Goal: Task Accomplishment & Management: Manage account settings

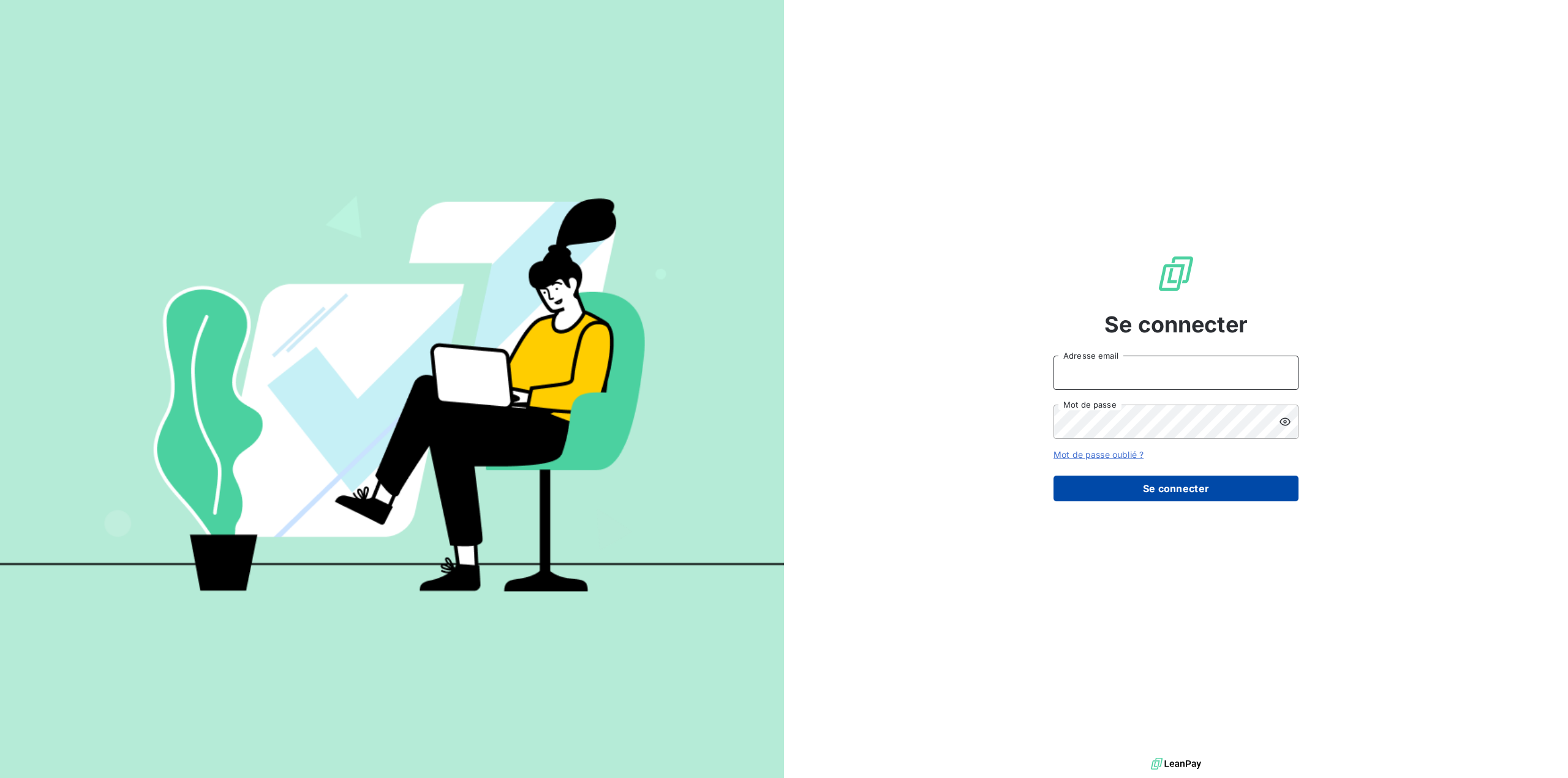
type input "[EMAIL_ADDRESS][DOMAIN_NAME]"
click at [1158, 485] on button "Se connecter" at bounding box center [1176, 488] width 245 height 25
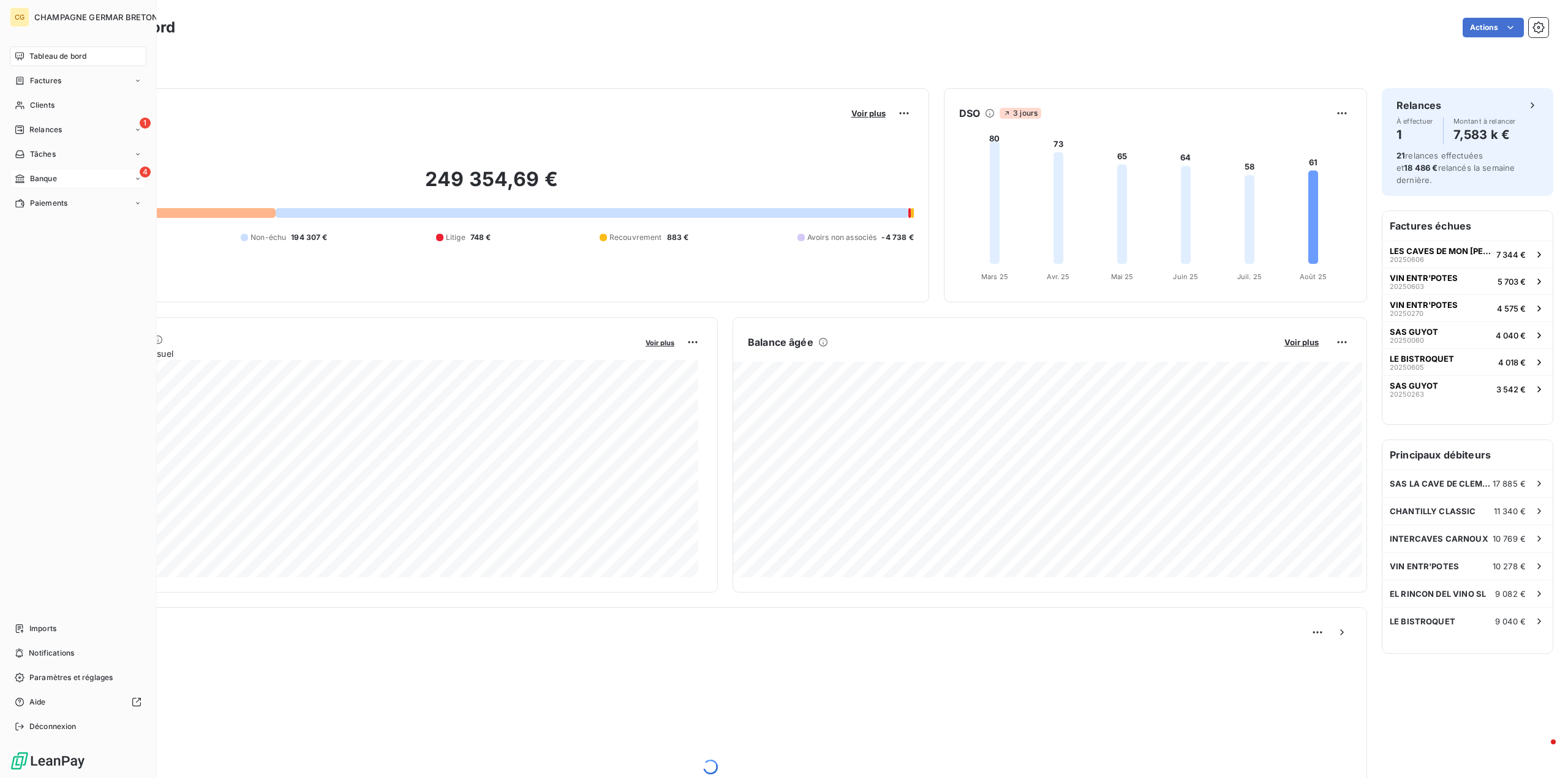
click at [29, 176] on div "Banque" at bounding box center [36, 178] width 43 height 11
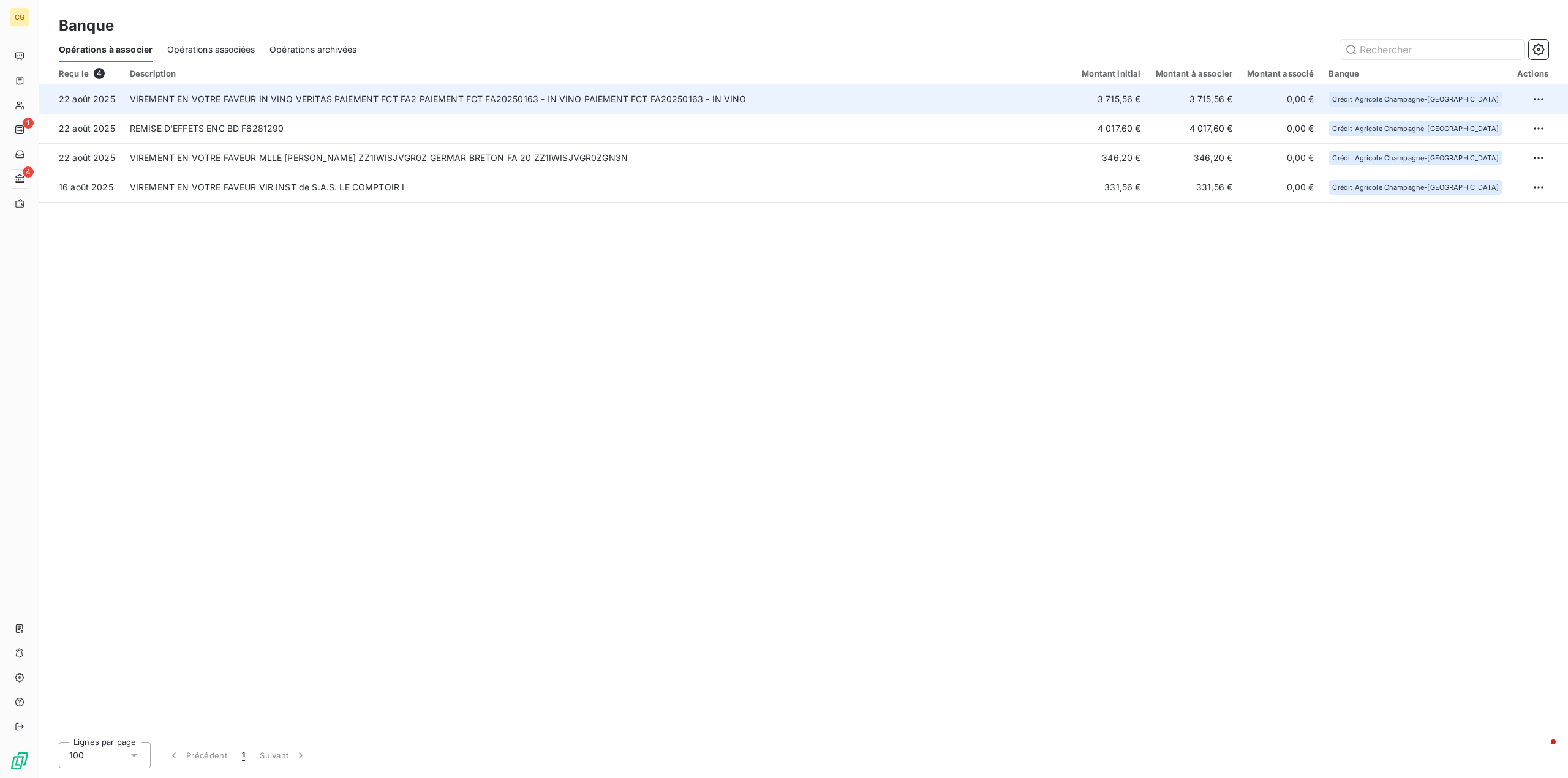
click at [311, 98] on td "VIREMENT EN VOTRE FAVEUR IN VINO VERITAS PAIEMENT FCT FA2 PAIEMENT FCT FA202501…" at bounding box center [598, 99] width 952 height 29
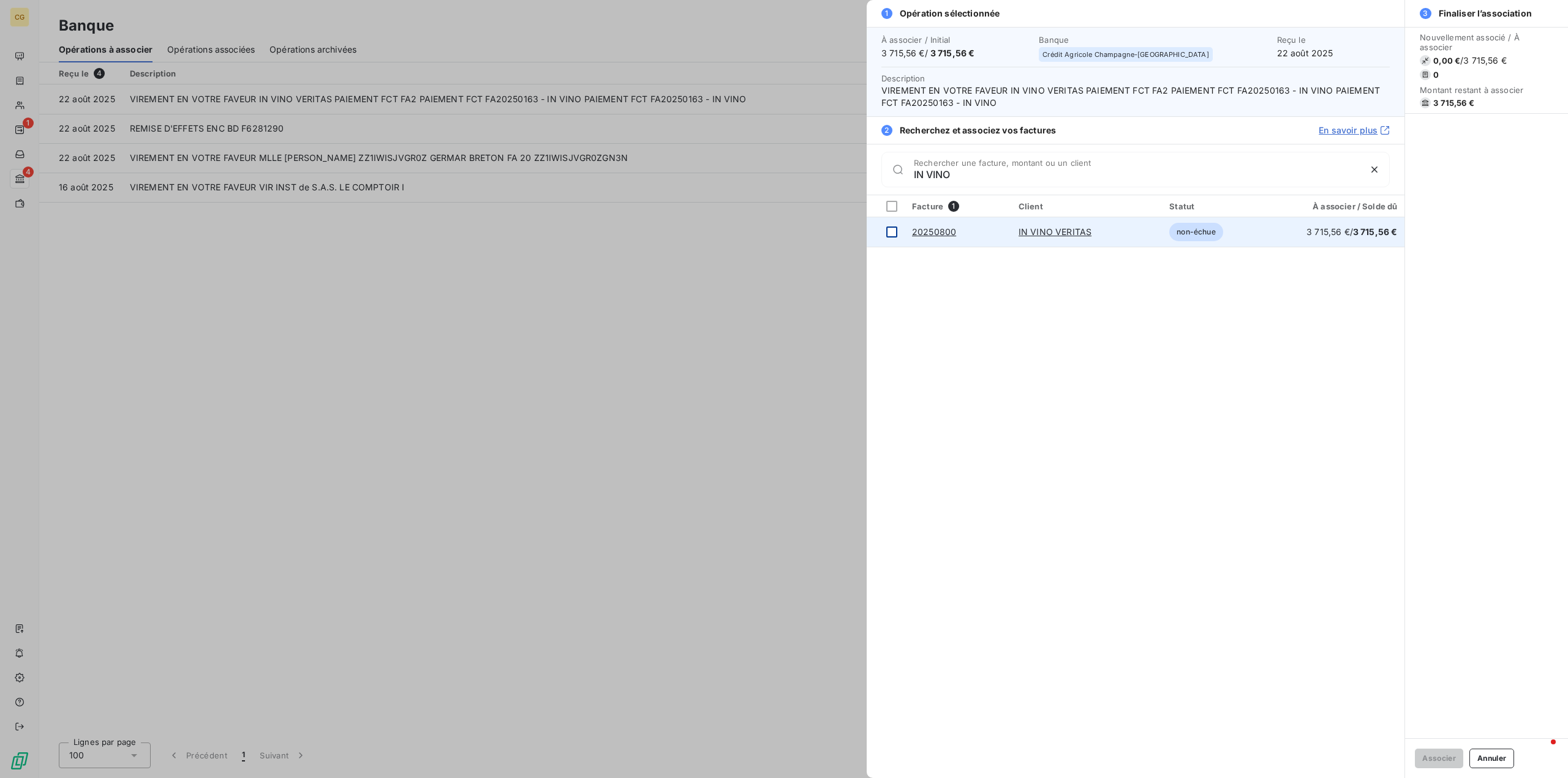
type input "IN VINO"
click at [891, 231] on div at bounding box center [891, 232] width 11 height 11
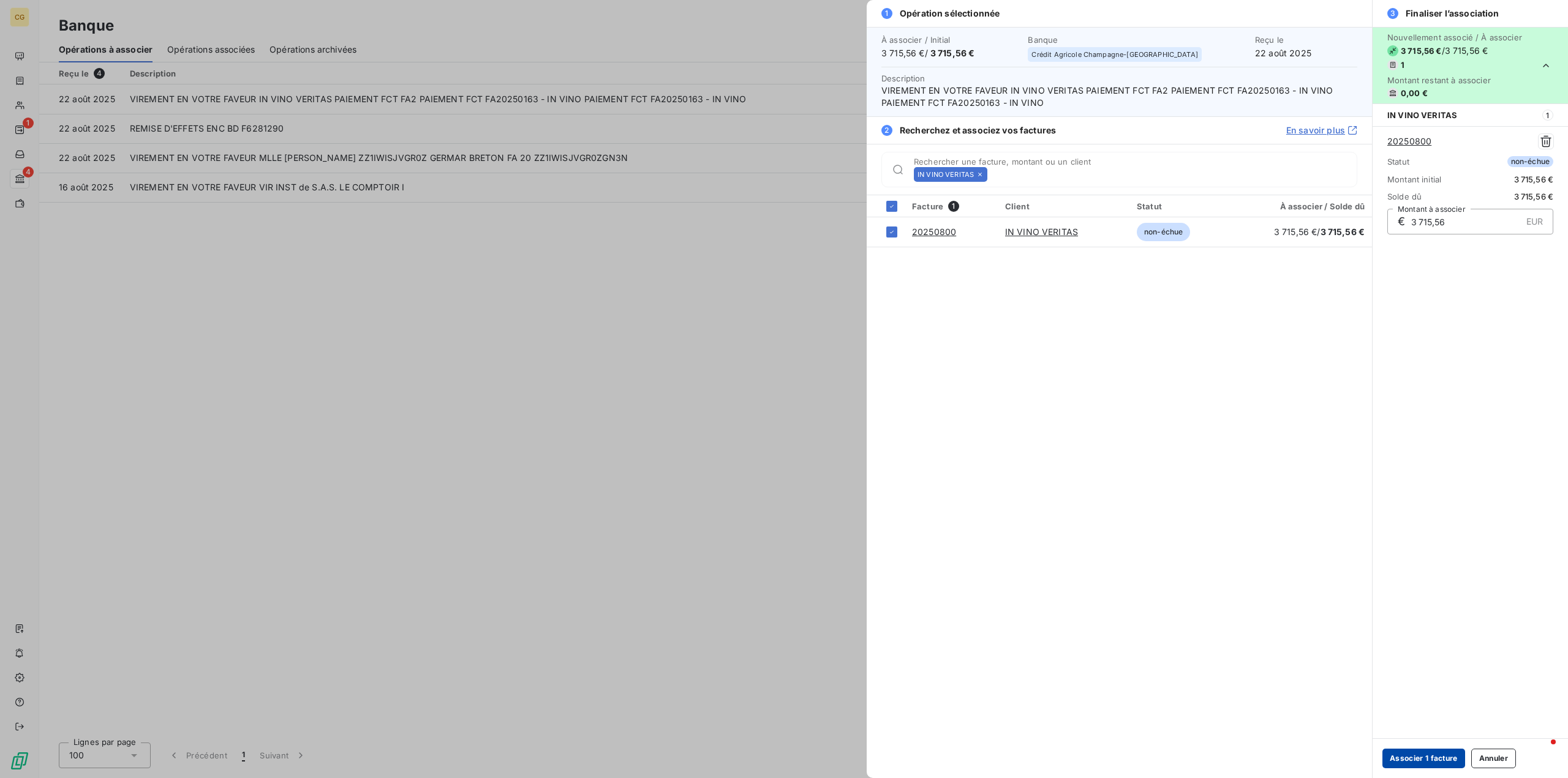
click at [1430, 762] on button "Associer 1 facture" at bounding box center [1424, 758] width 83 height 20
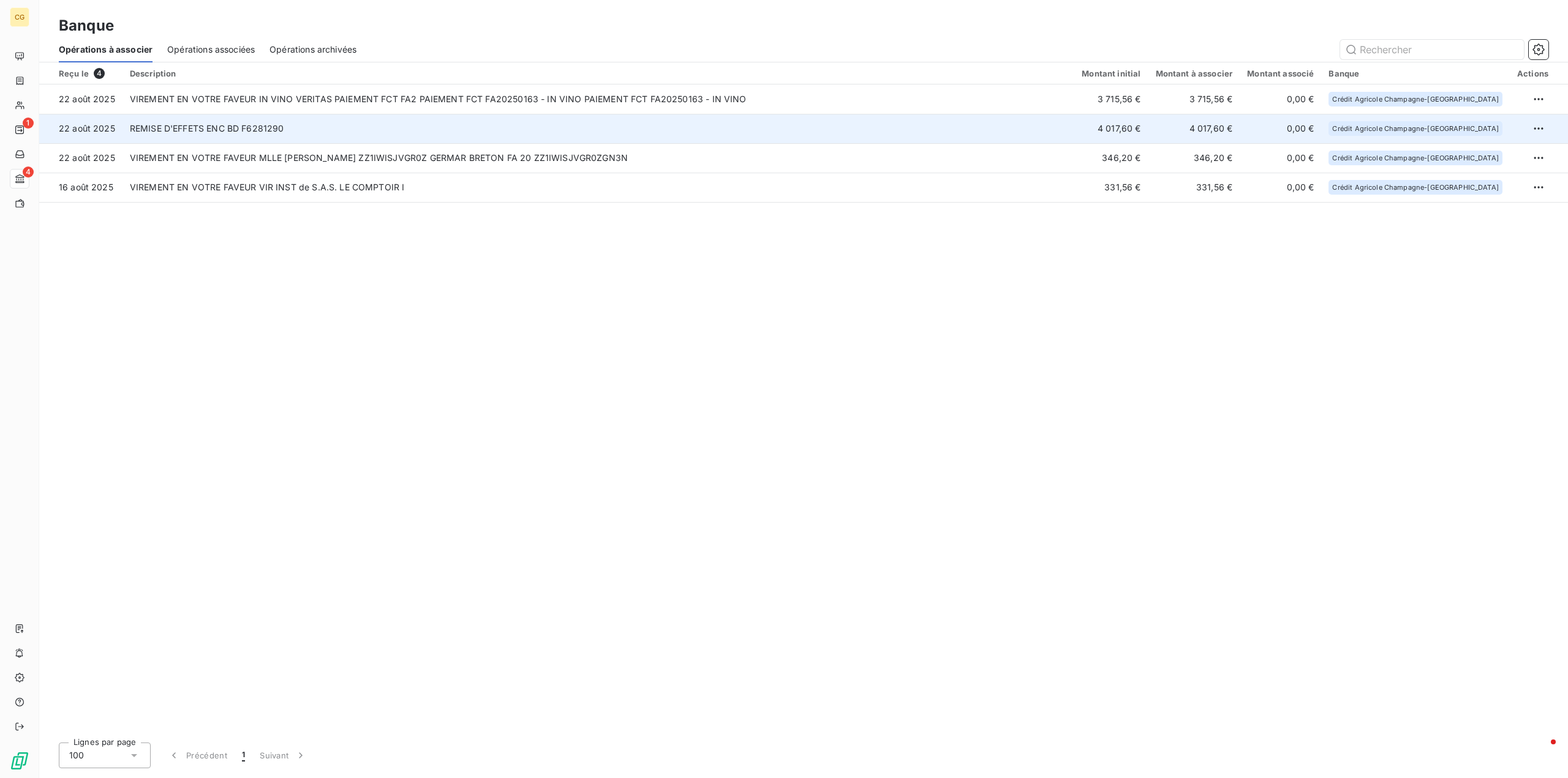
click at [633, 126] on td "REMISE D'EFFETS ENC BD F6281290" at bounding box center [598, 128] width 952 height 29
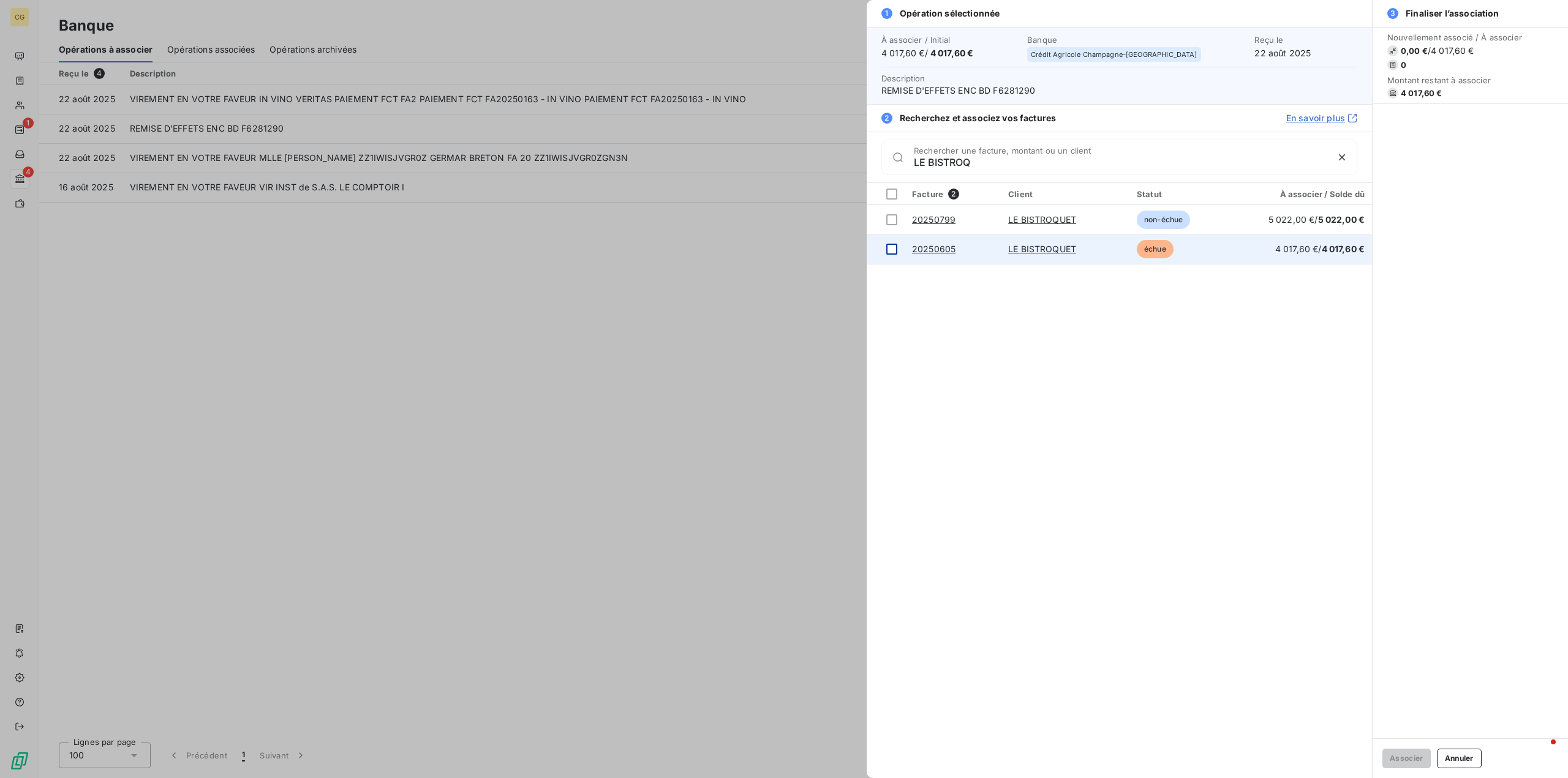
type input "LE BISTROQ"
click at [888, 247] on div at bounding box center [891, 249] width 11 height 11
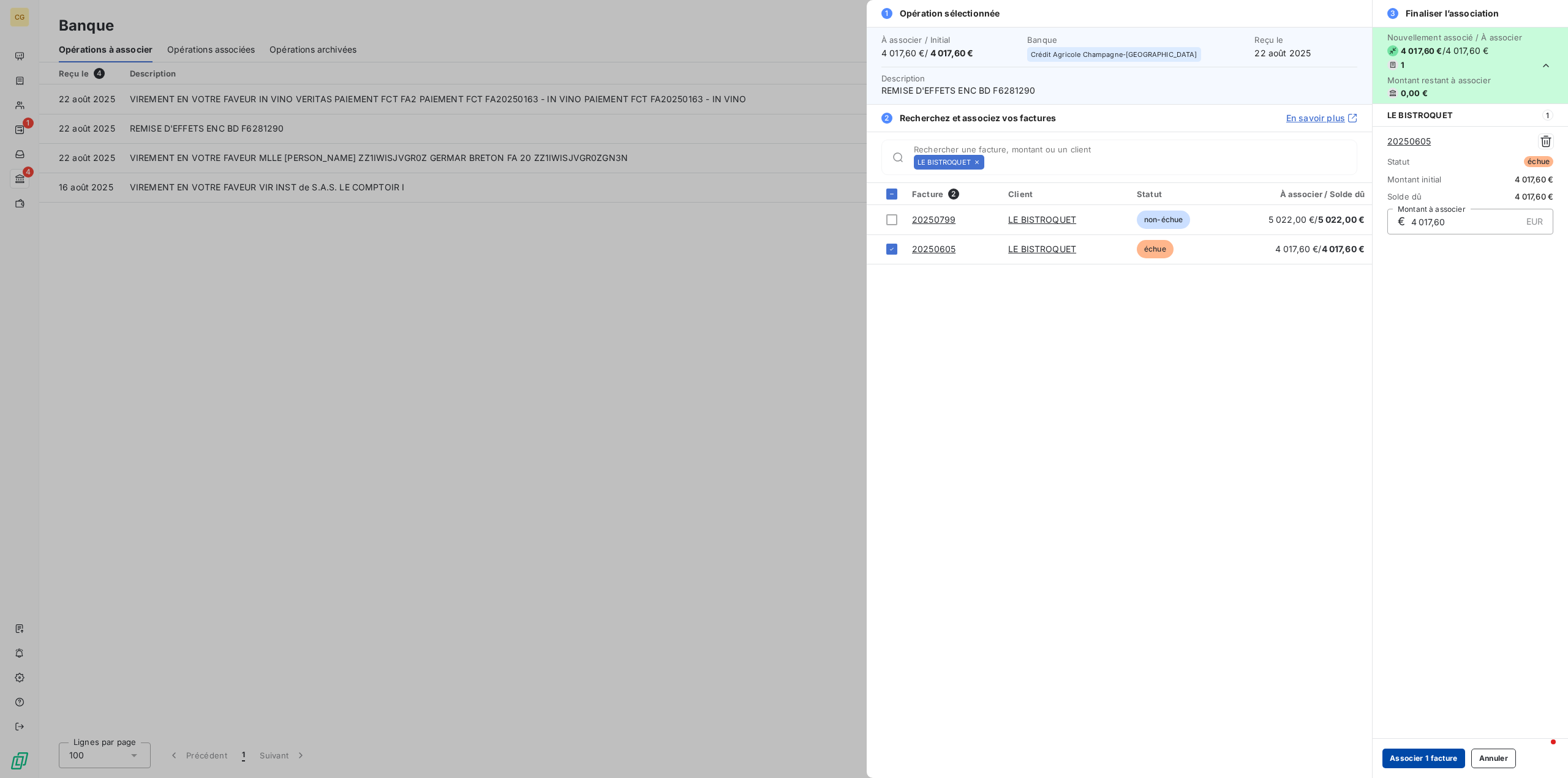
click at [1396, 756] on button "Associer 1 facture" at bounding box center [1424, 758] width 83 height 20
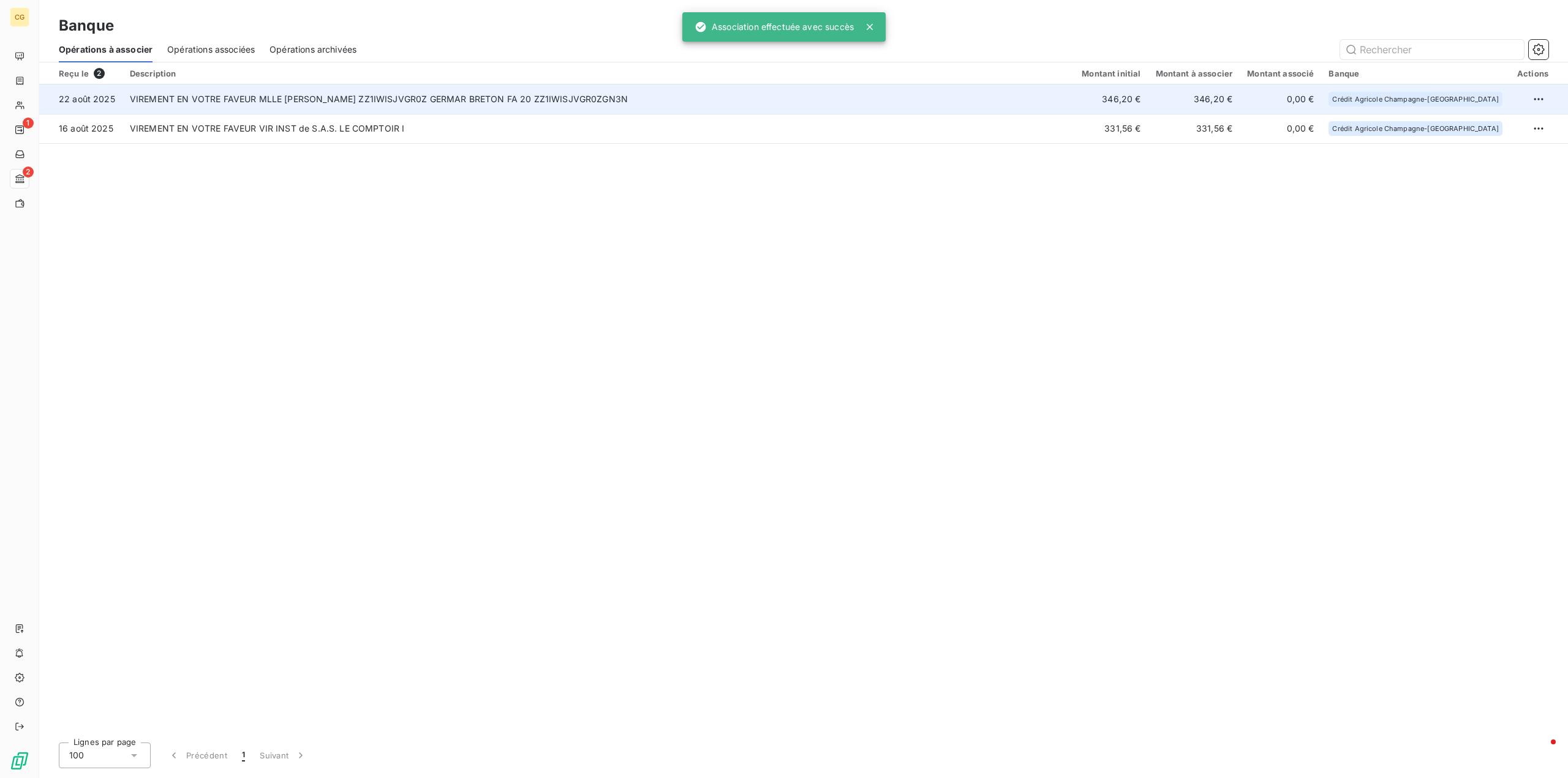
click at [657, 97] on td "VIREMENT EN VOTRE FAVEUR MLLE [PERSON_NAME] ZZ1IWISJVGR0Z GERMAR BRETON FA 20 Z…" at bounding box center [598, 99] width 952 height 29
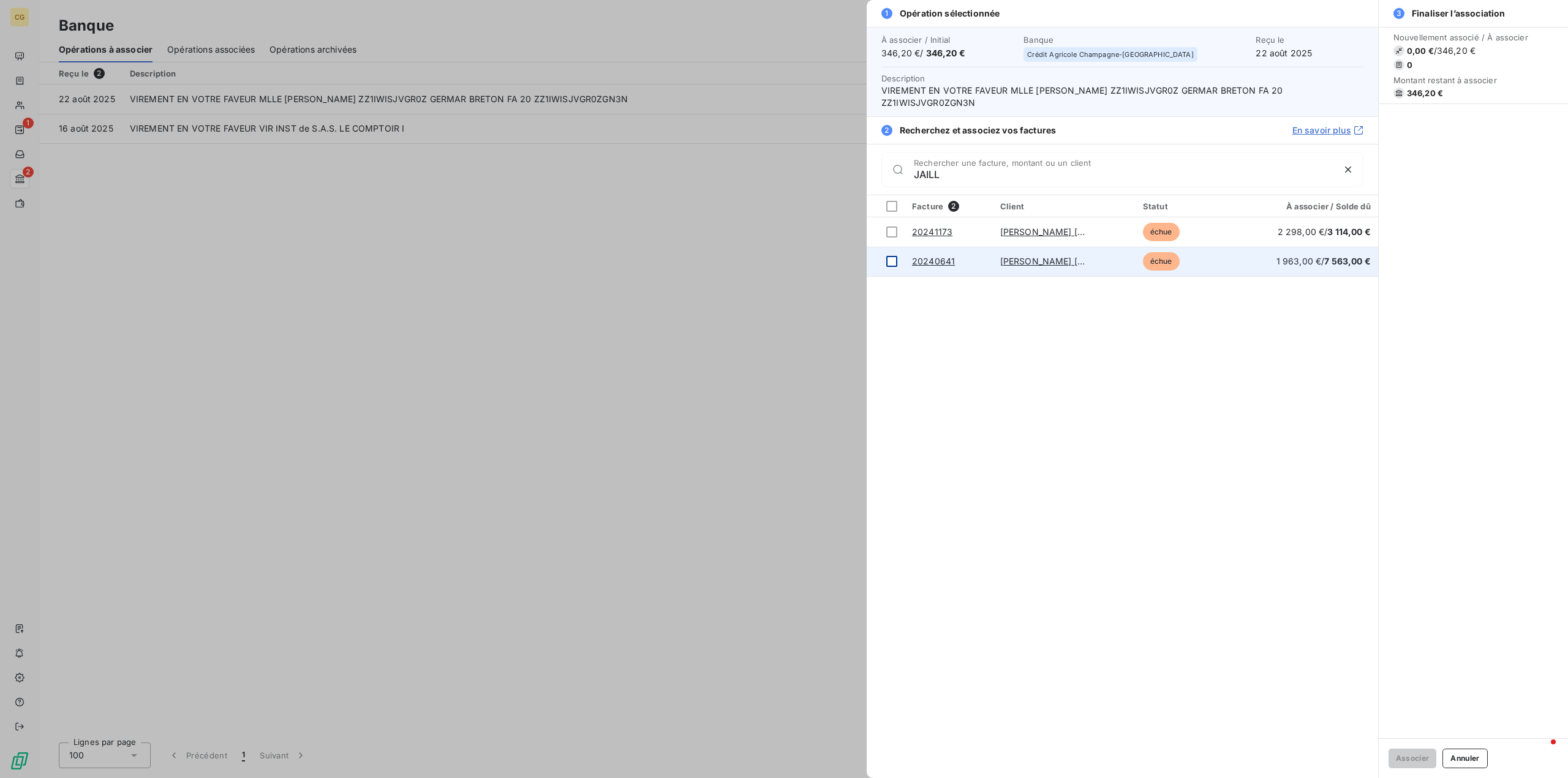
type input "JAILL"
click at [893, 262] on div at bounding box center [891, 261] width 11 height 11
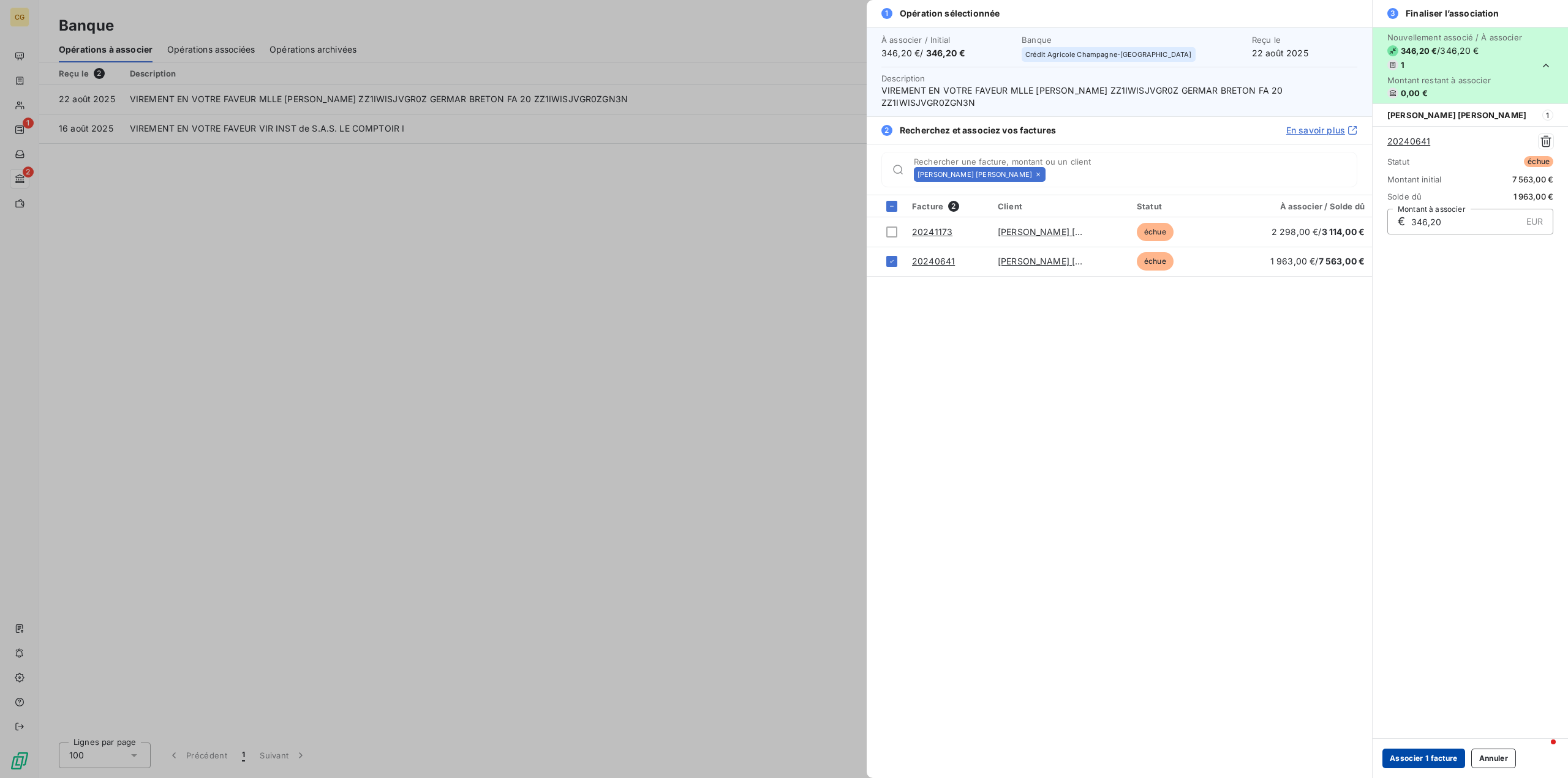
click at [1410, 755] on button "Associer 1 facture" at bounding box center [1424, 758] width 83 height 20
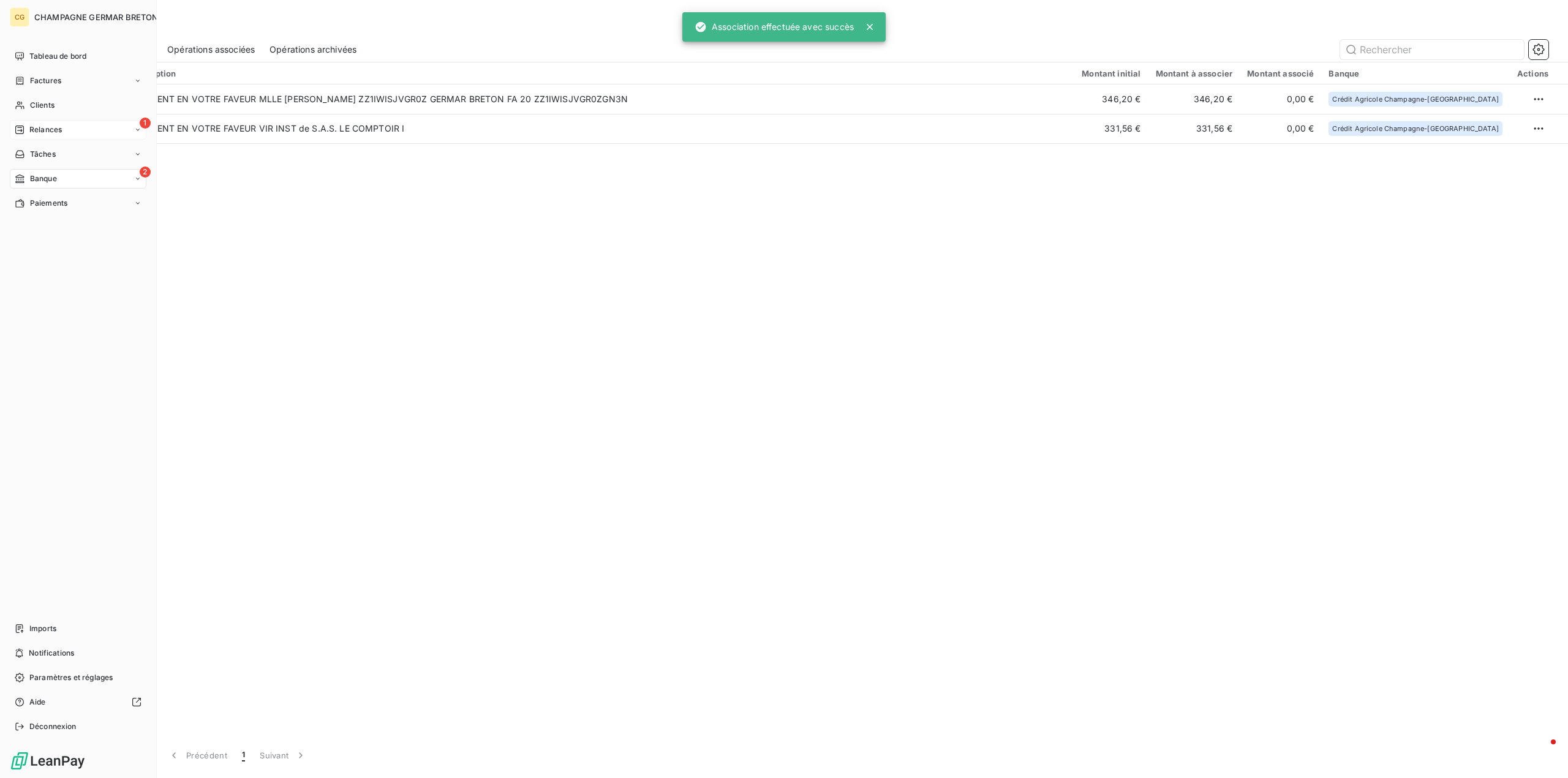
click at [35, 128] on span "Relances" at bounding box center [45, 130] width 32 height 11
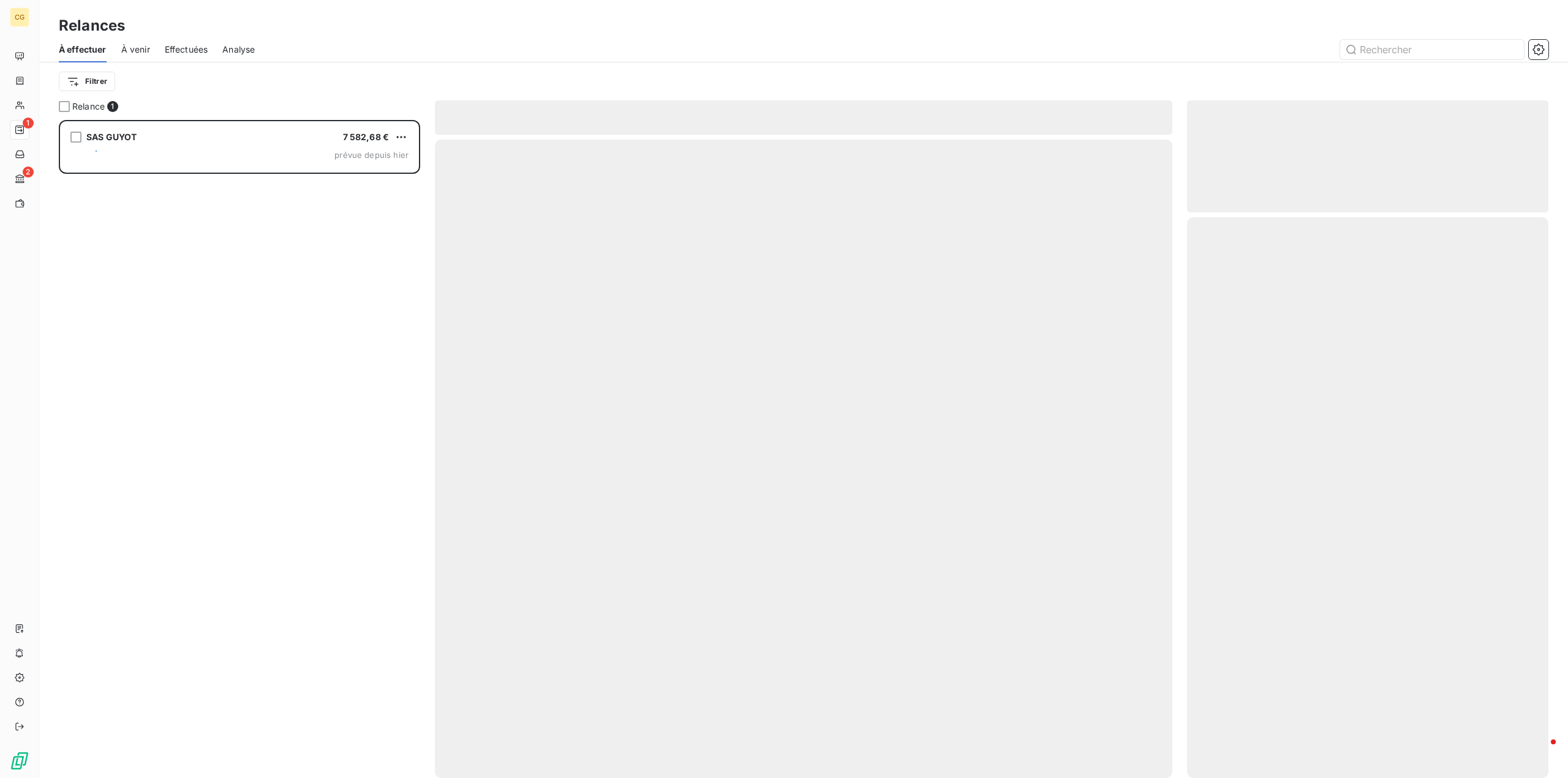
scroll to position [649, 352]
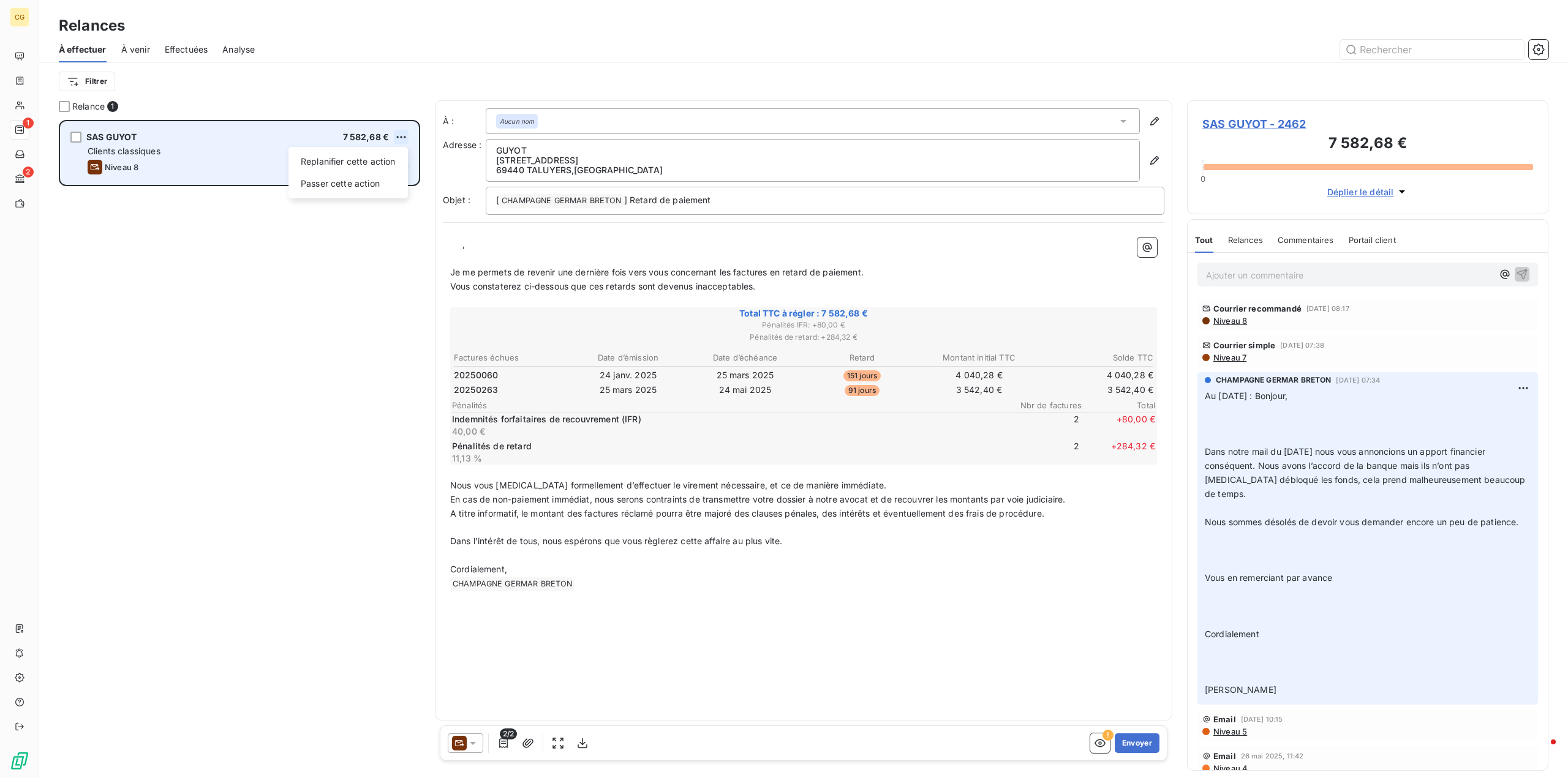
click at [402, 133] on html "CG 1 2 Relances À effectuer À venir Effectuées Analyse Filtrer Relance 1 SAS GU…" at bounding box center [784, 389] width 1568 height 778
click at [358, 182] on div "Passer cette action" at bounding box center [348, 184] width 110 height 20
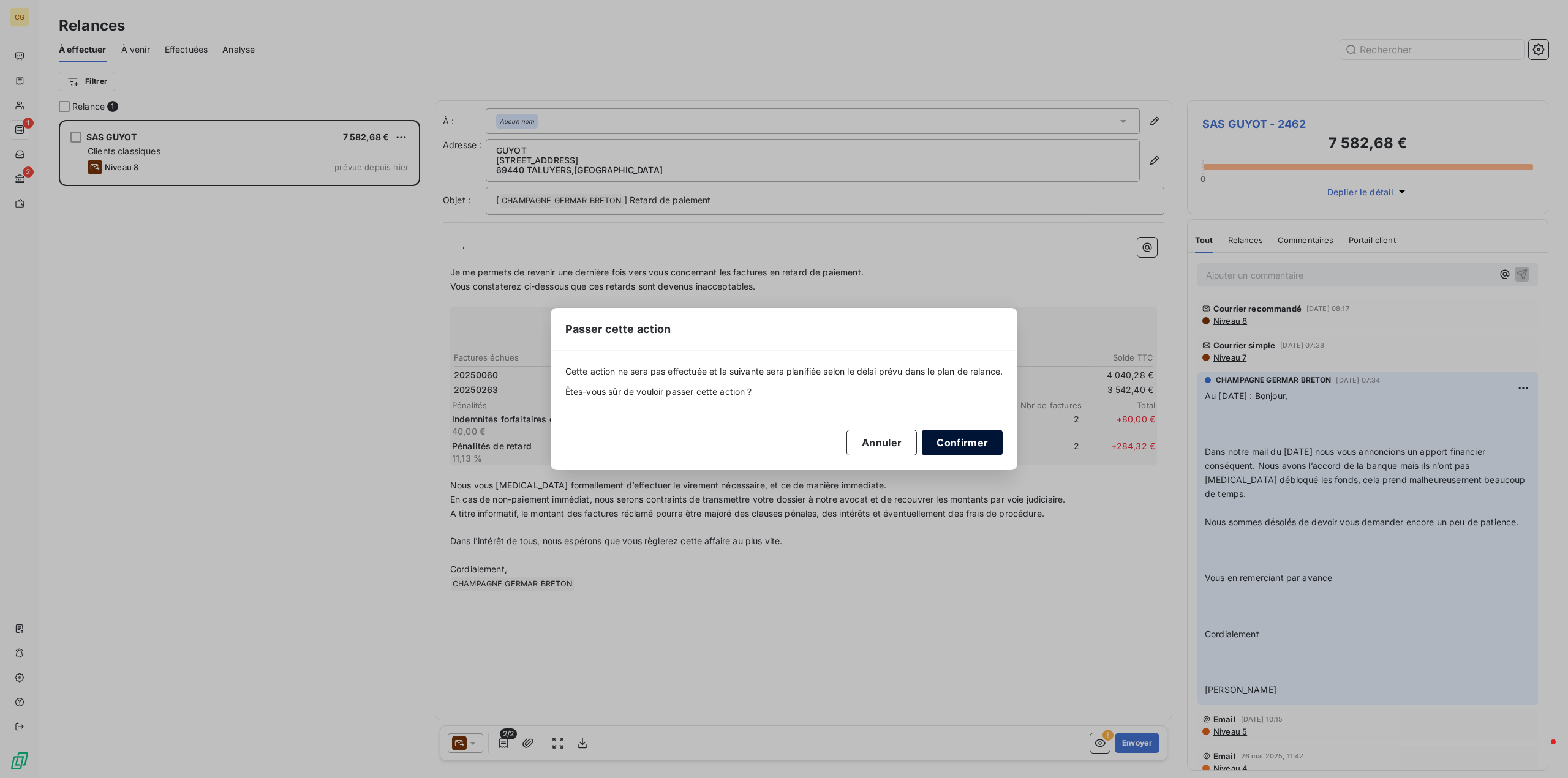
click at [953, 445] on button "Confirmer" at bounding box center [962, 443] width 81 height 25
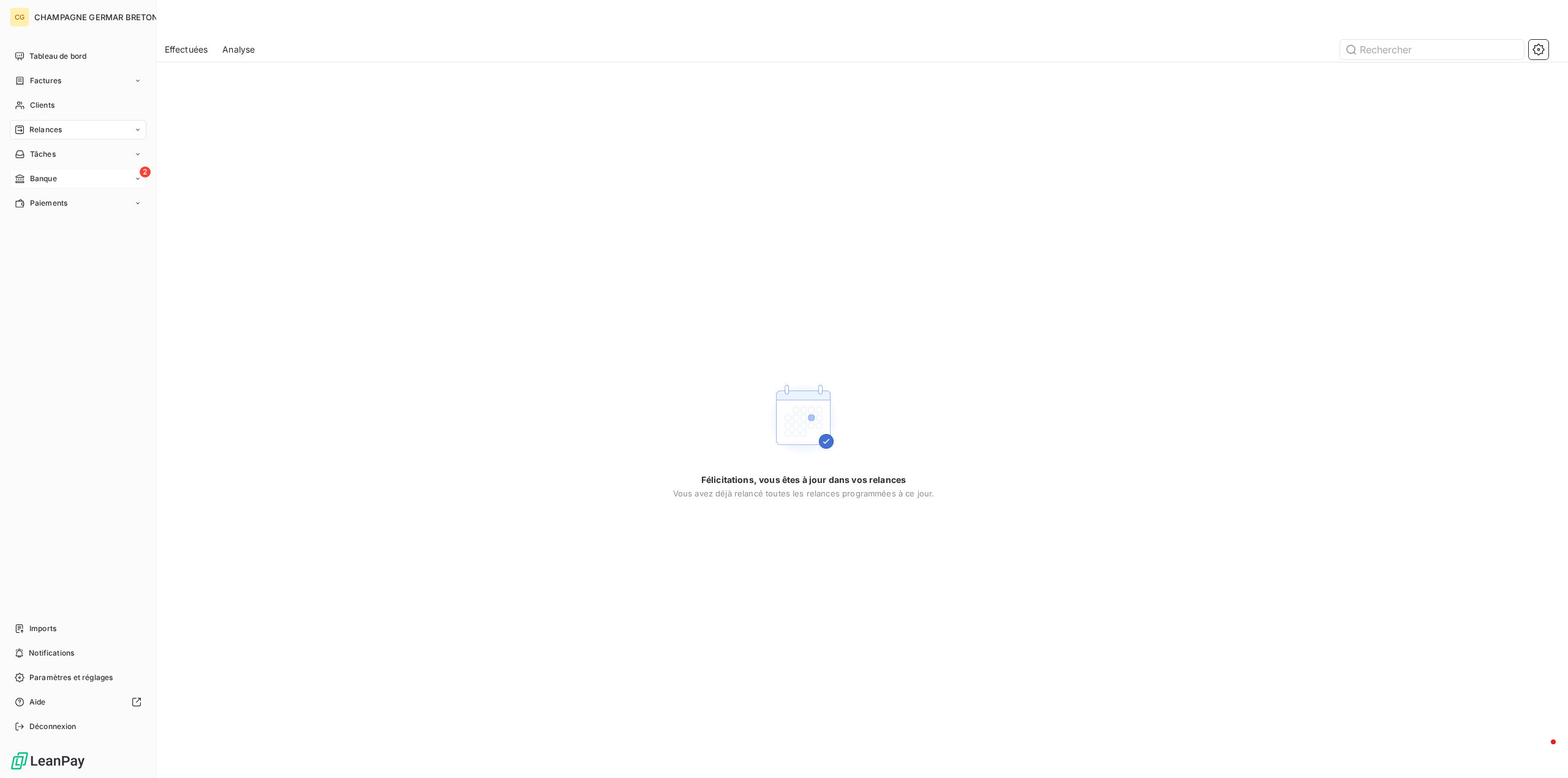
click at [27, 176] on div "Banque" at bounding box center [36, 178] width 43 height 11
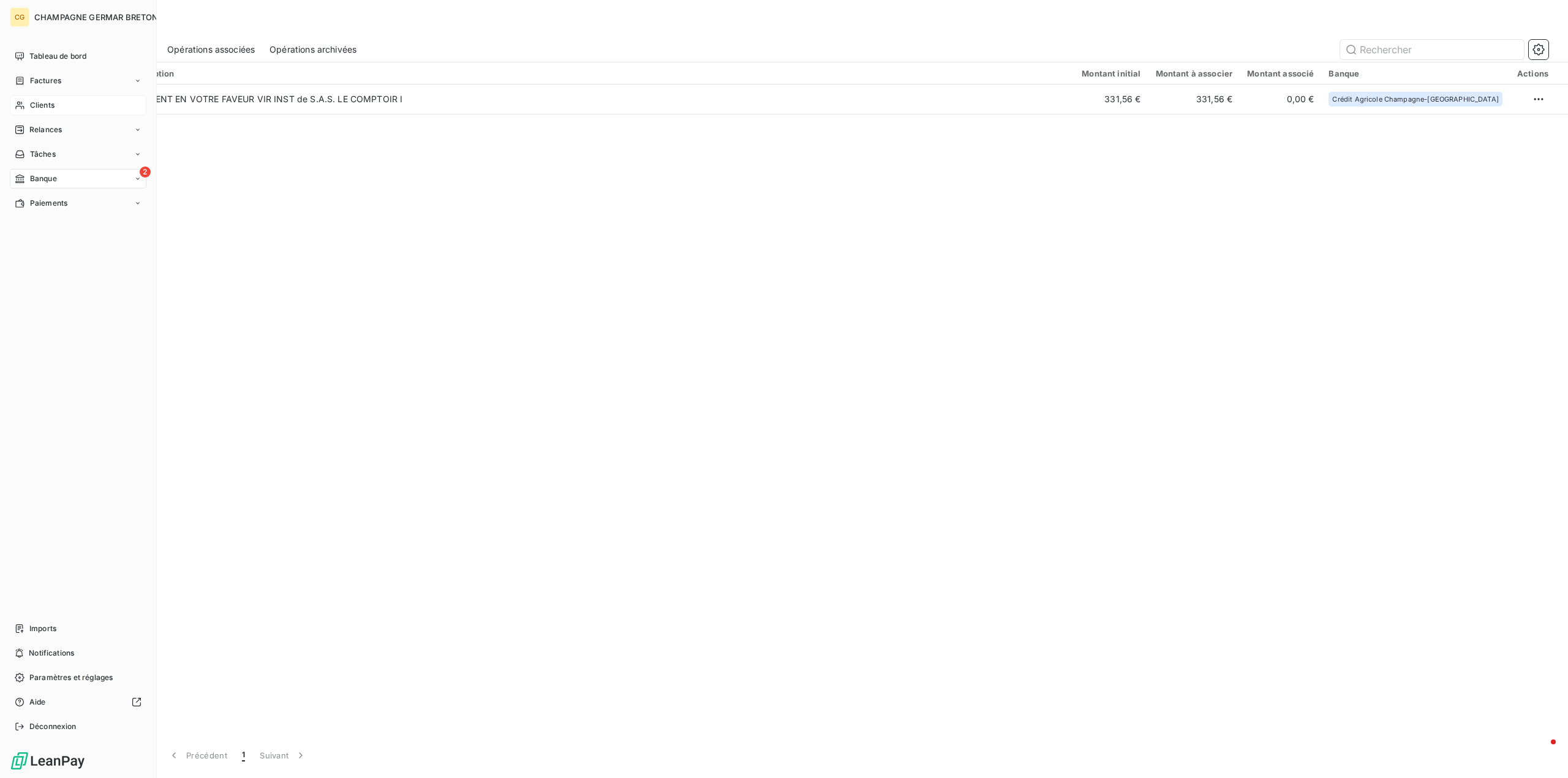
click at [36, 106] on span "Clients" at bounding box center [42, 105] width 25 height 11
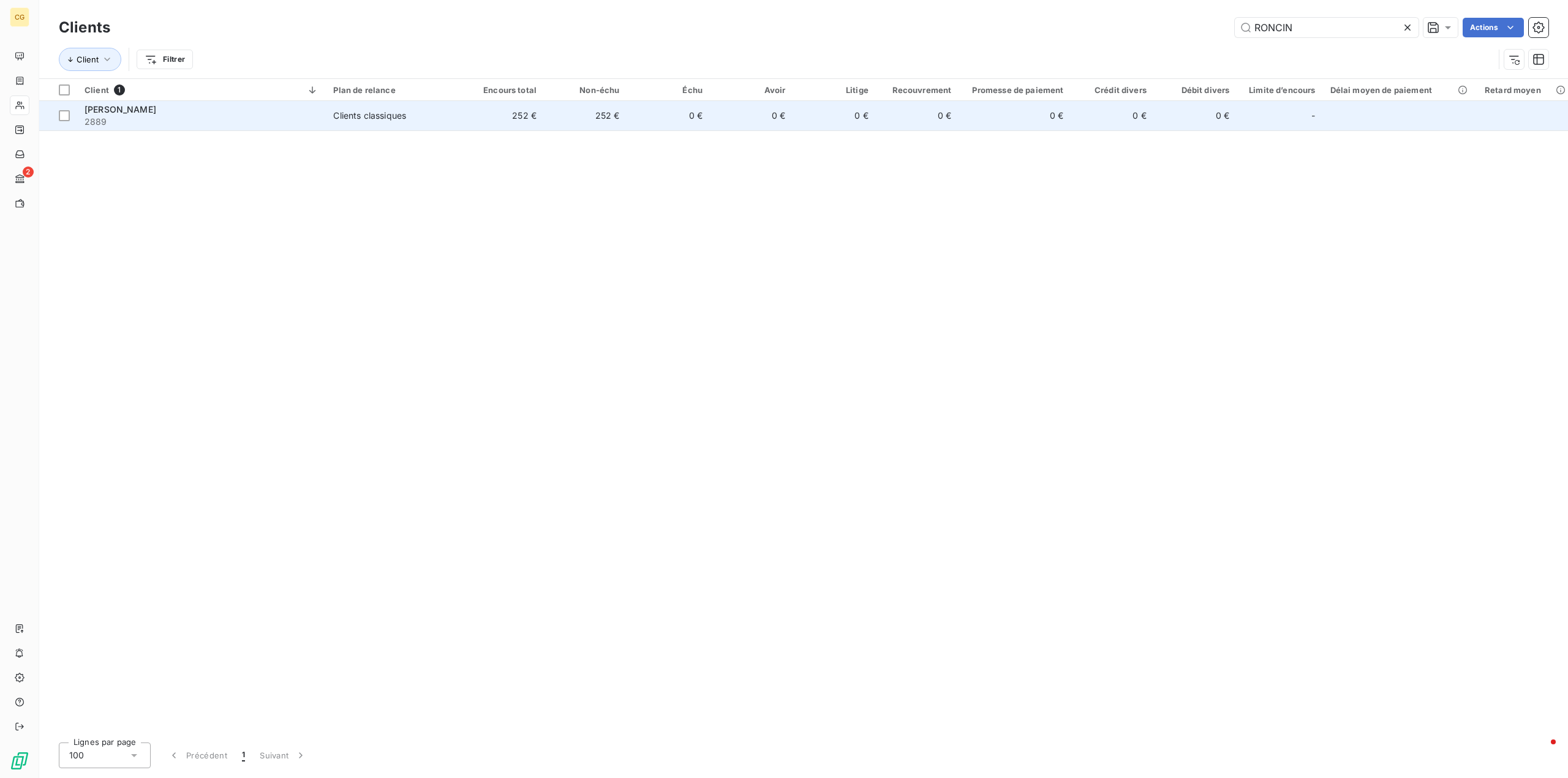
type input "RONCIN"
click at [156, 109] on span "[PERSON_NAME]" at bounding box center [120, 109] width 72 height 10
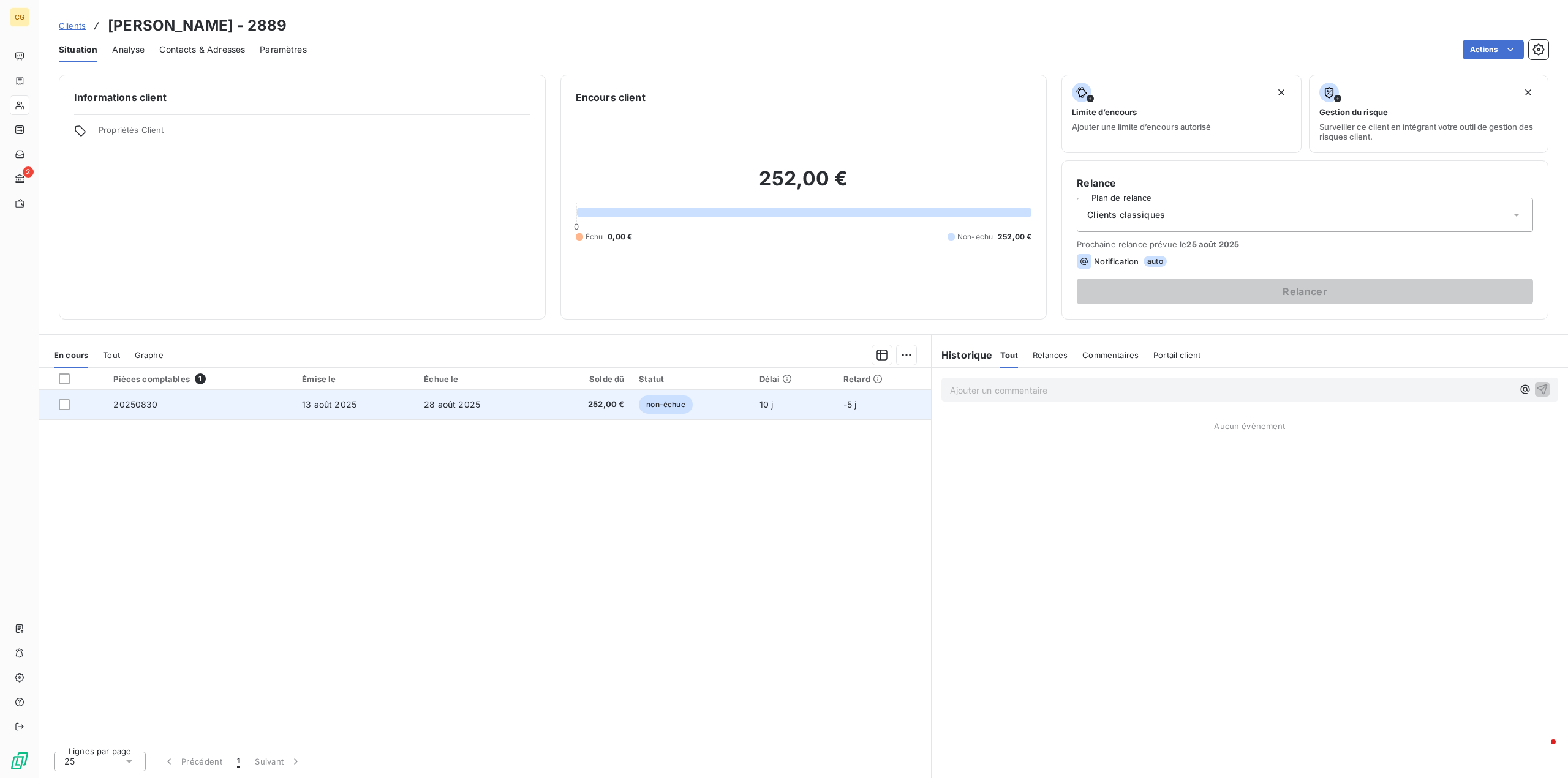
click at [134, 407] on span "20250830" at bounding box center [135, 405] width 44 height 10
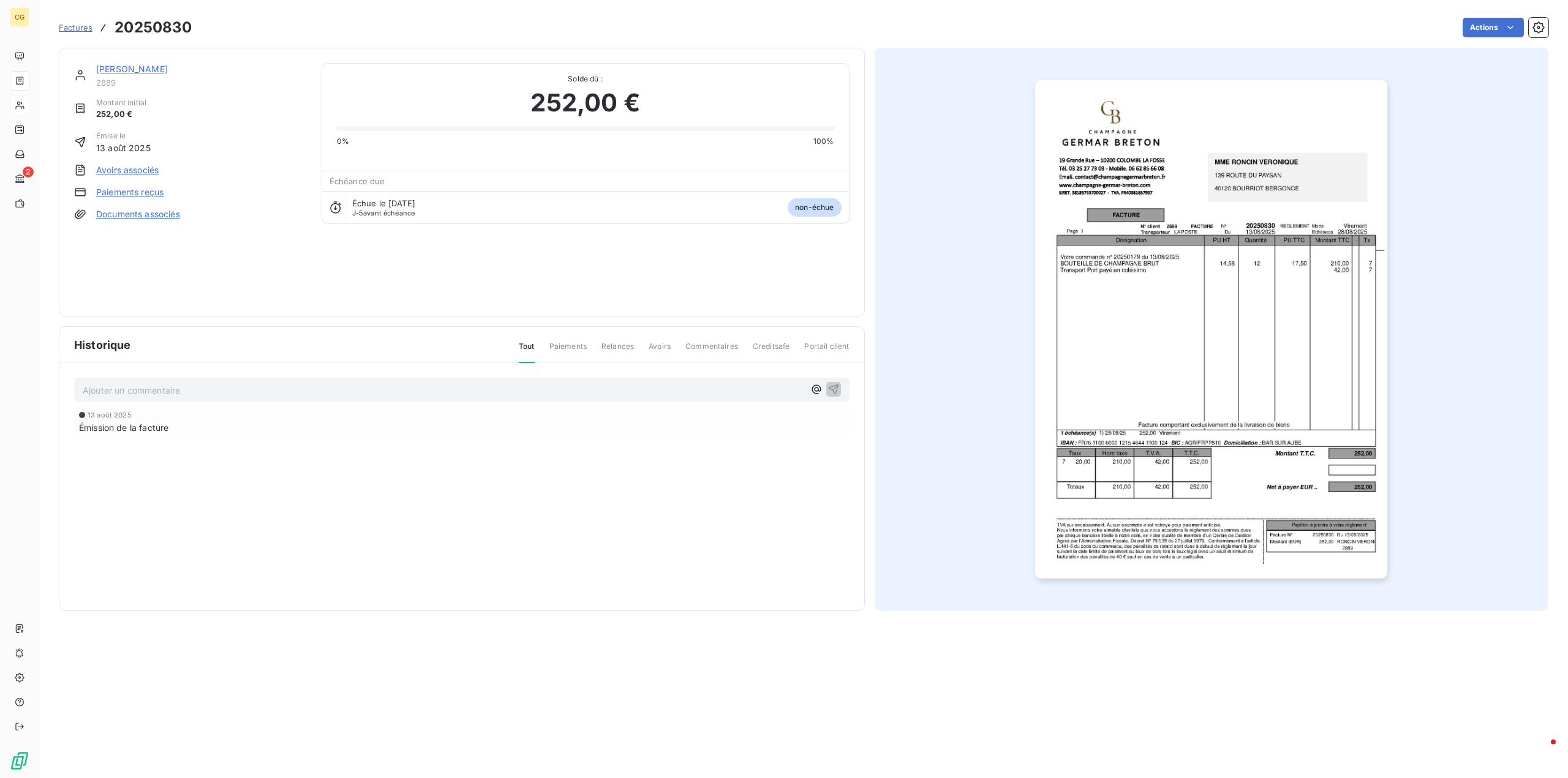
click at [142, 193] on link "Paiements reçus" at bounding box center [130, 192] width 67 height 12
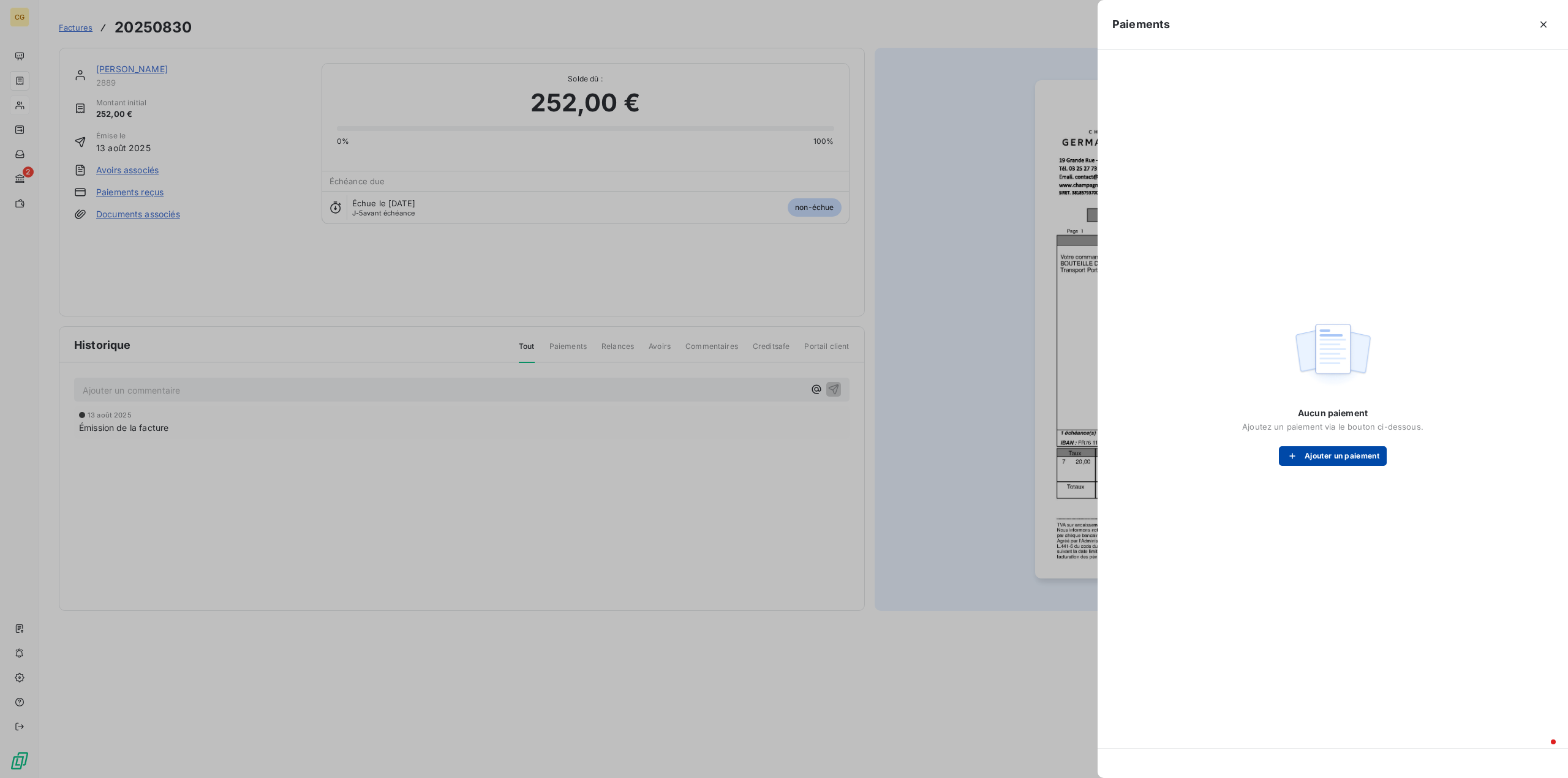
click at [1331, 456] on button "Ajouter un paiement" at bounding box center [1333, 456] width 108 height 20
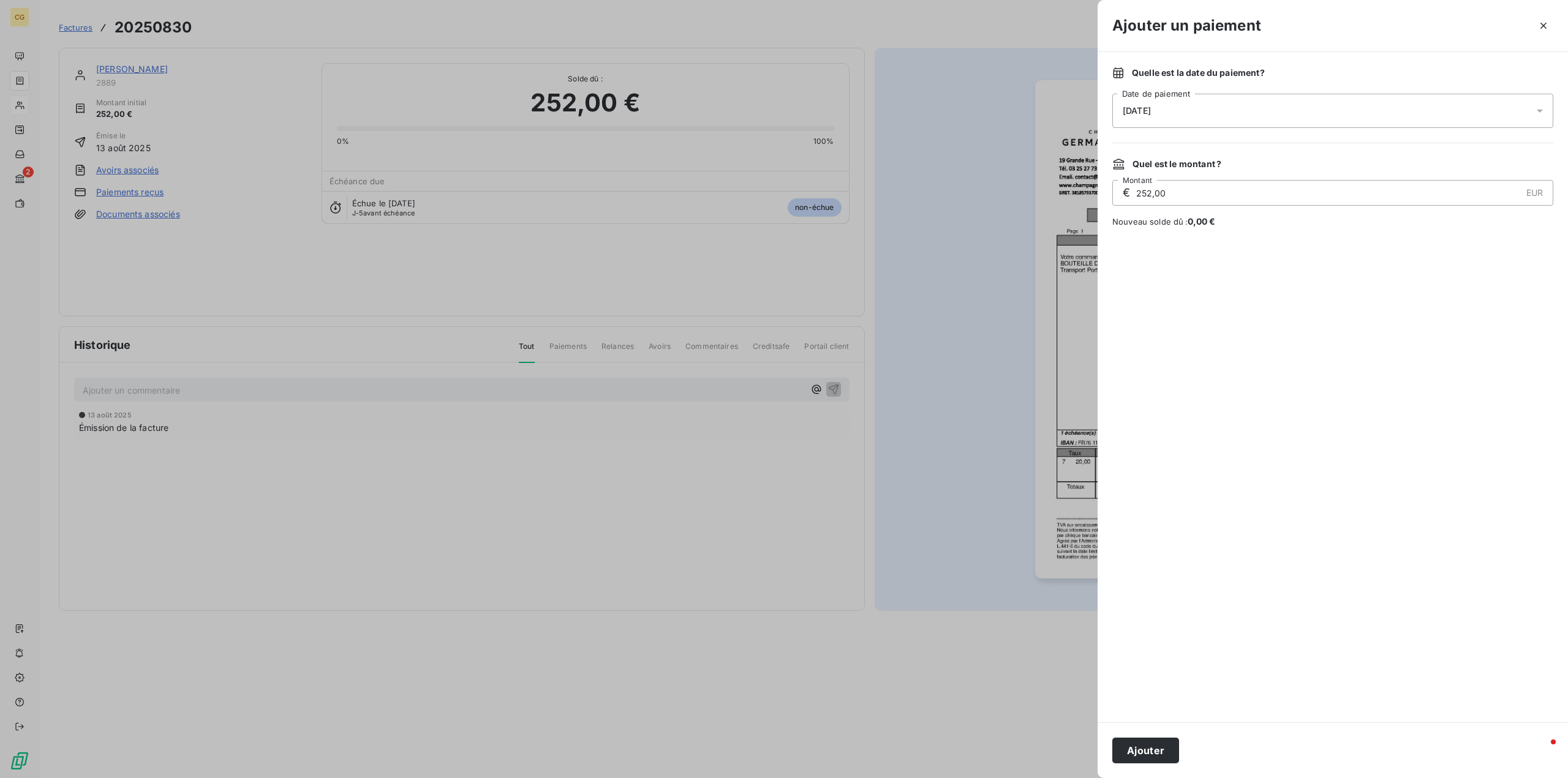
click at [1539, 109] on icon at bounding box center [1539, 111] width 12 height 12
click at [1242, 286] on button "22" at bounding box center [1246, 286] width 25 height 25
click at [1149, 749] on button "Ajouter" at bounding box center [1146, 751] width 67 height 25
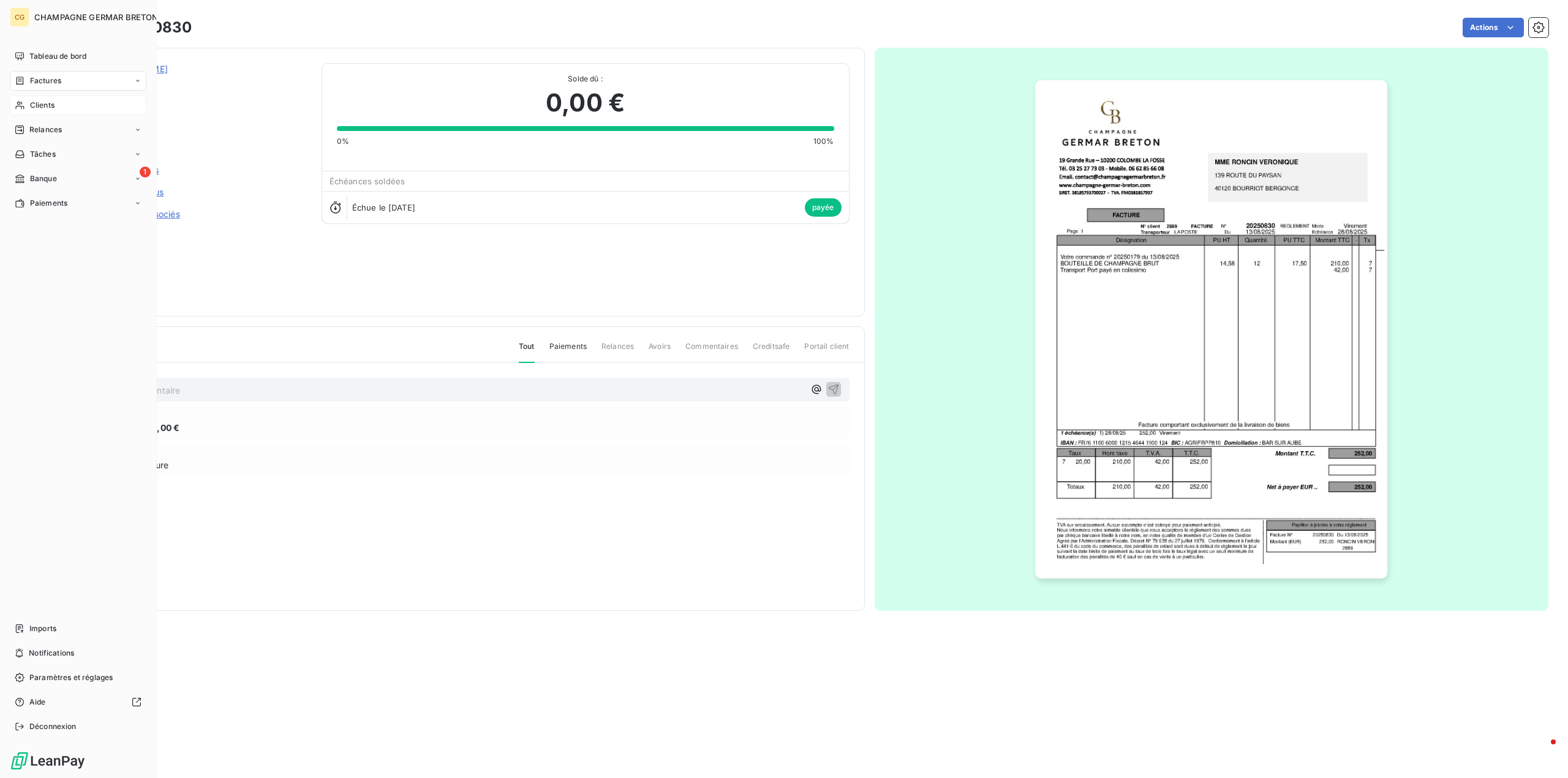
click at [39, 102] on span "Clients" at bounding box center [42, 105] width 25 height 11
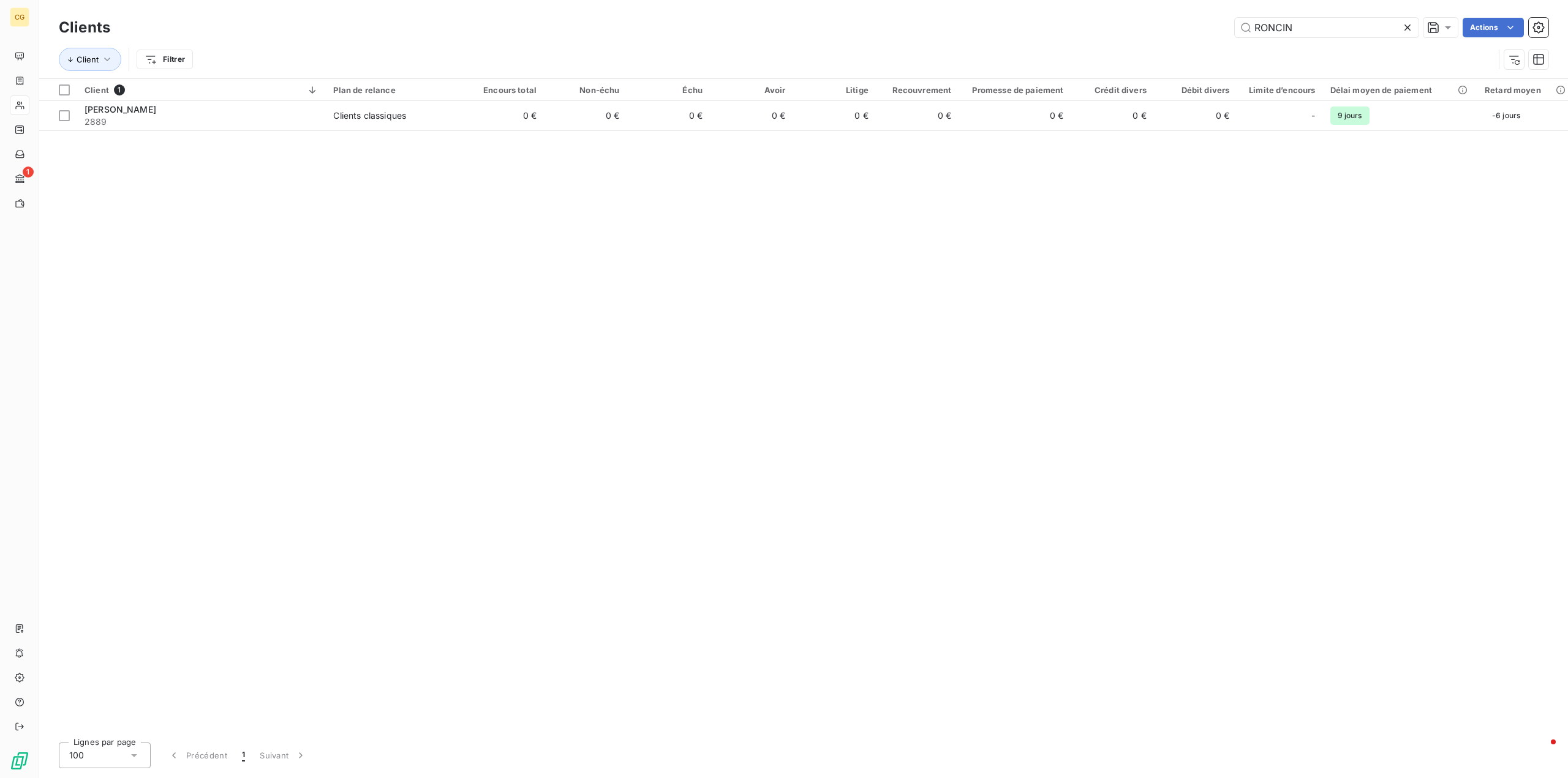
click at [1409, 29] on icon at bounding box center [1407, 27] width 12 height 12
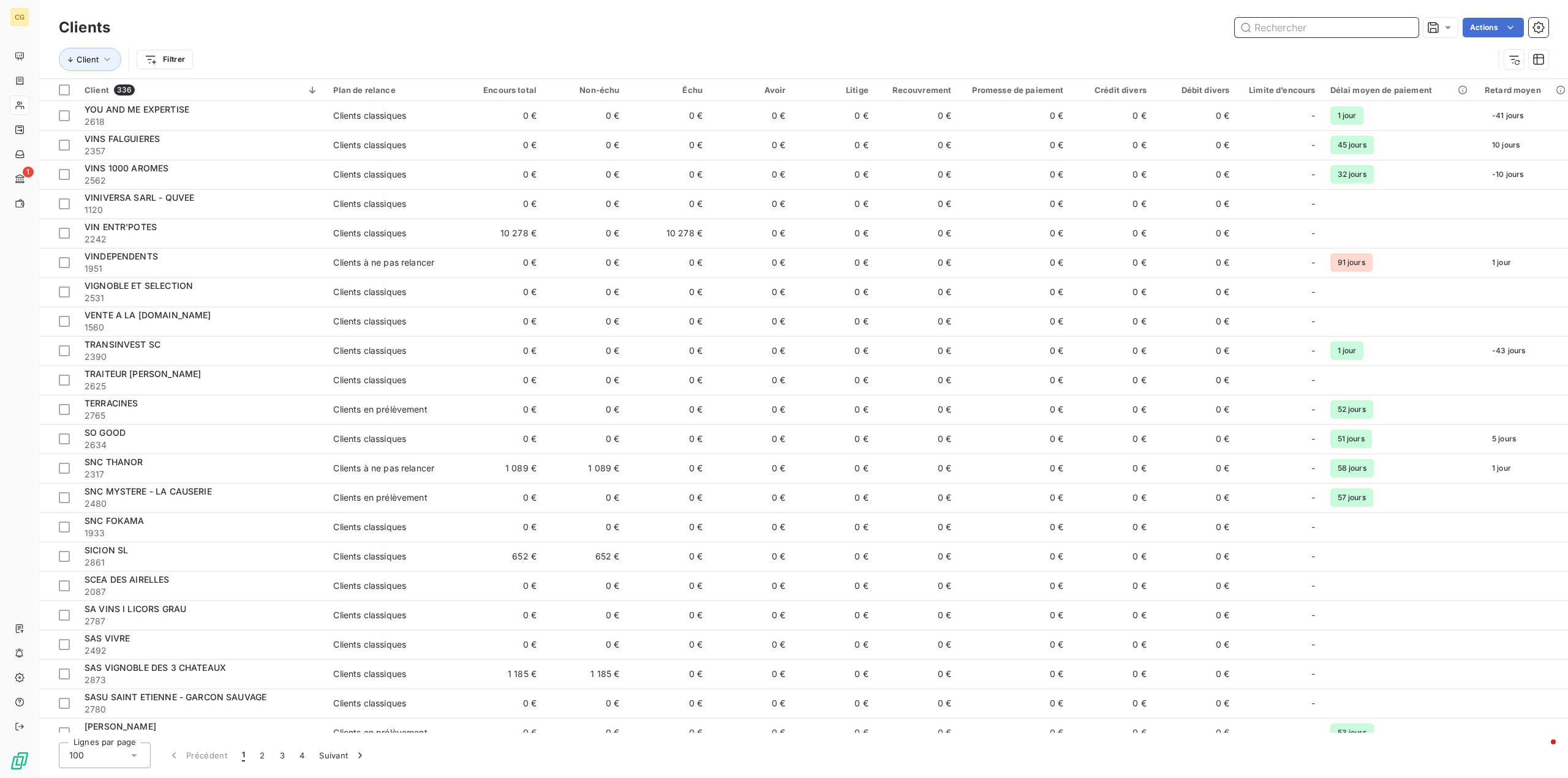
click at [1271, 23] on input "text" at bounding box center [1327, 27] width 184 height 20
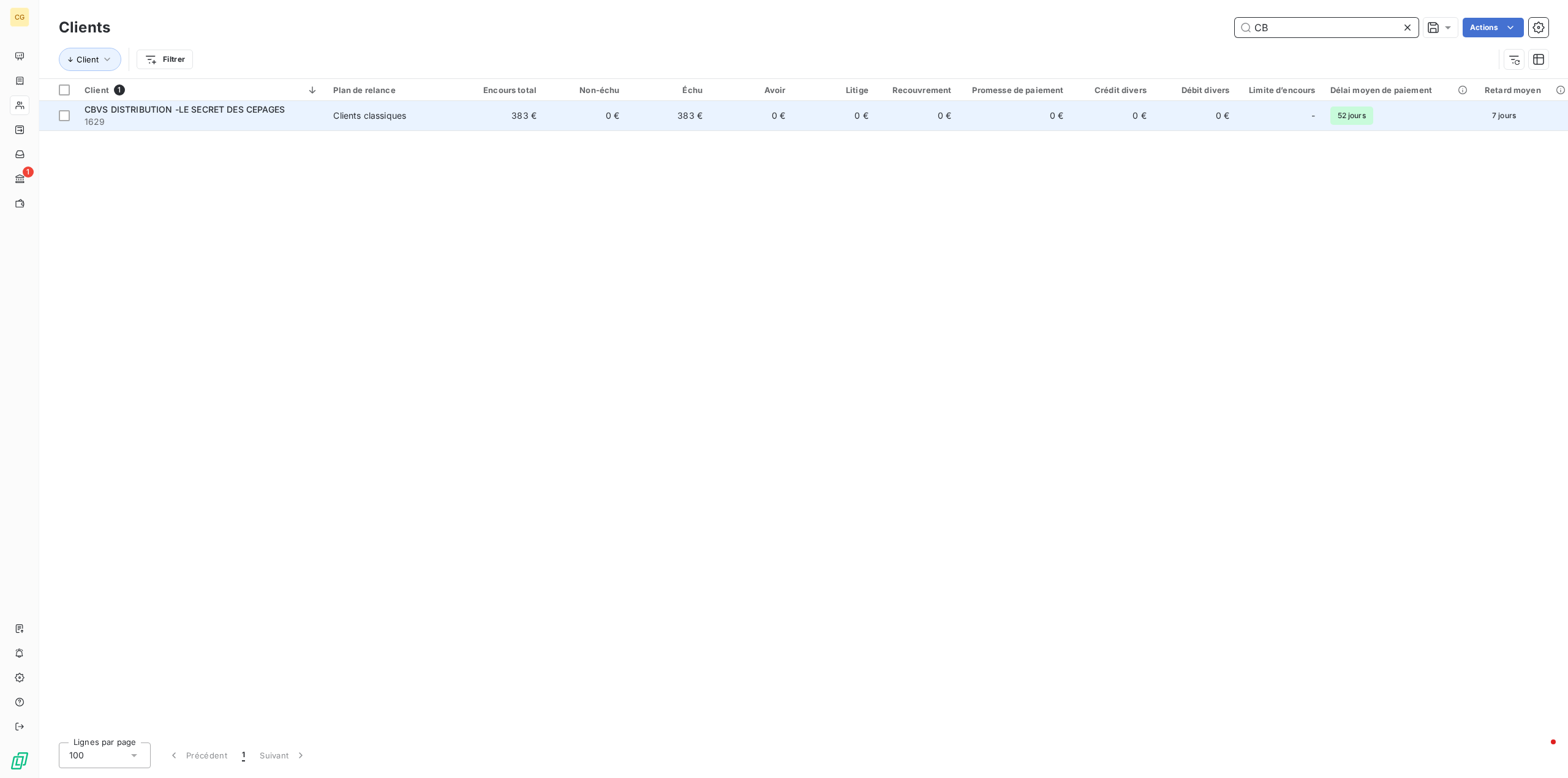
type input "CB"
click at [503, 116] on td "383 €" at bounding box center [503, 116] width 83 height 29
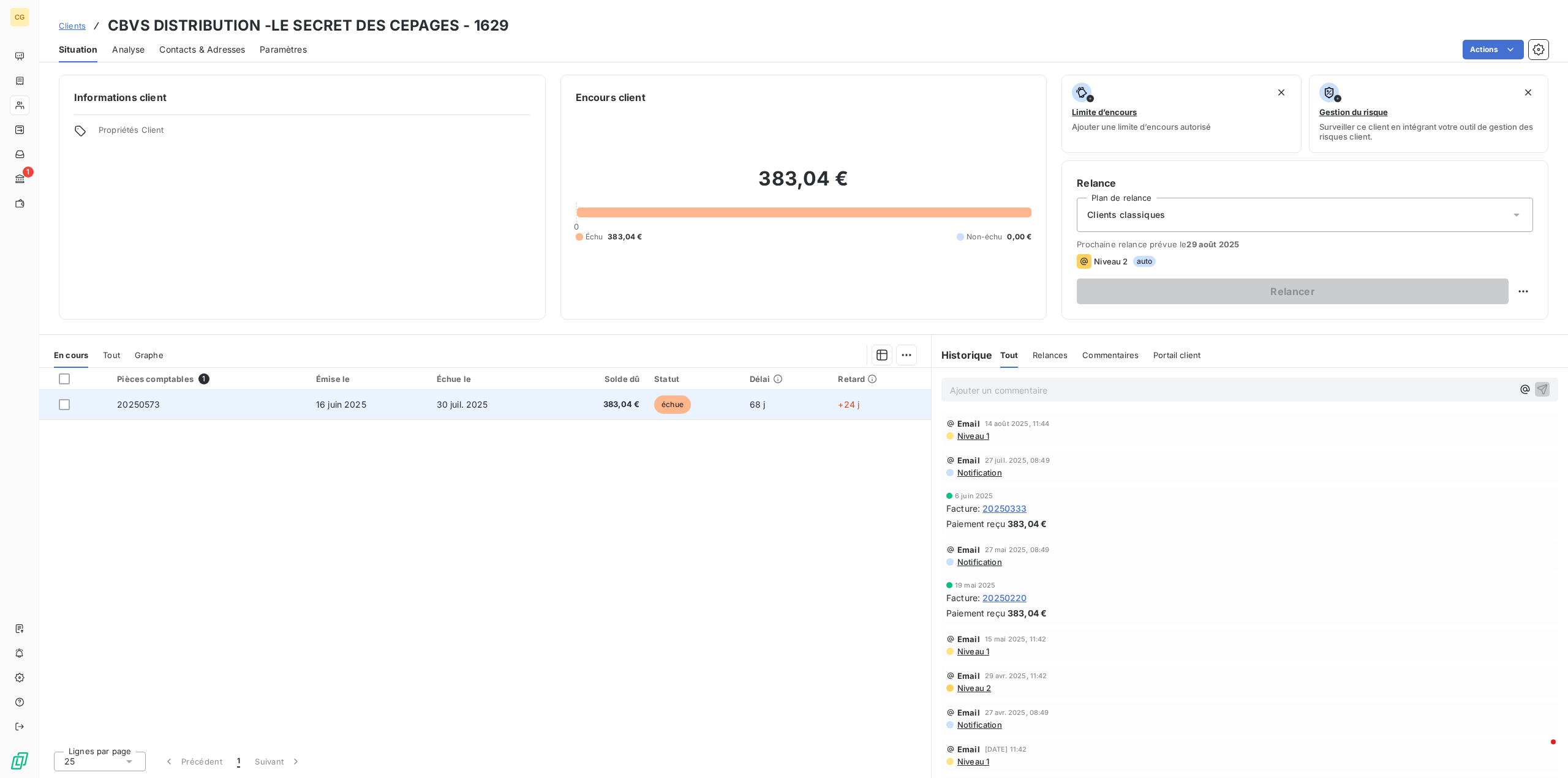
click at [139, 403] on span "20250573" at bounding box center [138, 405] width 43 height 10
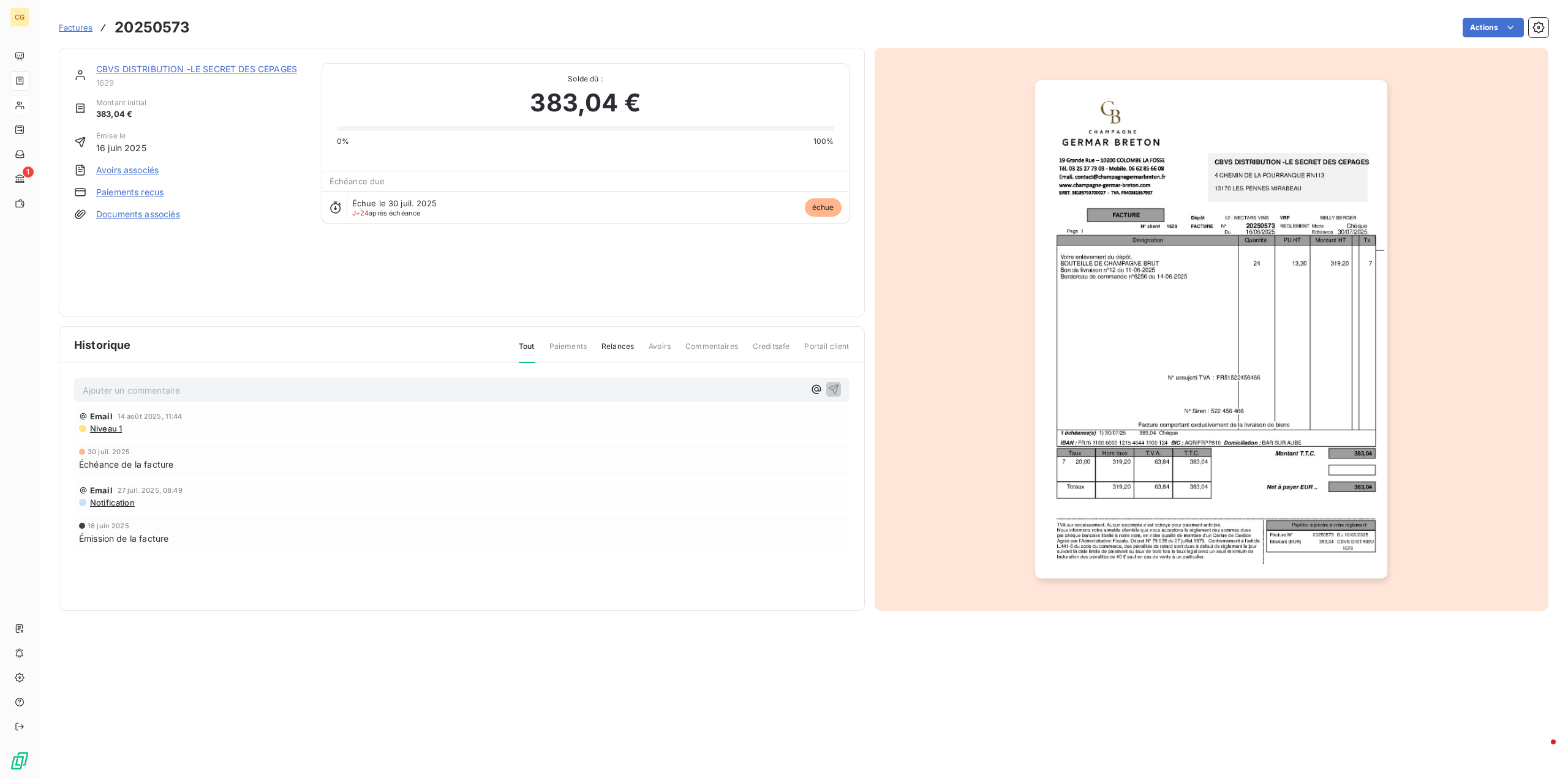
click at [145, 189] on link "Paiements reçus" at bounding box center [130, 192] width 67 height 12
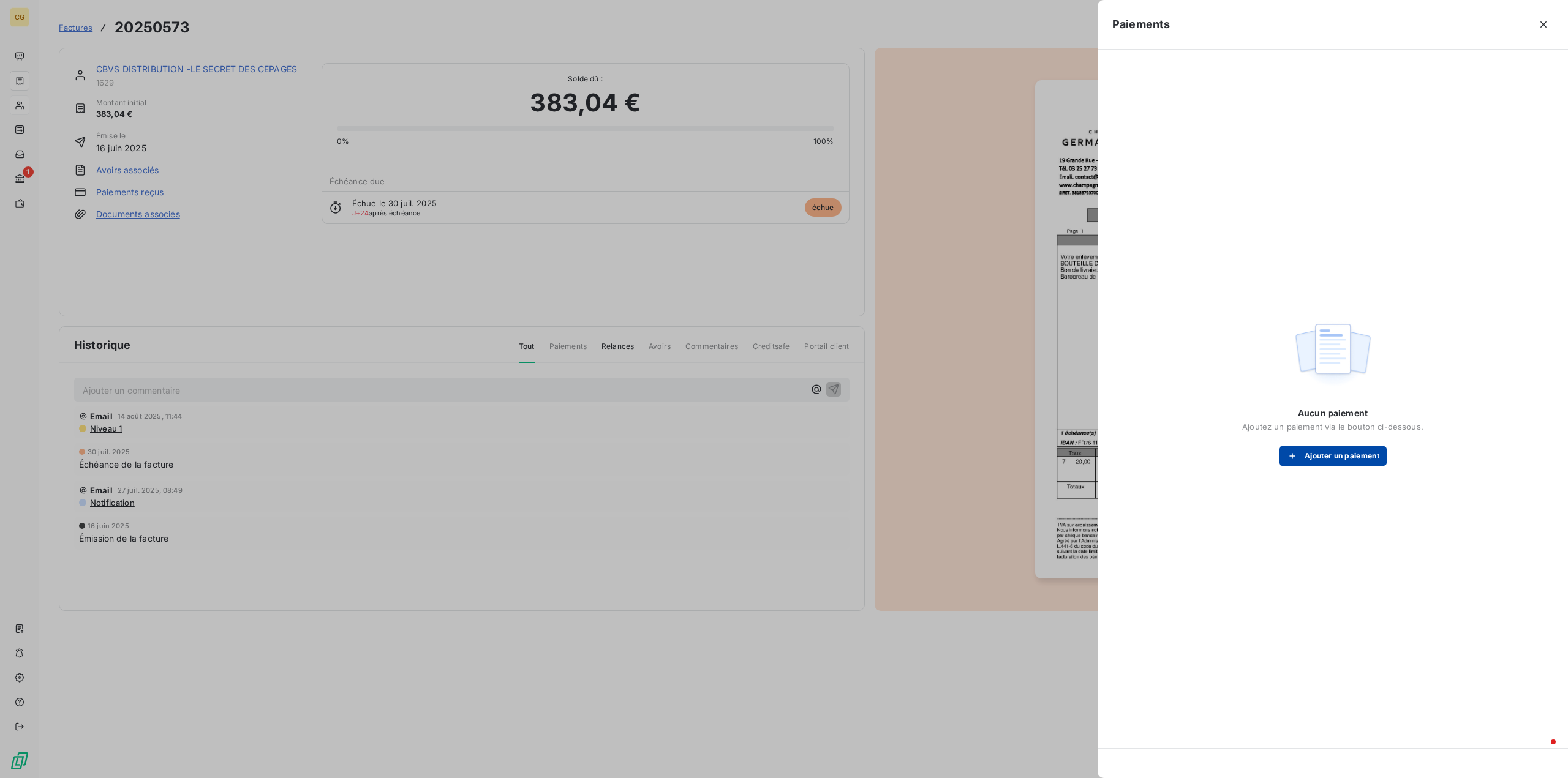
click at [1345, 457] on button "Ajouter un paiement" at bounding box center [1333, 456] width 108 height 20
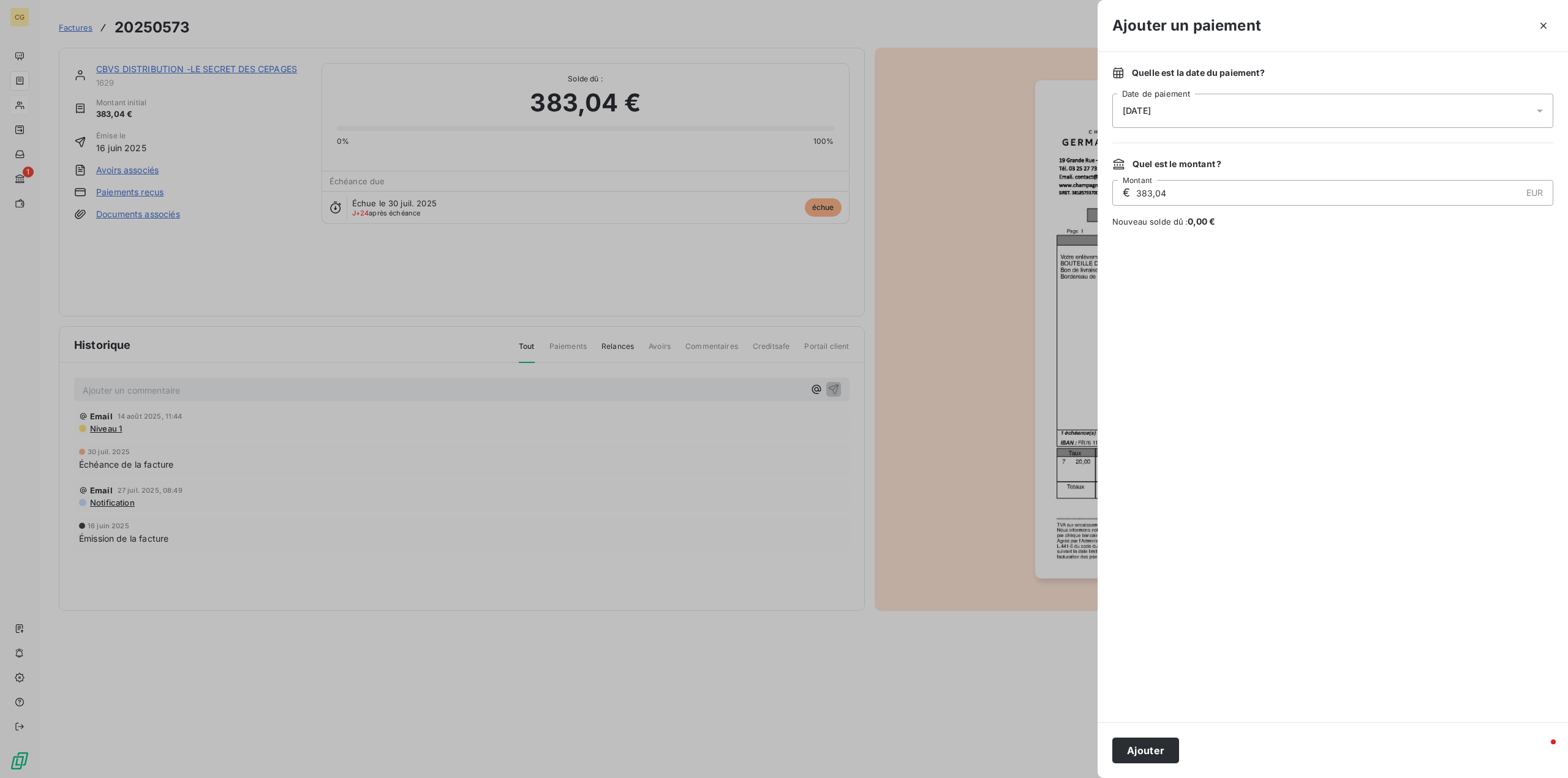
click at [1211, 102] on div "[DATE]" at bounding box center [1333, 111] width 441 height 34
click at [1222, 280] on button "21" at bounding box center [1221, 286] width 25 height 25
click at [1246, 417] on div at bounding box center [1333, 475] width 441 height 466
click at [1154, 751] on button "Ajouter" at bounding box center [1146, 751] width 67 height 25
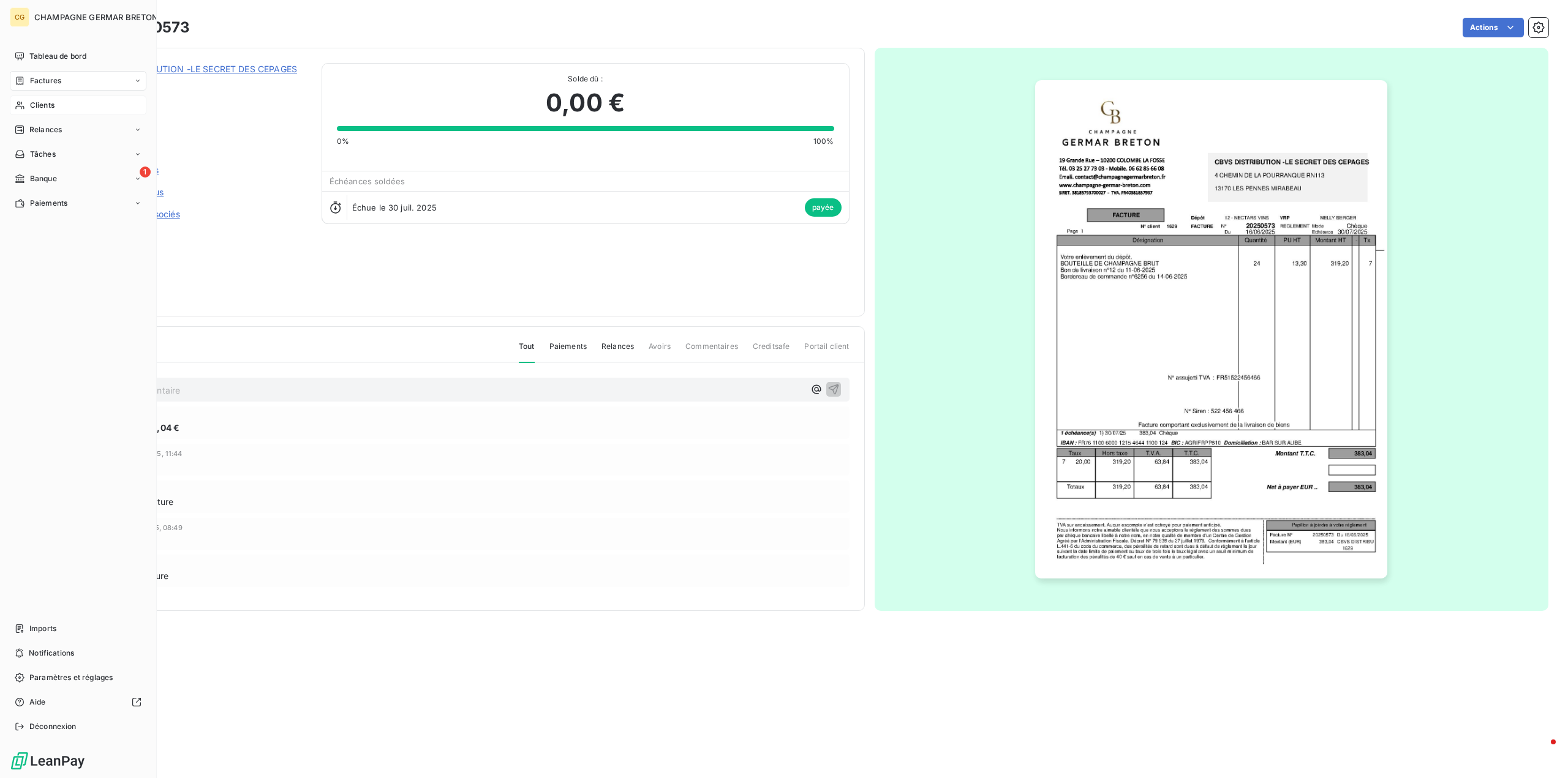
click at [44, 104] on span "Clients" at bounding box center [42, 105] width 25 height 11
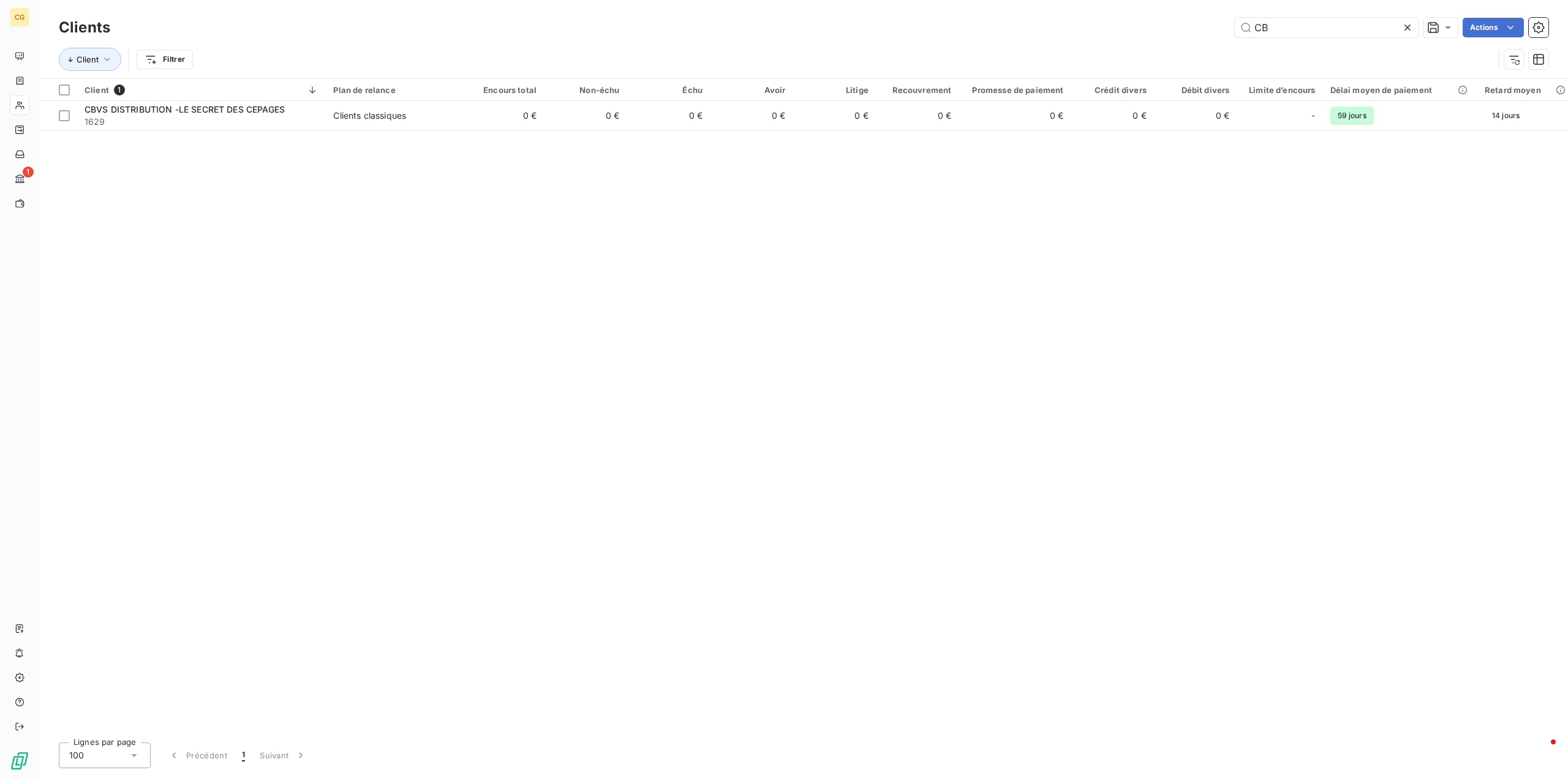
click at [1407, 30] on icon at bounding box center [1407, 27] width 12 height 12
click at [1310, 32] on input "text" at bounding box center [1327, 27] width 184 height 20
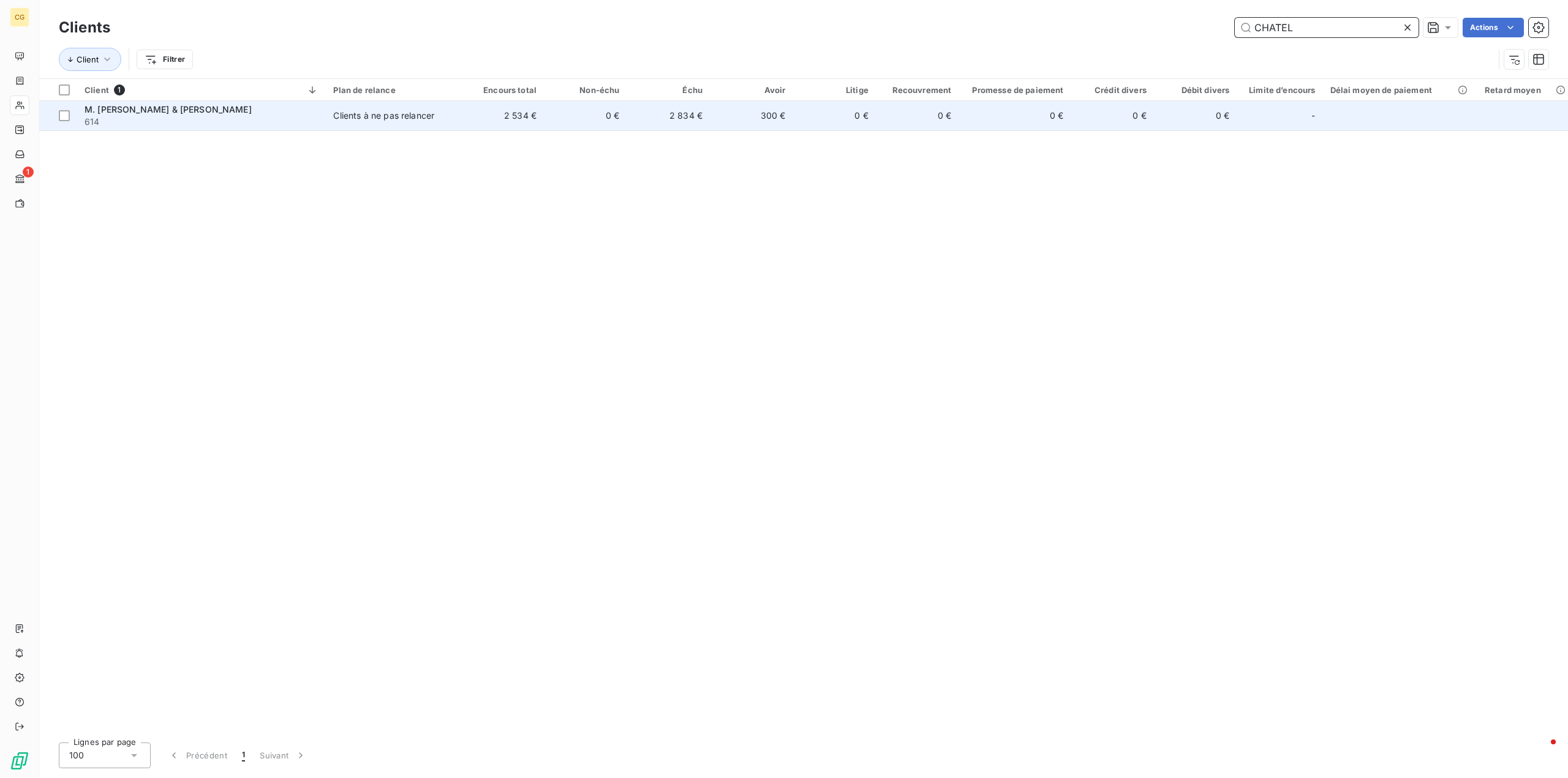
type input "CHATEL"
click at [393, 116] on div "Clients à ne pas relancer" at bounding box center [383, 116] width 101 height 12
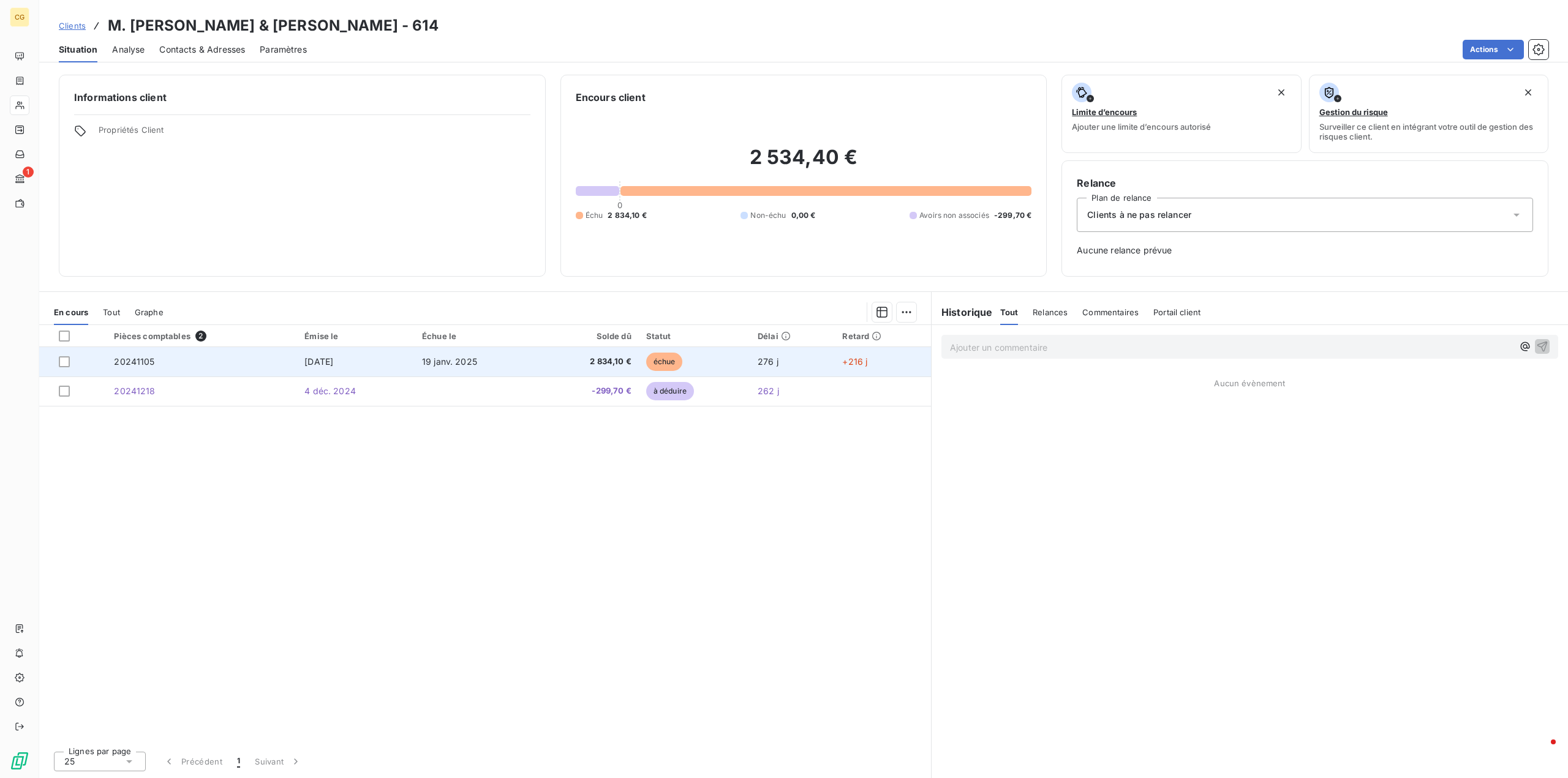
click at [466, 359] on span "19 janv. 2025" at bounding box center [449, 361] width 55 height 10
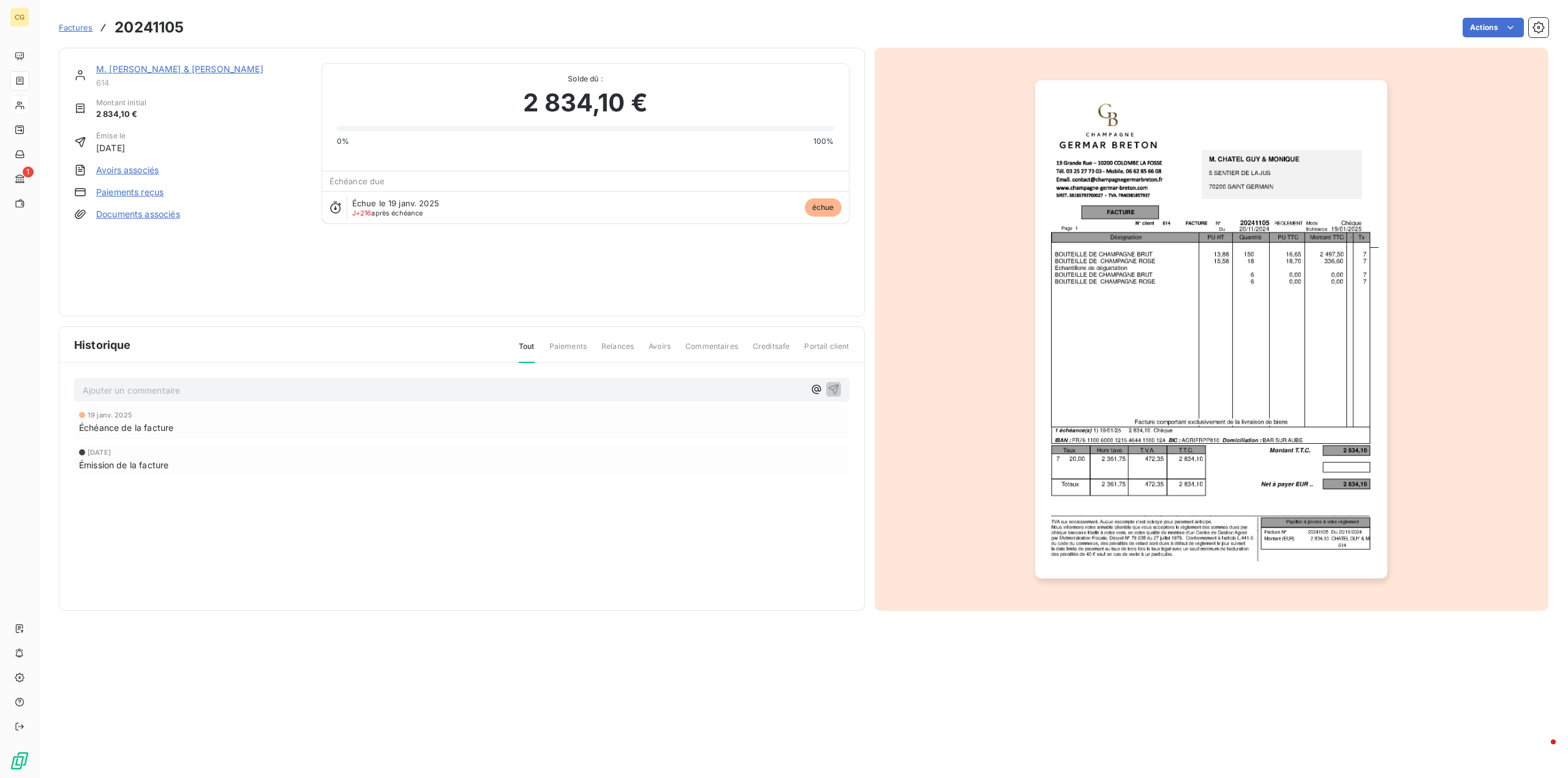
click at [125, 194] on link "Paiements reçus" at bounding box center [130, 192] width 67 height 12
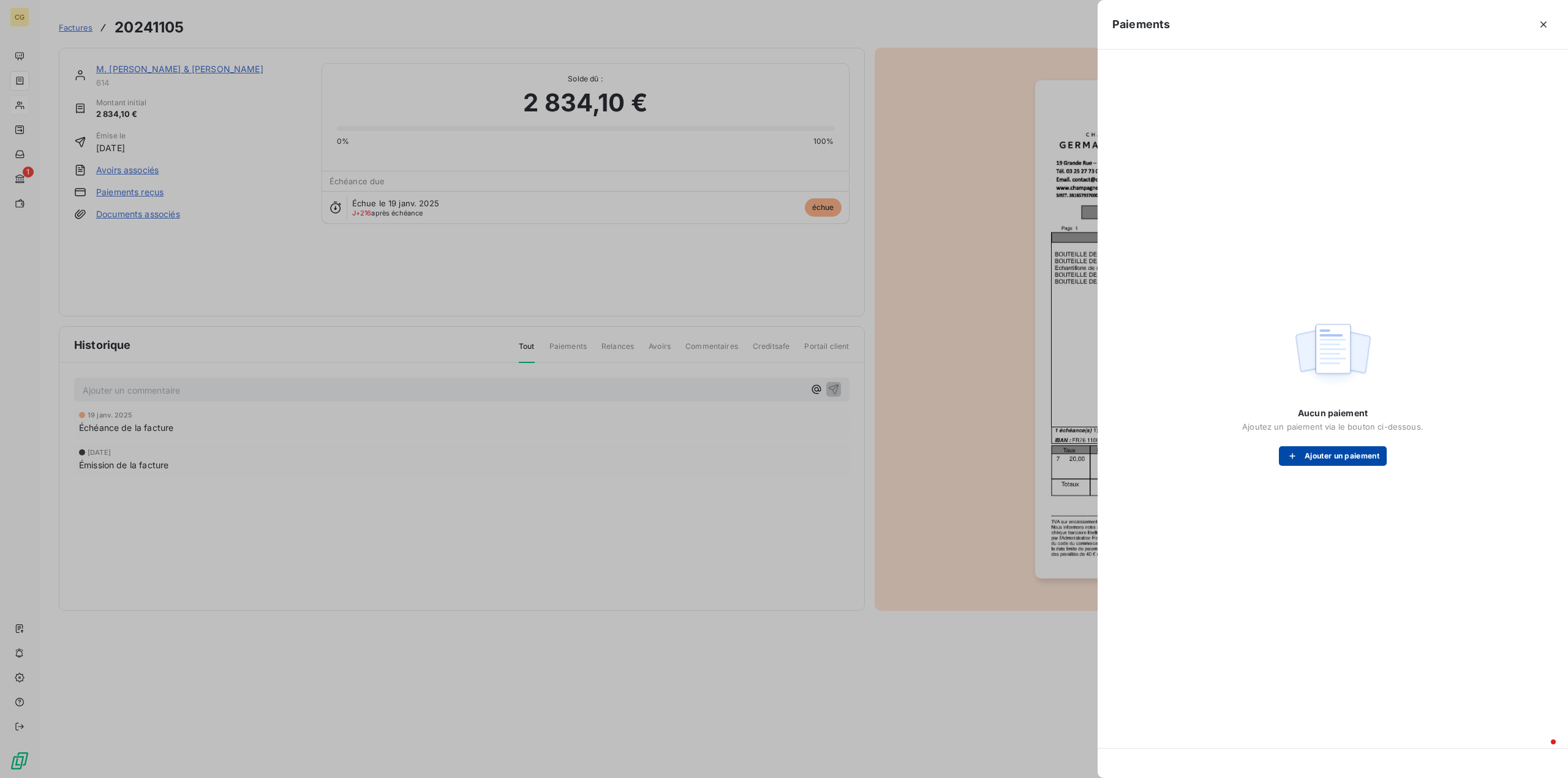
click at [1340, 457] on button "Ajouter un paiement" at bounding box center [1333, 456] width 108 height 20
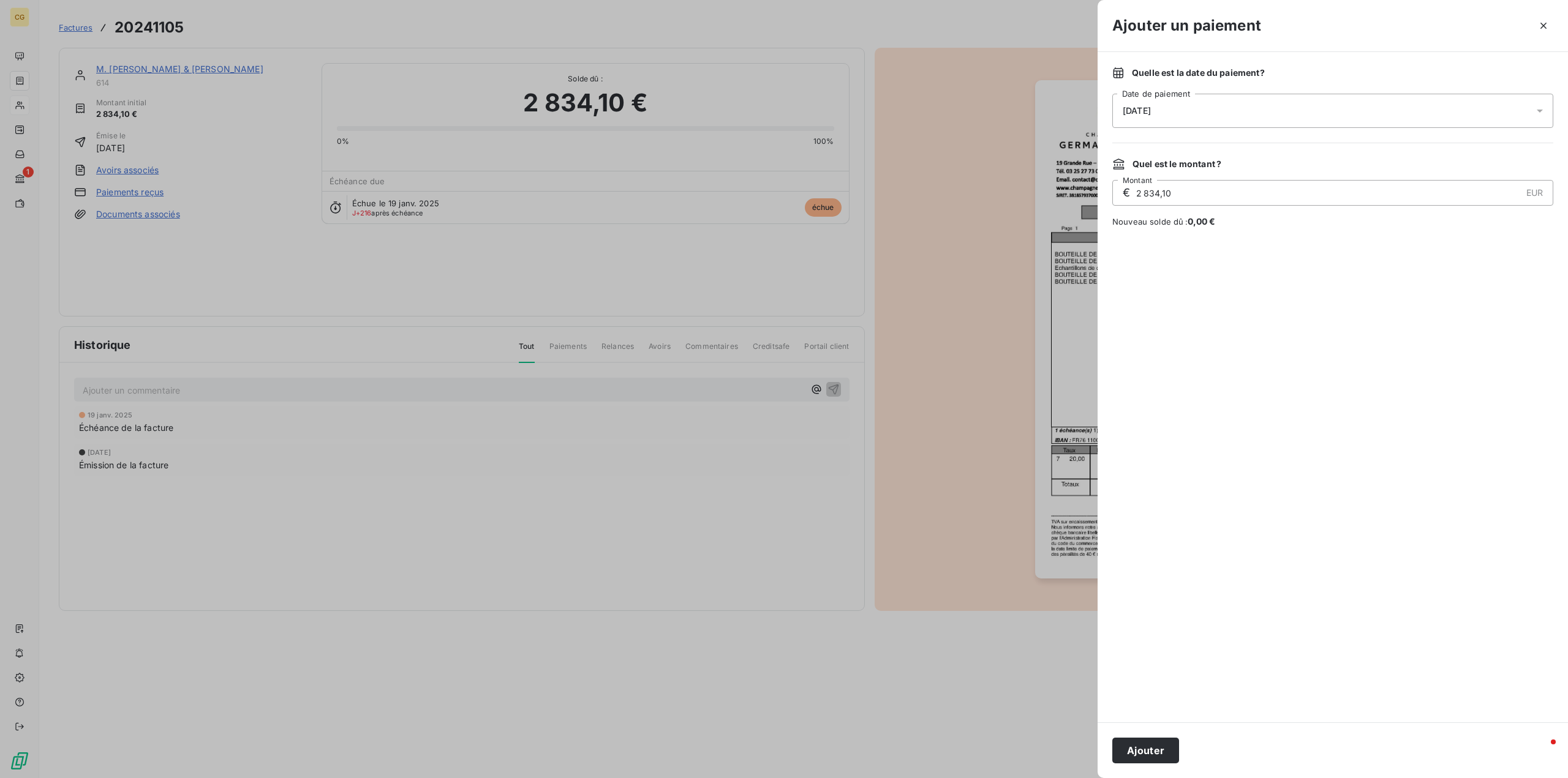
click at [1222, 106] on div "[DATE]" at bounding box center [1333, 111] width 441 height 34
click at [1245, 262] on button "15" at bounding box center [1246, 261] width 25 height 25
click at [1225, 478] on div at bounding box center [1333, 475] width 441 height 466
click at [1149, 750] on button "Ajouter" at bounding box center [1146, 751] width 67 height 25
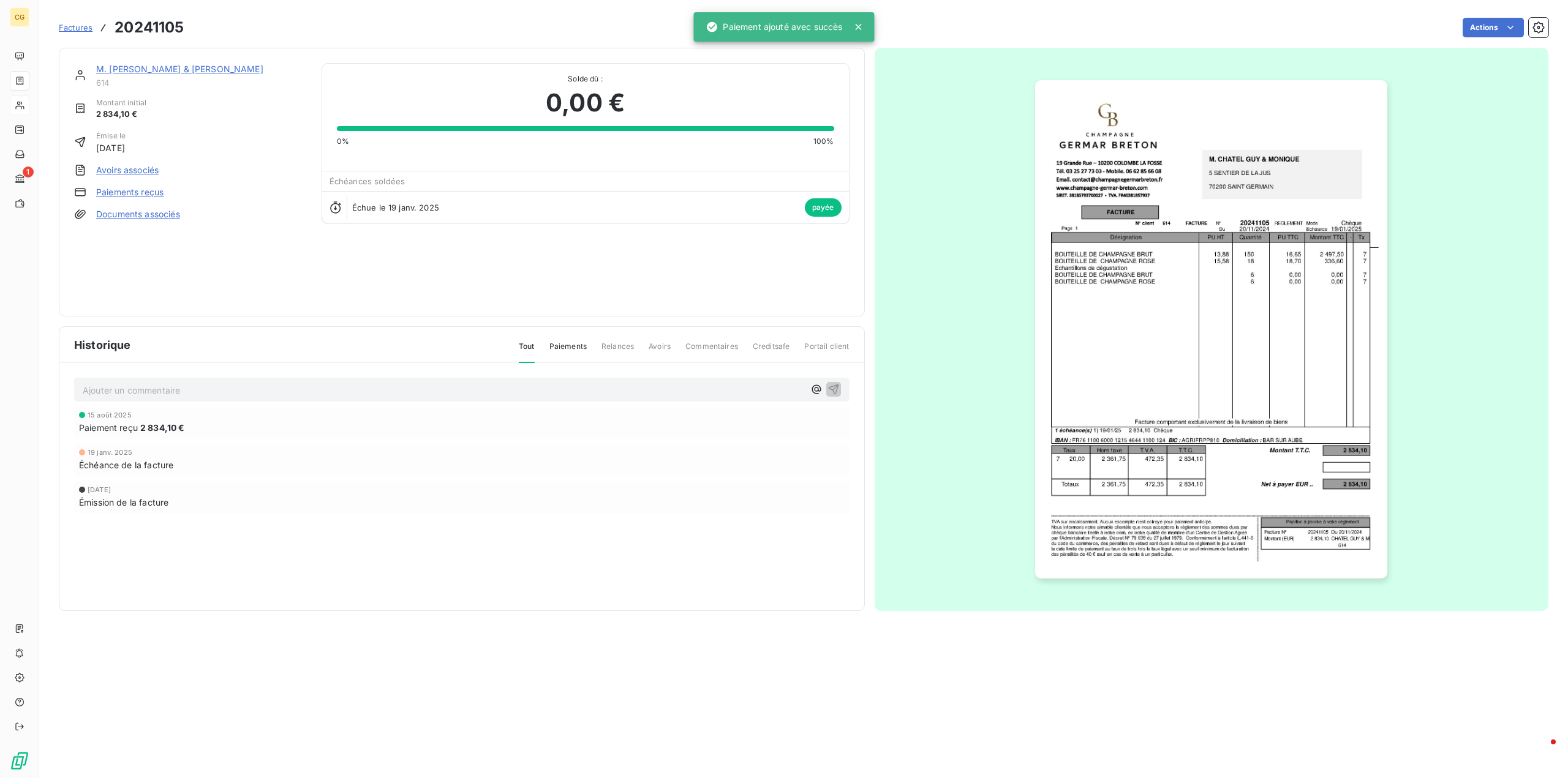
click at [163, 69] on link "M. [PERSON_NAME] & [PERSON_NAME]" at bounding box center [179, 69] width 167 height 10
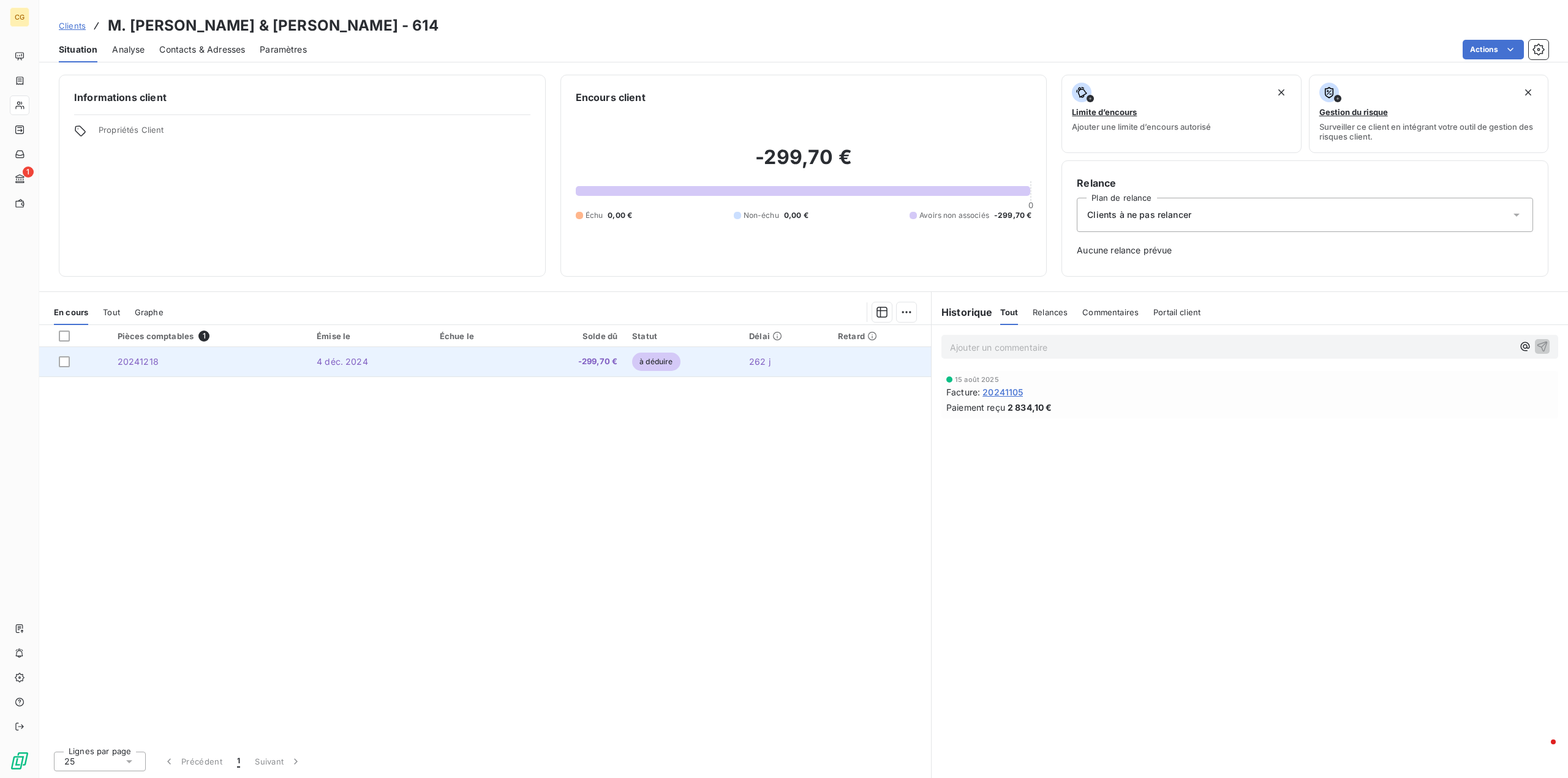
click at [524, 364] on td "-299,70 €" at bounding box center [574, 362] width 101 height 29
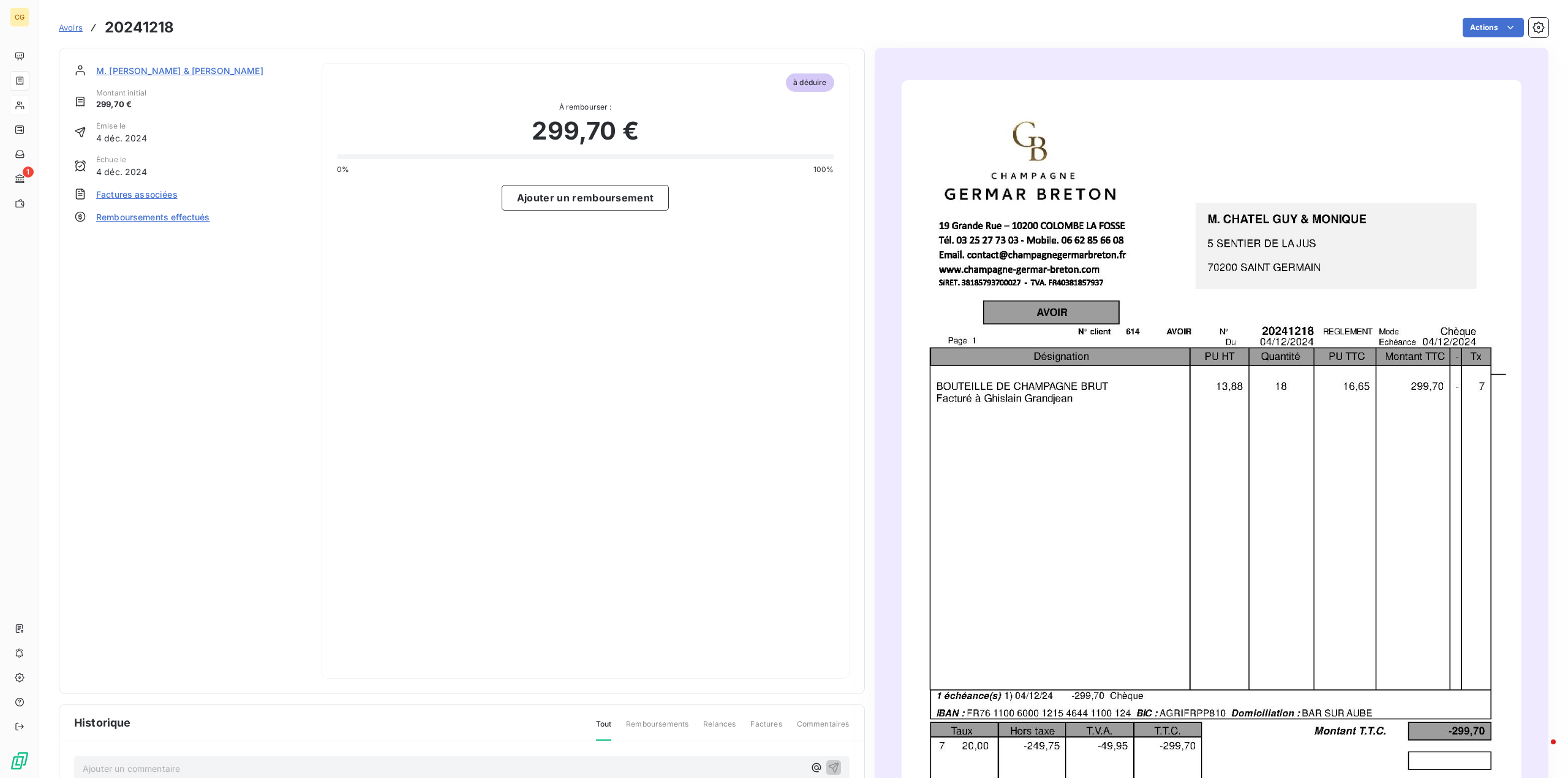
click at [140, 194] on span "Factures associées" at bounding box center [137, 194] width 81 height 13
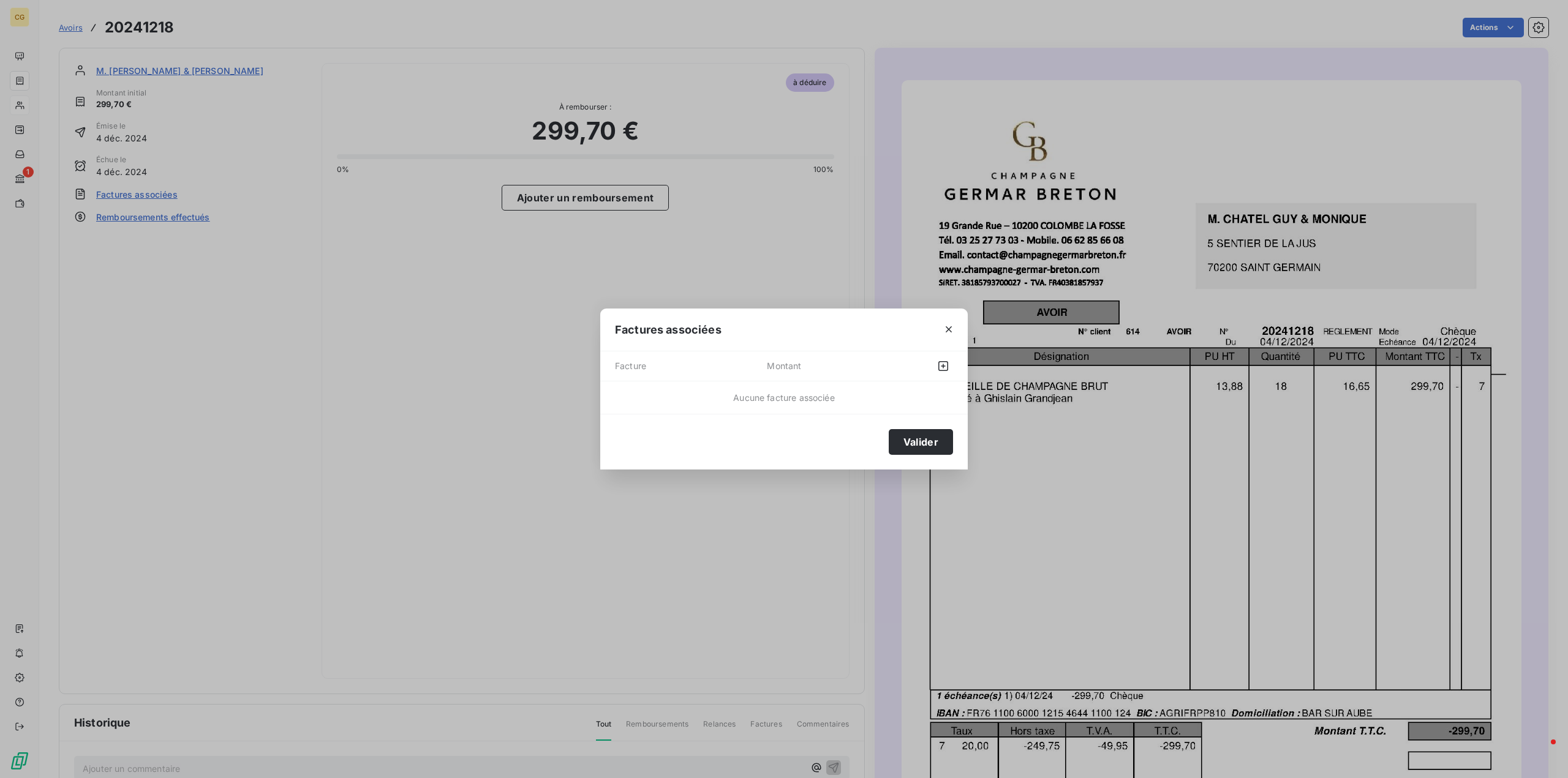
click at [639, 363] on span "Facture" at bounding box center [691, 366] width 152 height 20
click at [947, 331] on icon "button" at bounding box center [949, 329] width 12 height 12
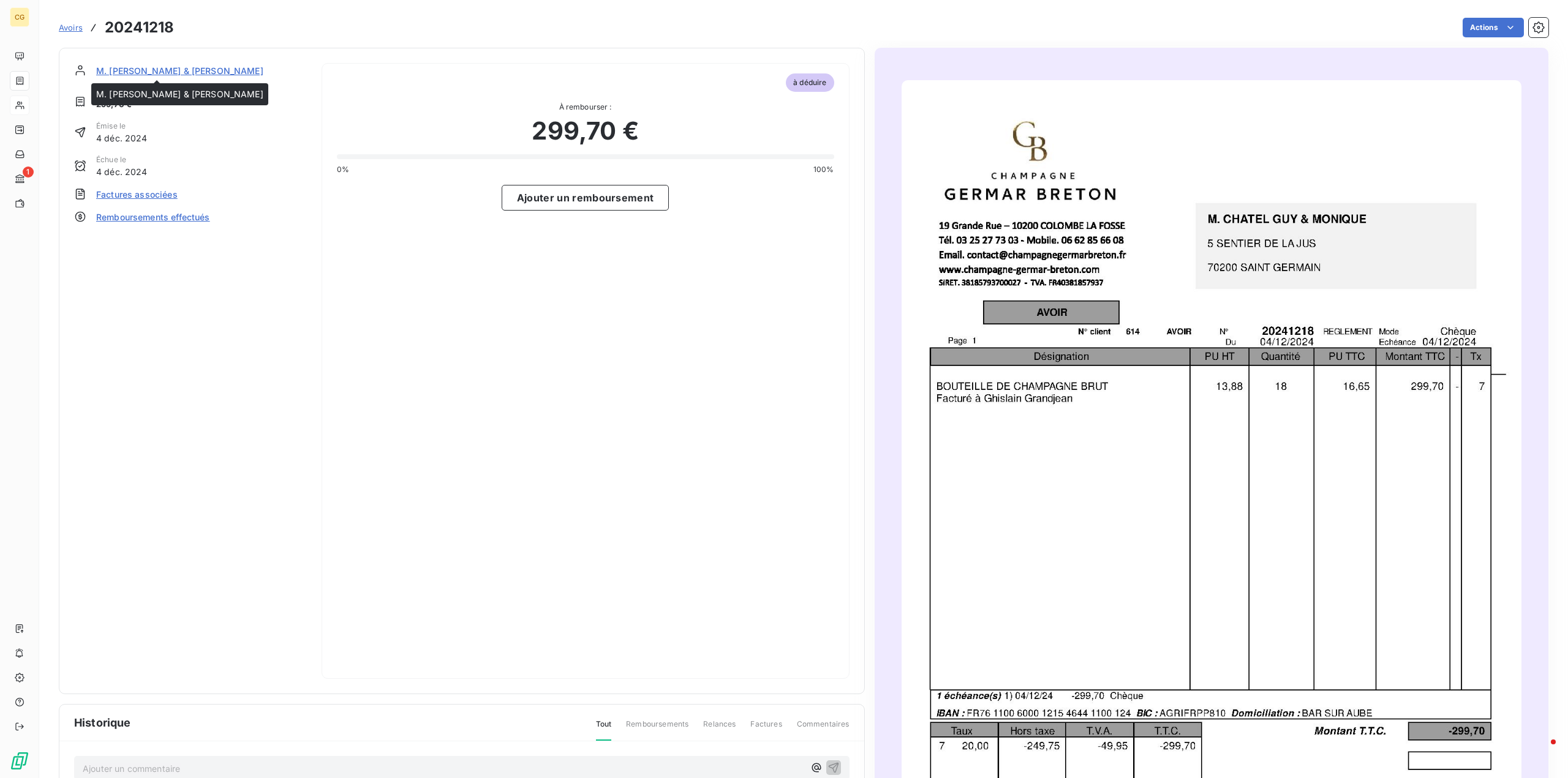
click at [125, 74] on span "M. [PERSON_NAME] & [PERSON_NAME]" at bounding box center [179, 70] width 167 height 13
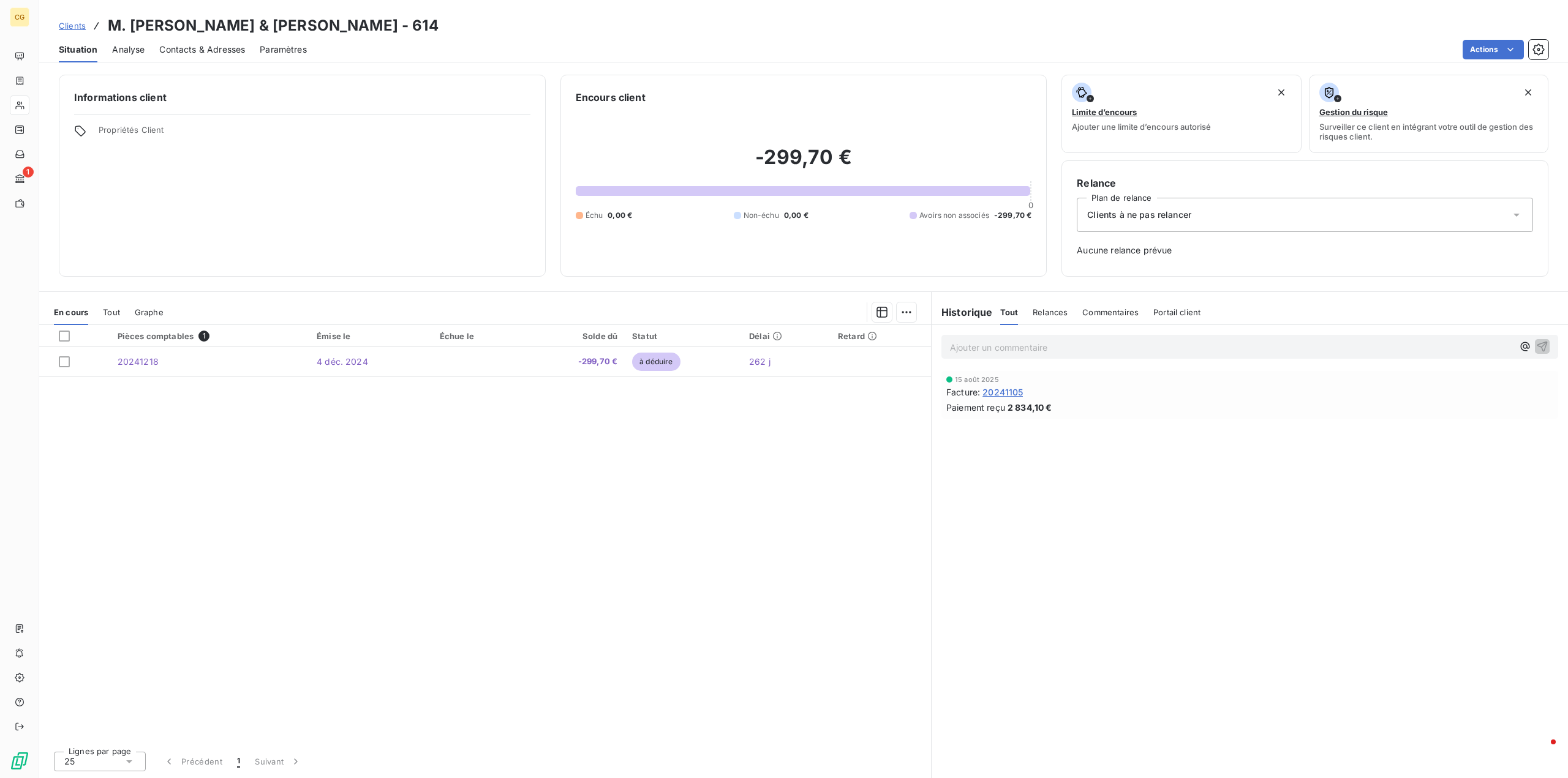
click at [107, 314] on span "Tout" at bounding box center [111, 312] width 17 height 10
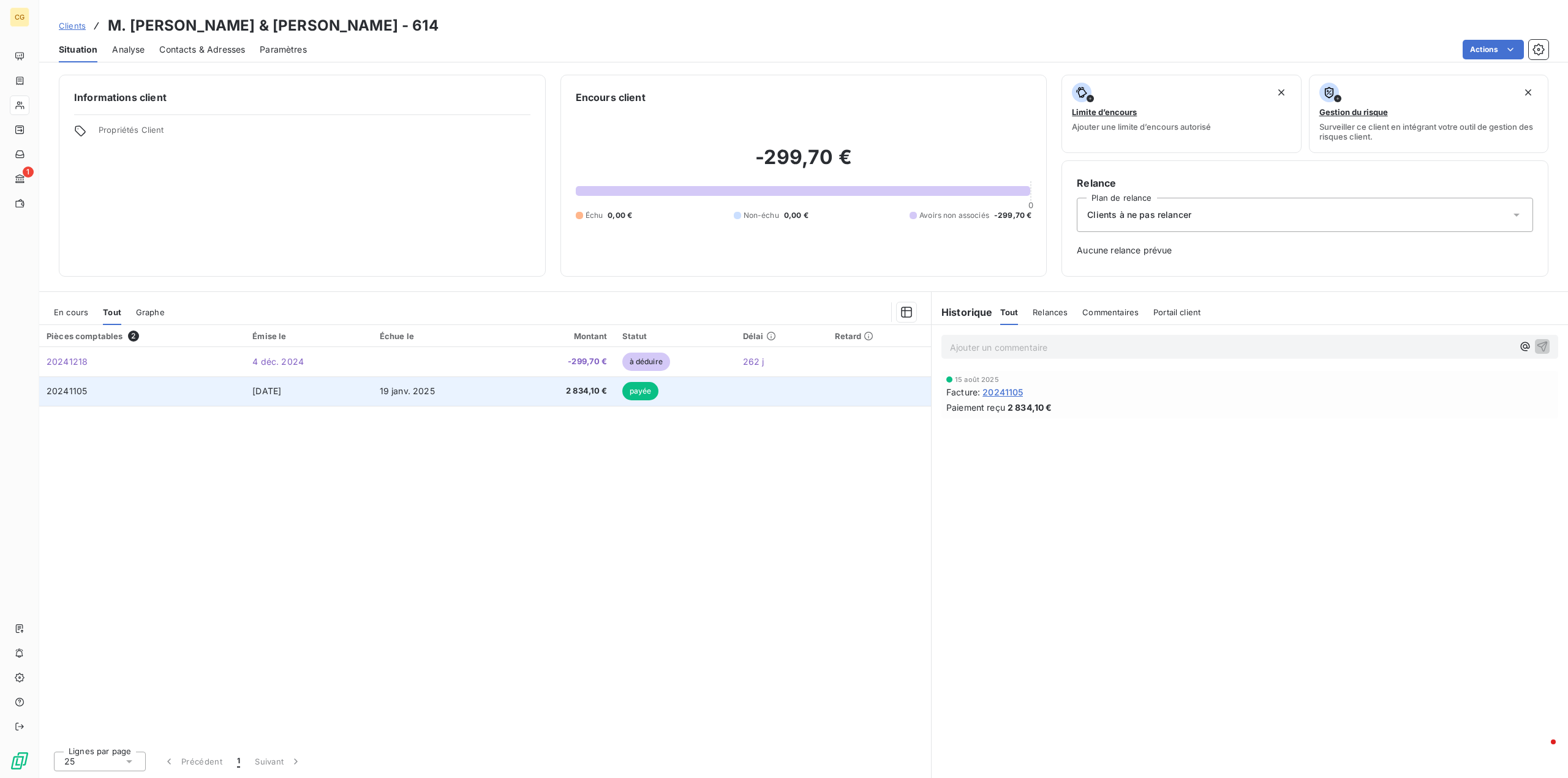
click at [584, 392] on span "2 834,10 €" at bounding box center [560, 391] width 93 height 12
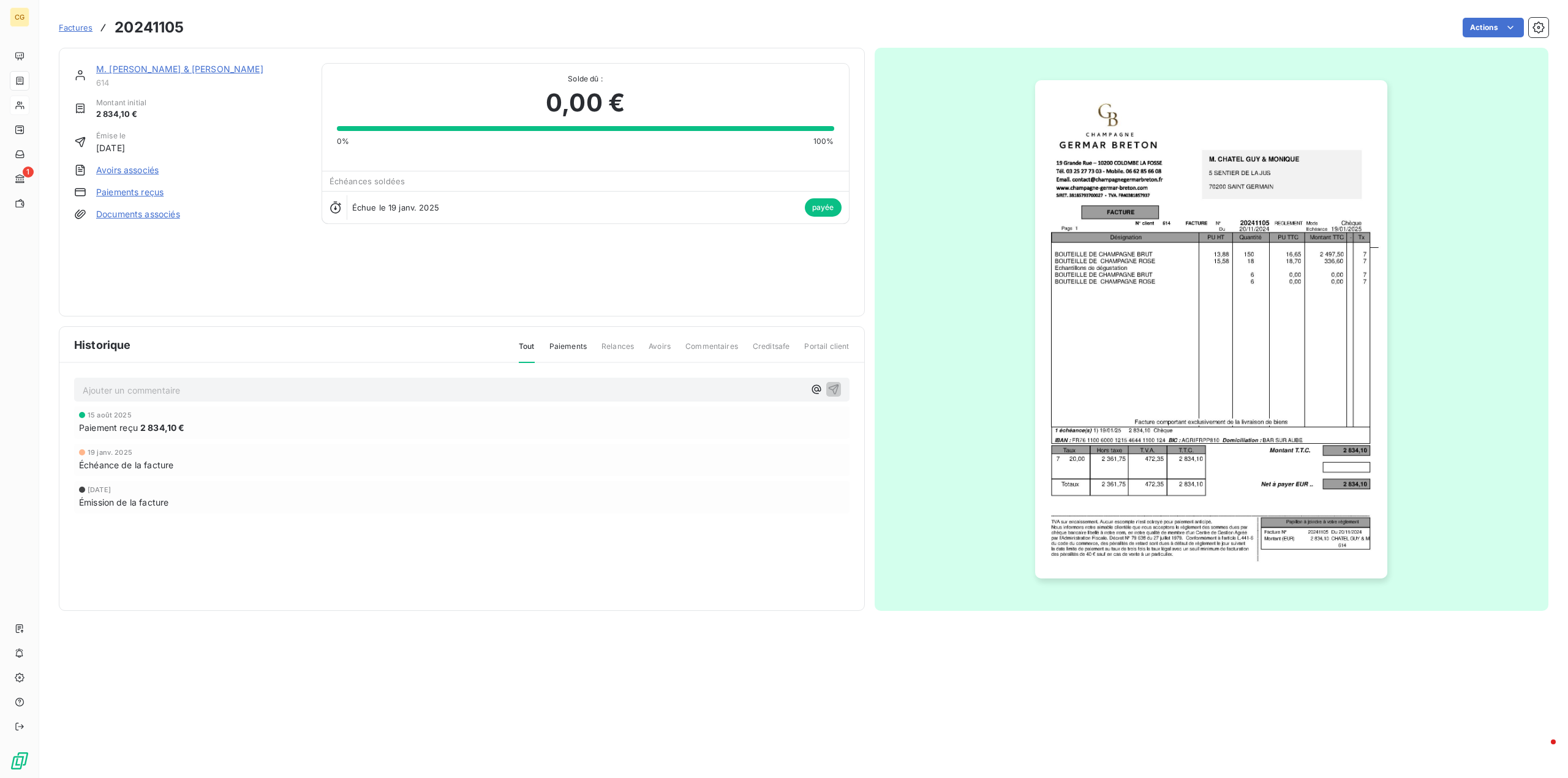
click at [149, 196] on link "Paiements reçus" at bounding box center [130, 192] width 67 height 12
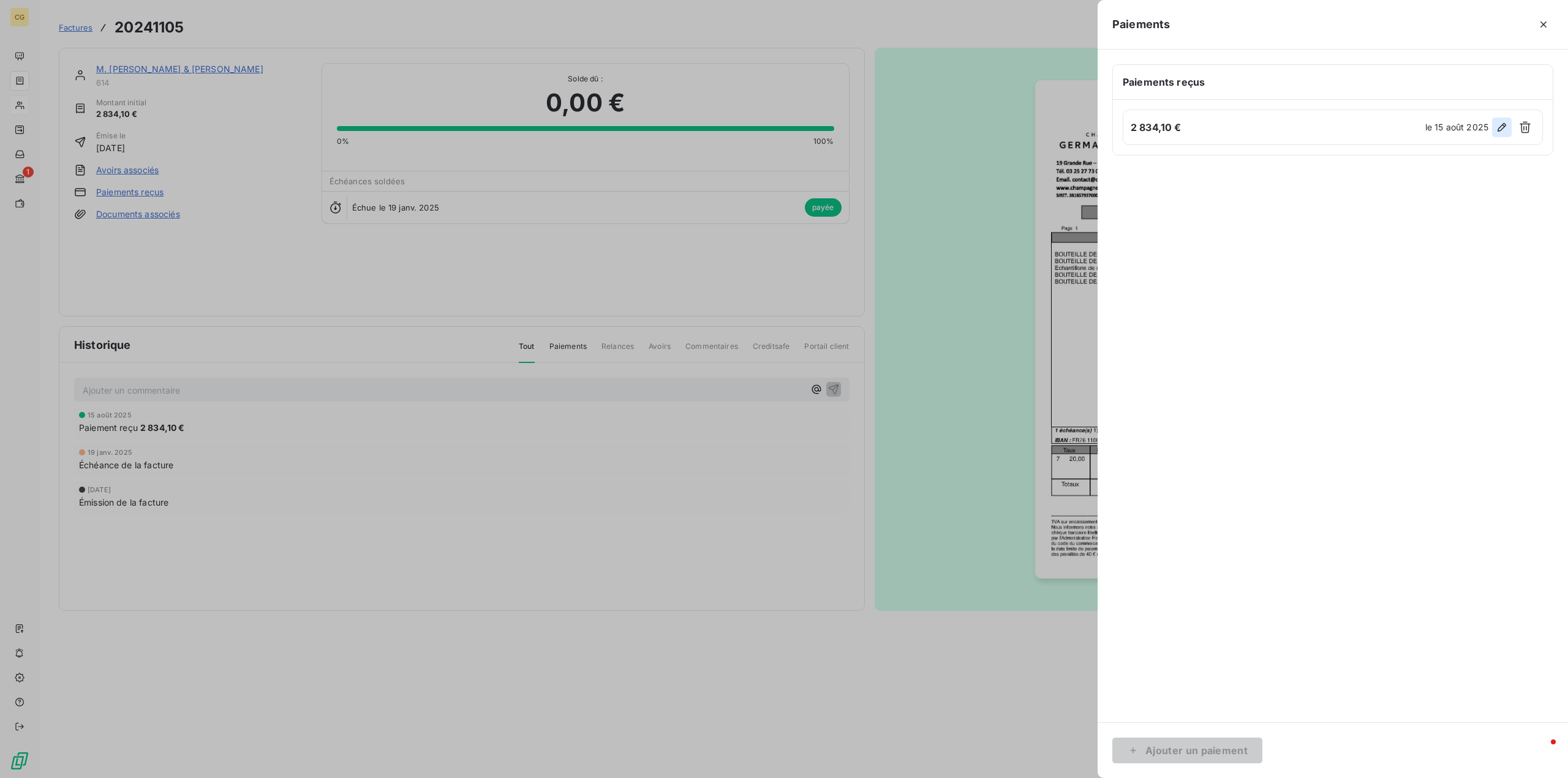
click at [1498, 128] on icon "button" at bounding box center [1501, 127] width 12 height 12
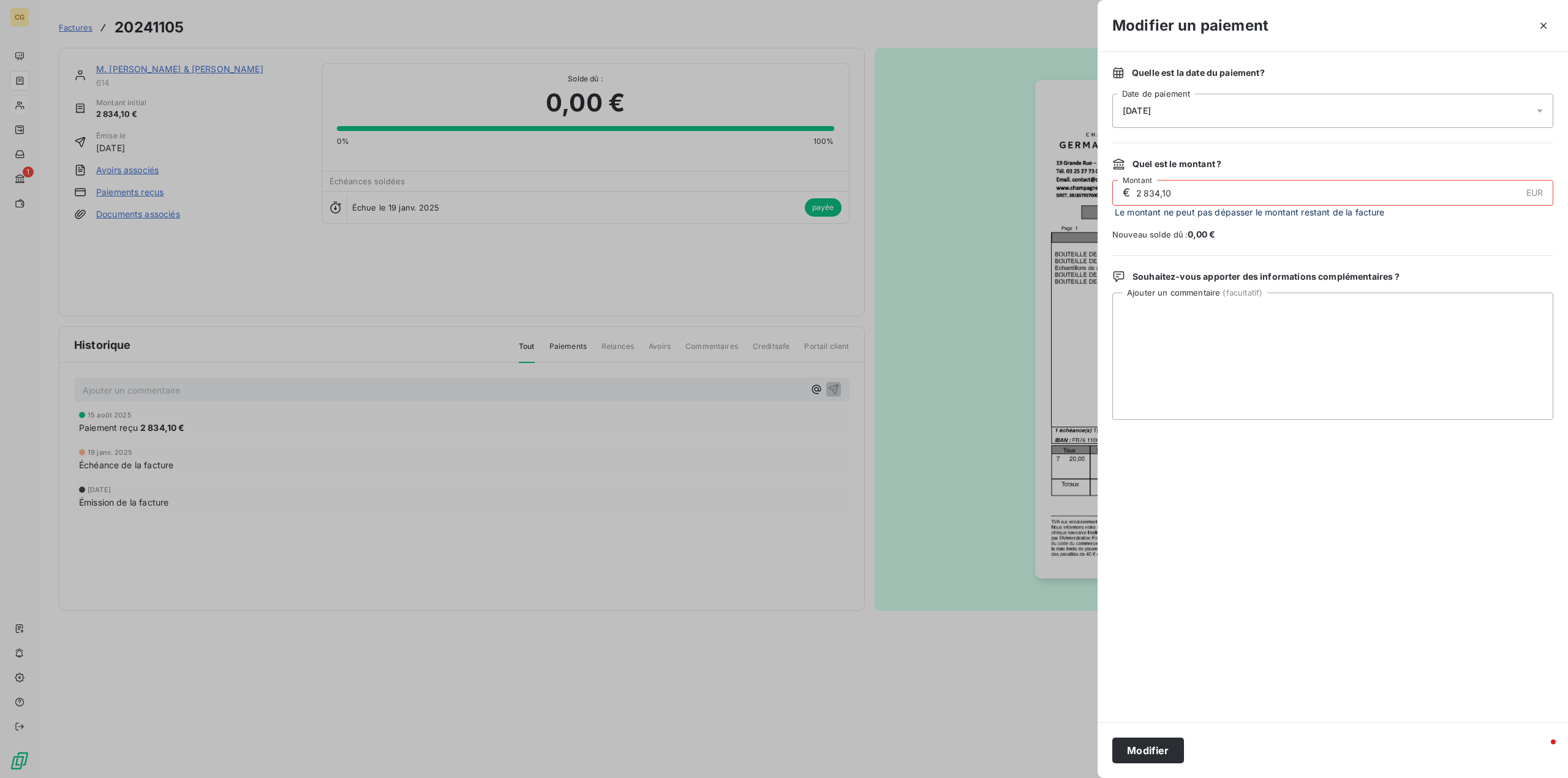
drag, startPoint x: 1180, startPoint y: 194, endPoint x: 1133, endPoint y: 189, distance: 47.3
click at [1133, 189] on div "€ 2 834,10 EUR Montant" at bounding box center [1333, 192] width 441 height 25
type input "2 534,40"
click at [1144, 754] on button "Modifier" at bounding box center [1148, 751] width 72 height 25
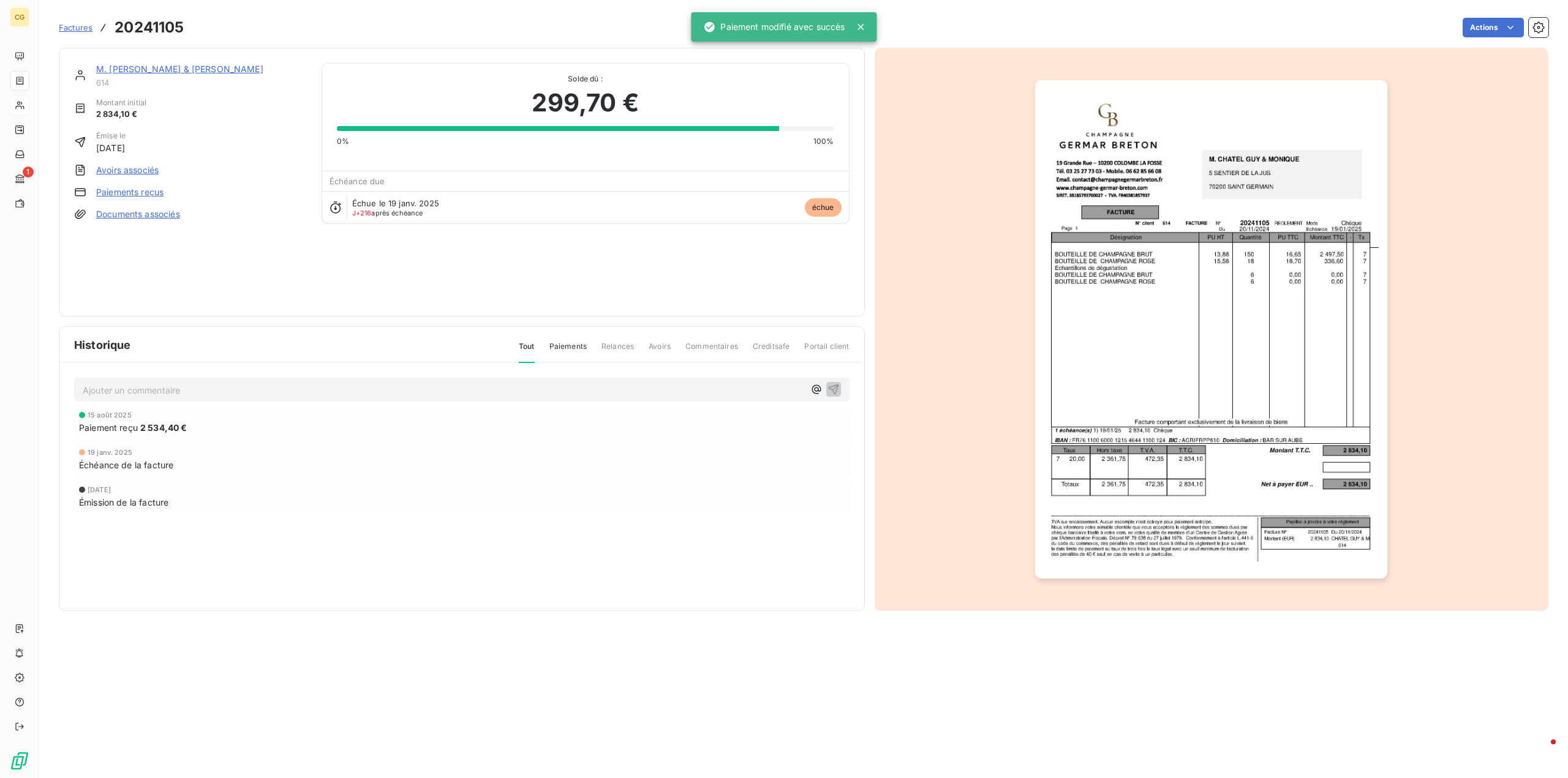
click at [128, 69] on link "M. [PERSON_NAME] & [PERSON_NAME]" at bounding box center [179, 69] width 167 height 10
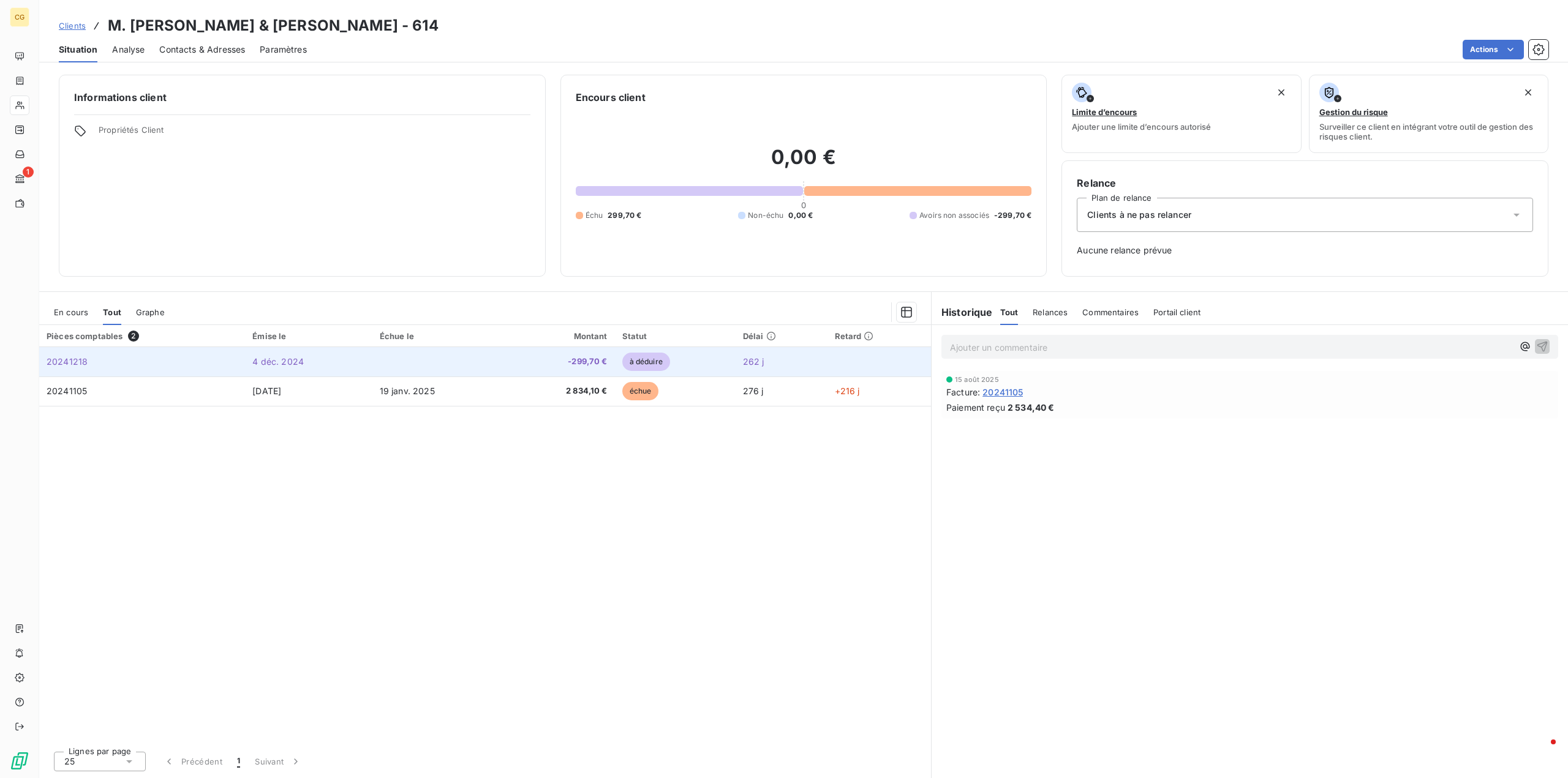
click at [290, 361] on span "4 déc. 2024" at bounding box center [278, 361] width 51 height 10
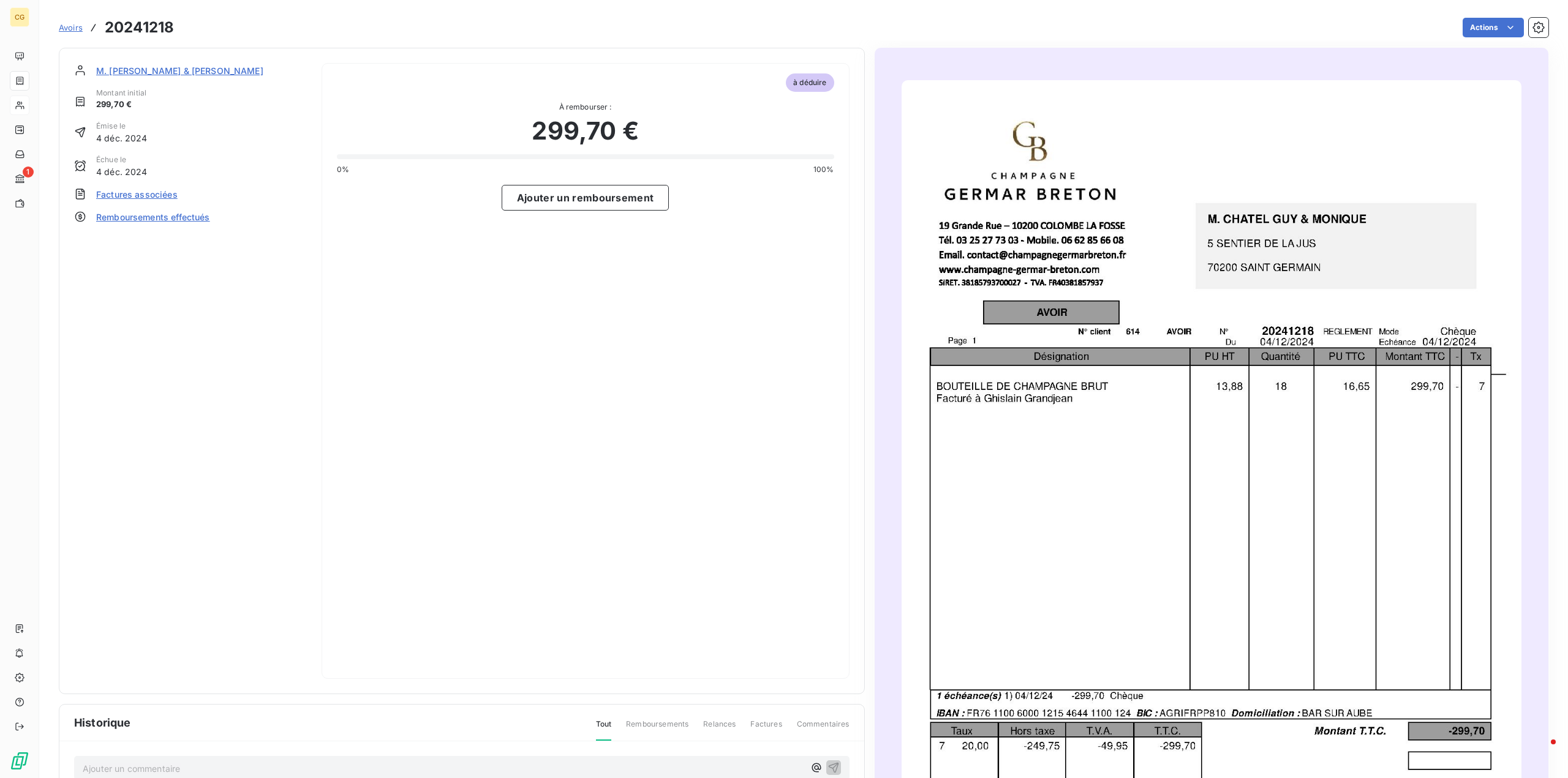
click at [161, 194] on span "Factures associées" at bounding box center [137, 194] width 81 height 13
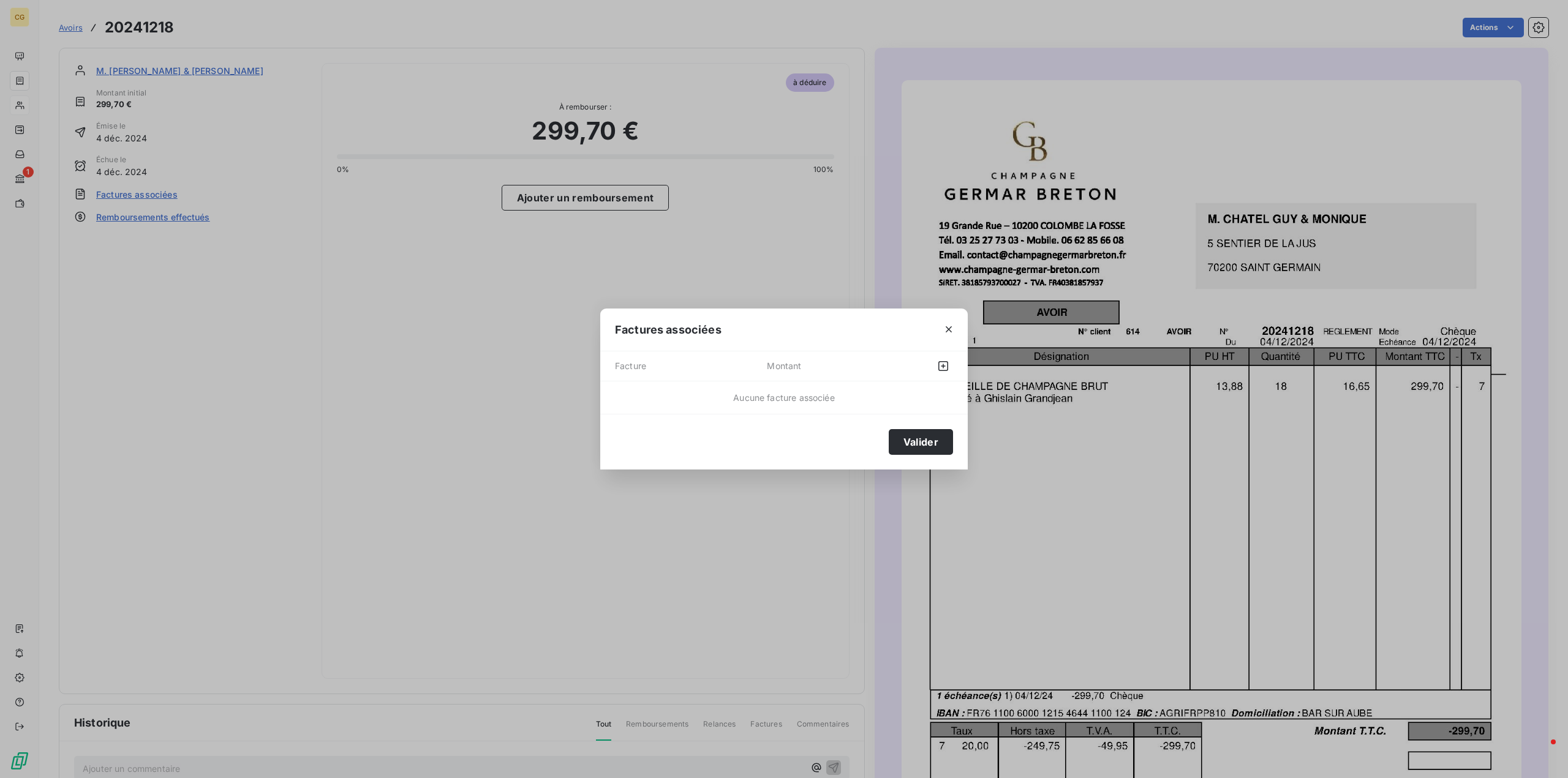
click at [652, 367] on span "Facture" at bounding box center [691, 366] width 152 height 20
click at [944, 365] on icon "button" at bounding box center [943, 366] width 12 height 12
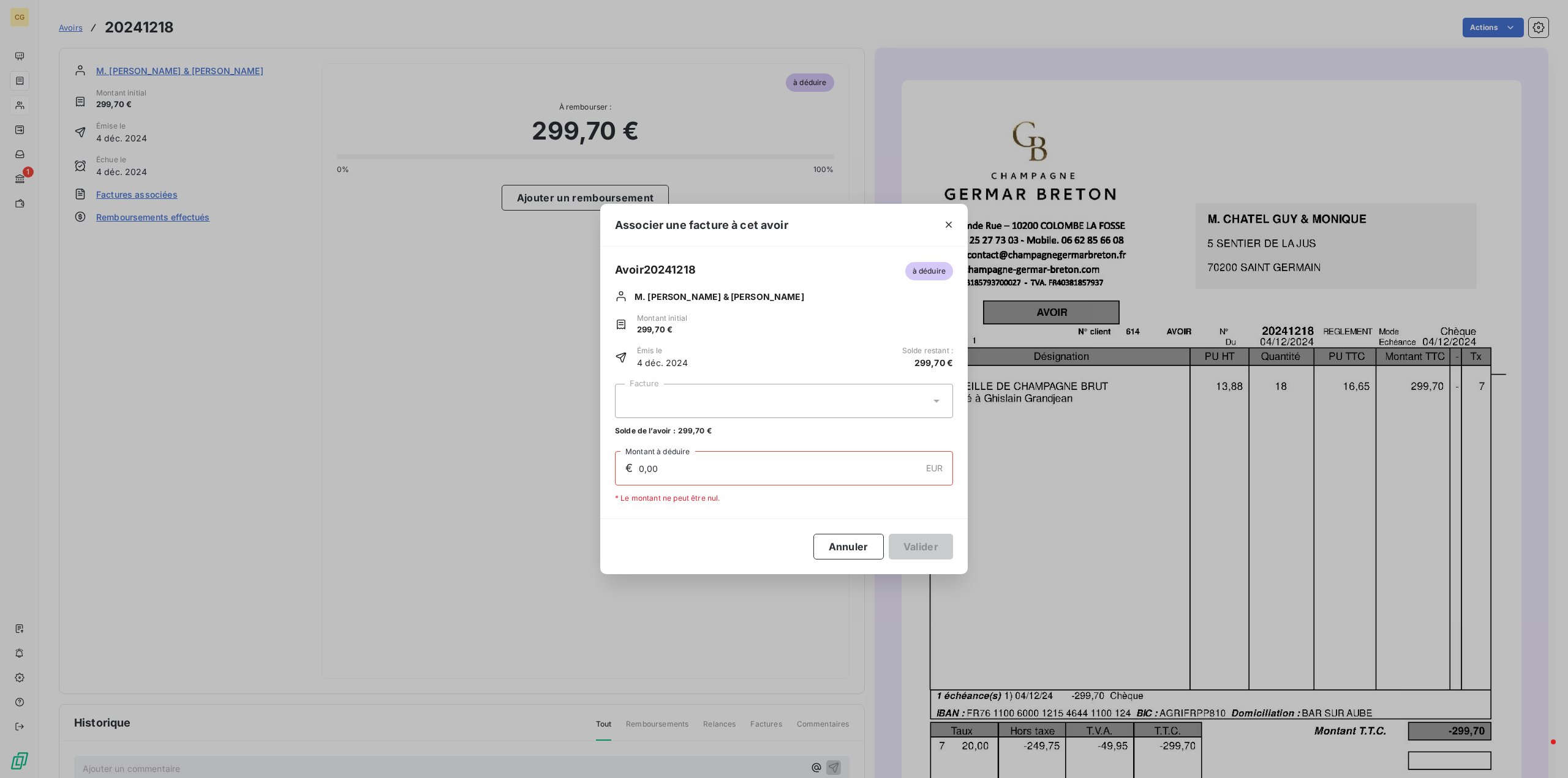
click at [745, 406] on div at bounding box center [784, 401] width 338 height 34
click at [700, 430] on div "20241105 299,70 €" at bounding box center [783, 431] width 323 height 11
type input "299,70"
click at [919, 544] on button "Valider" at bounding box center [921, 547] width 64 height 25
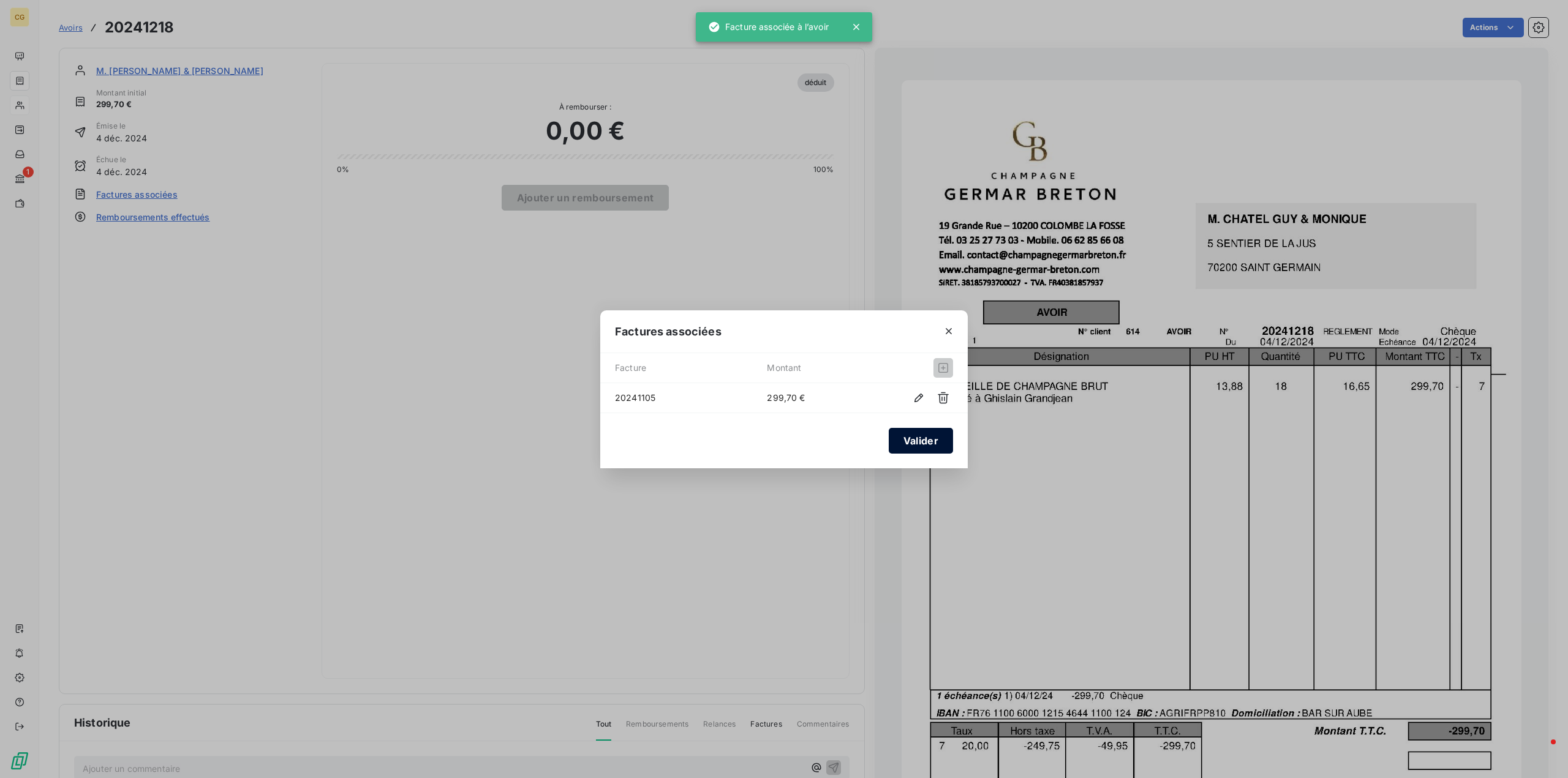
click at [910, 439] on button "Valider" at bounding box center [921, 441] width 64 height 25
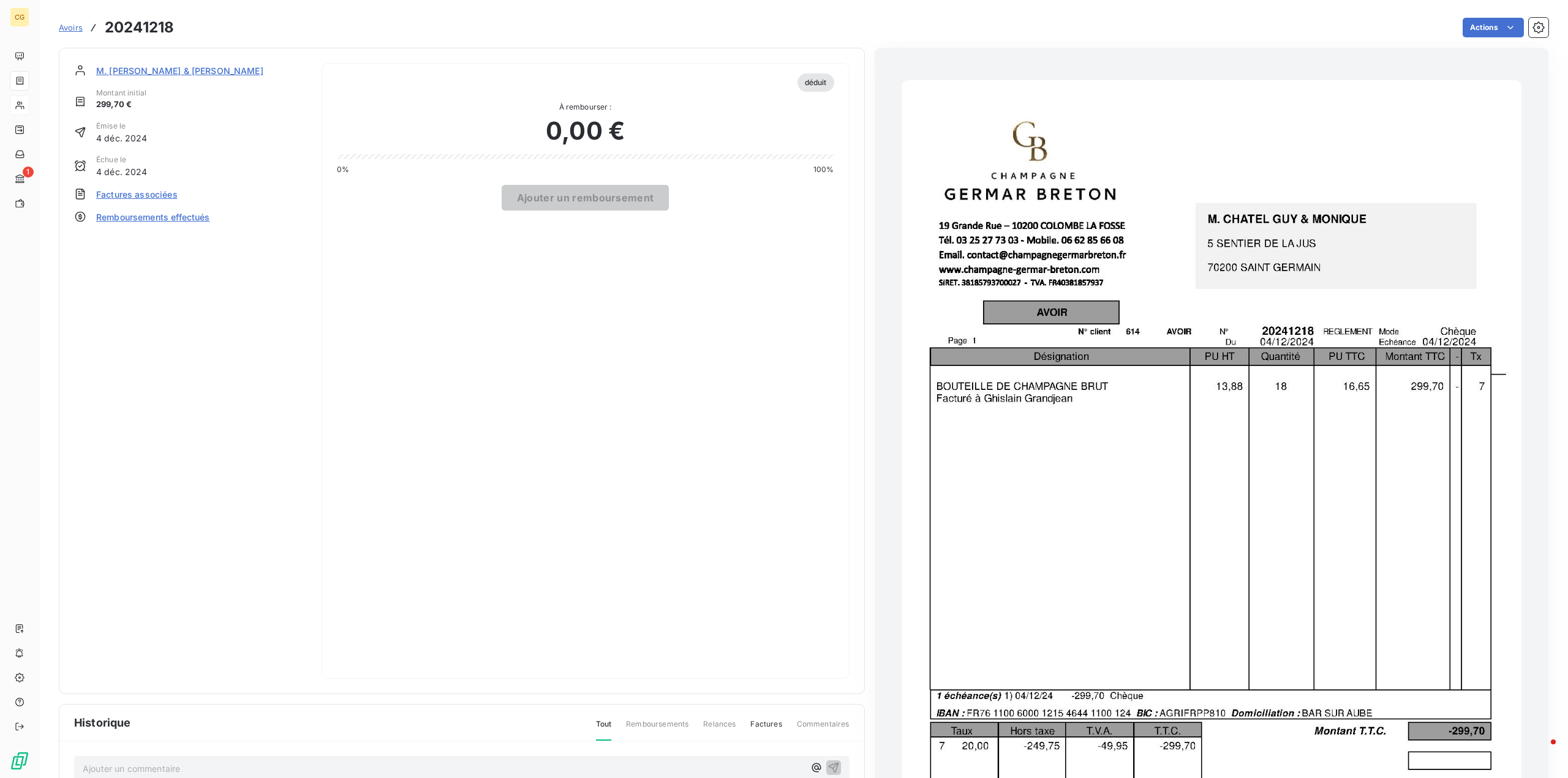
click at [173, 67] on span "M. [PERSON_NAME] & [PERSON_NAME]" at bounding box center [179, 70] width 167 height 13
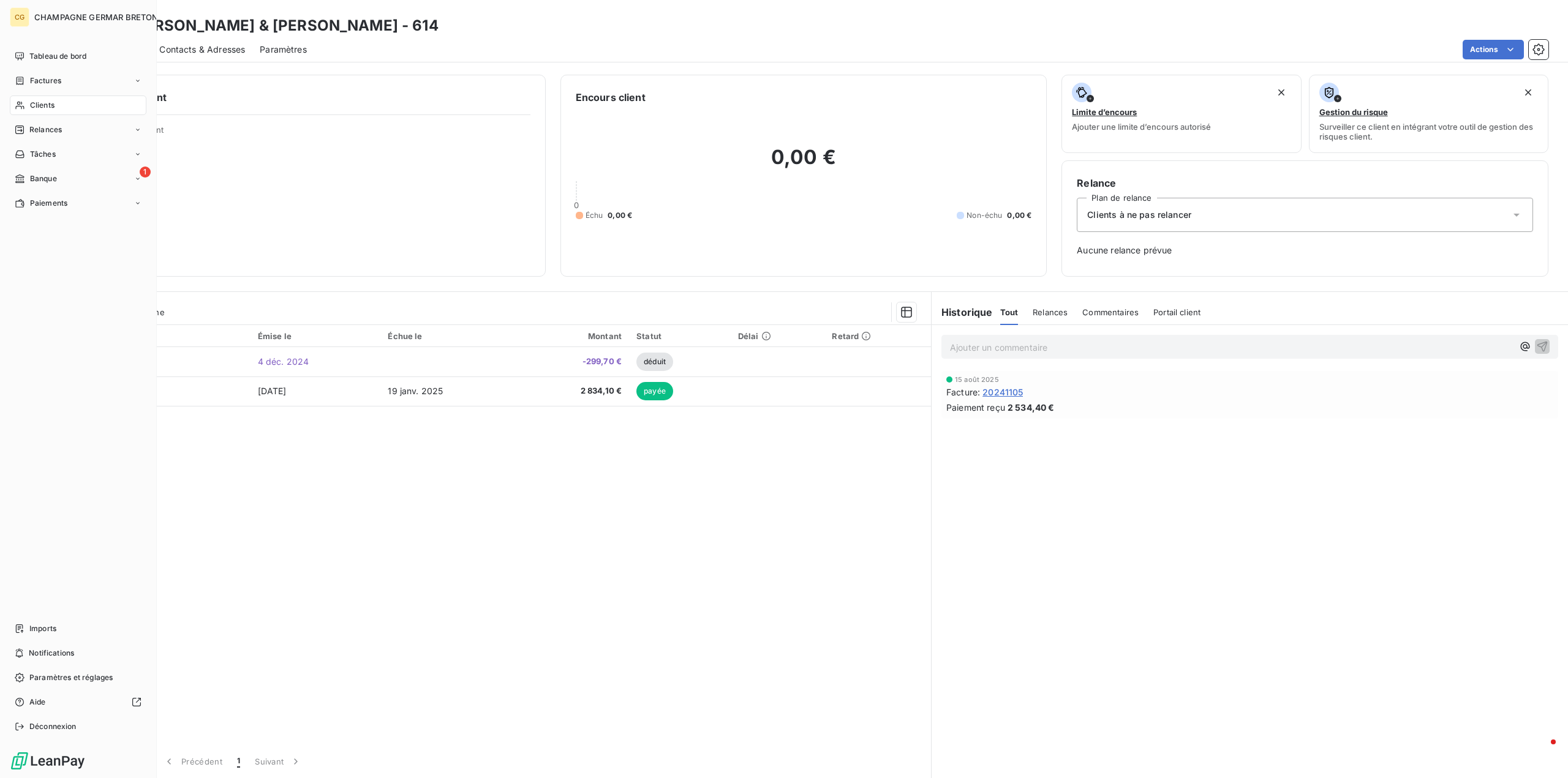
click at [59, 107] on div "Clients" at bounding box center [78, 105] width 137 height 20
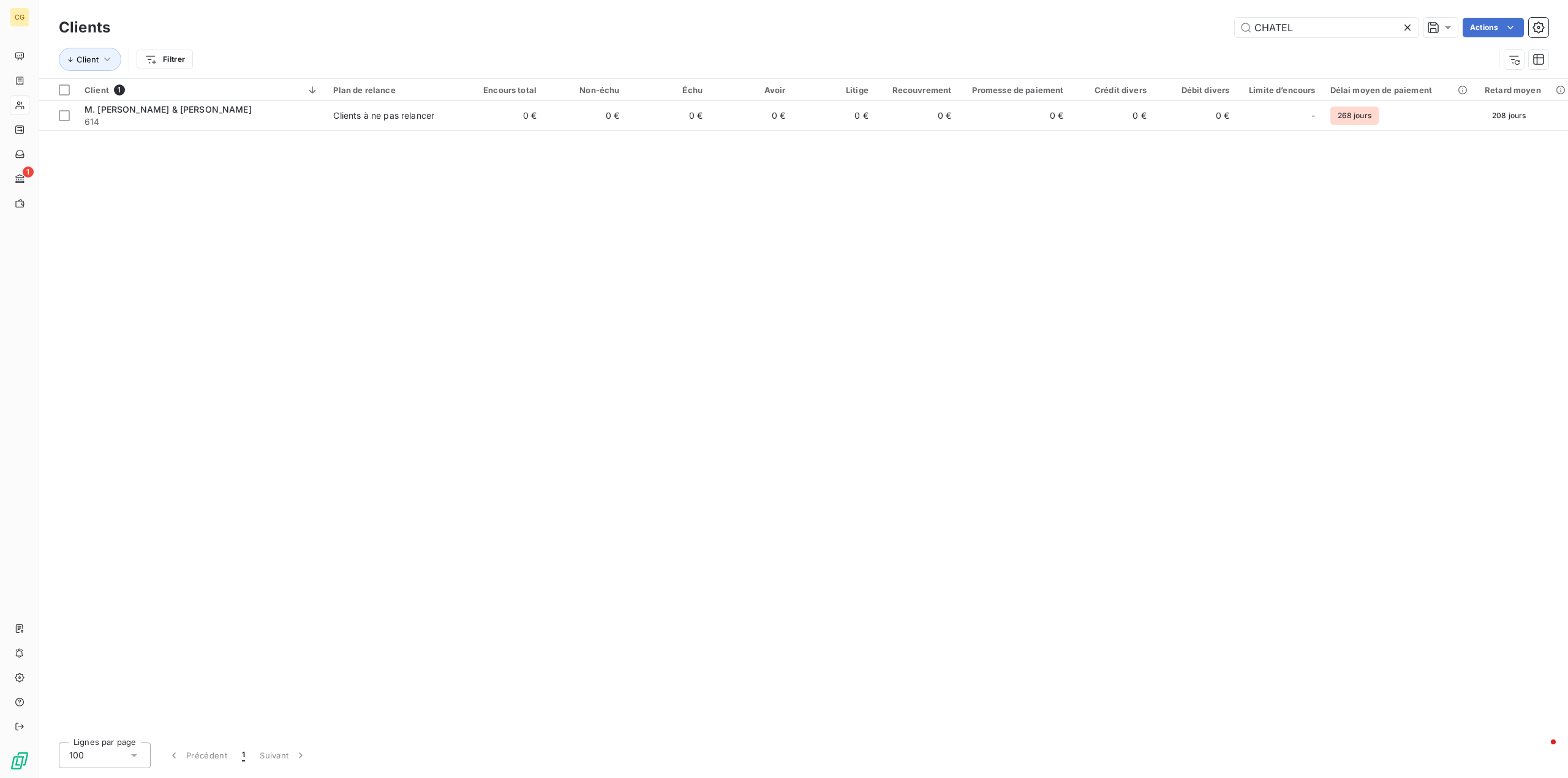
click at [1409, 26] on icon at bounding box center [1407, 27] width 12 height 12
click at [1313, 26] on input "text" at bounding box center [1327, 27] width 184 height 20
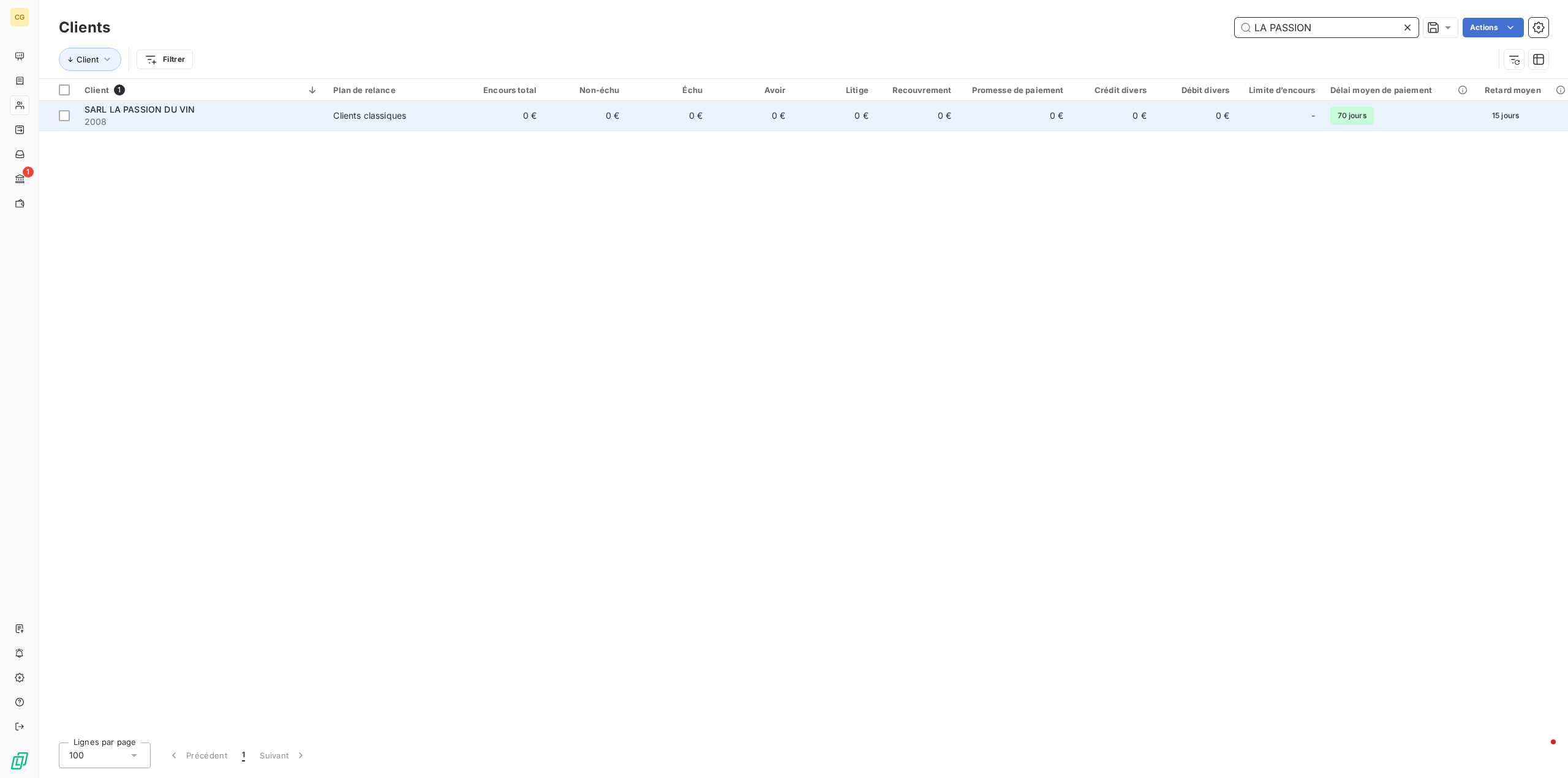
type input "LA PASSION"
click at [354, 119] on div "Clients classiques" at bounding box center [369, 116] width 73 height 12
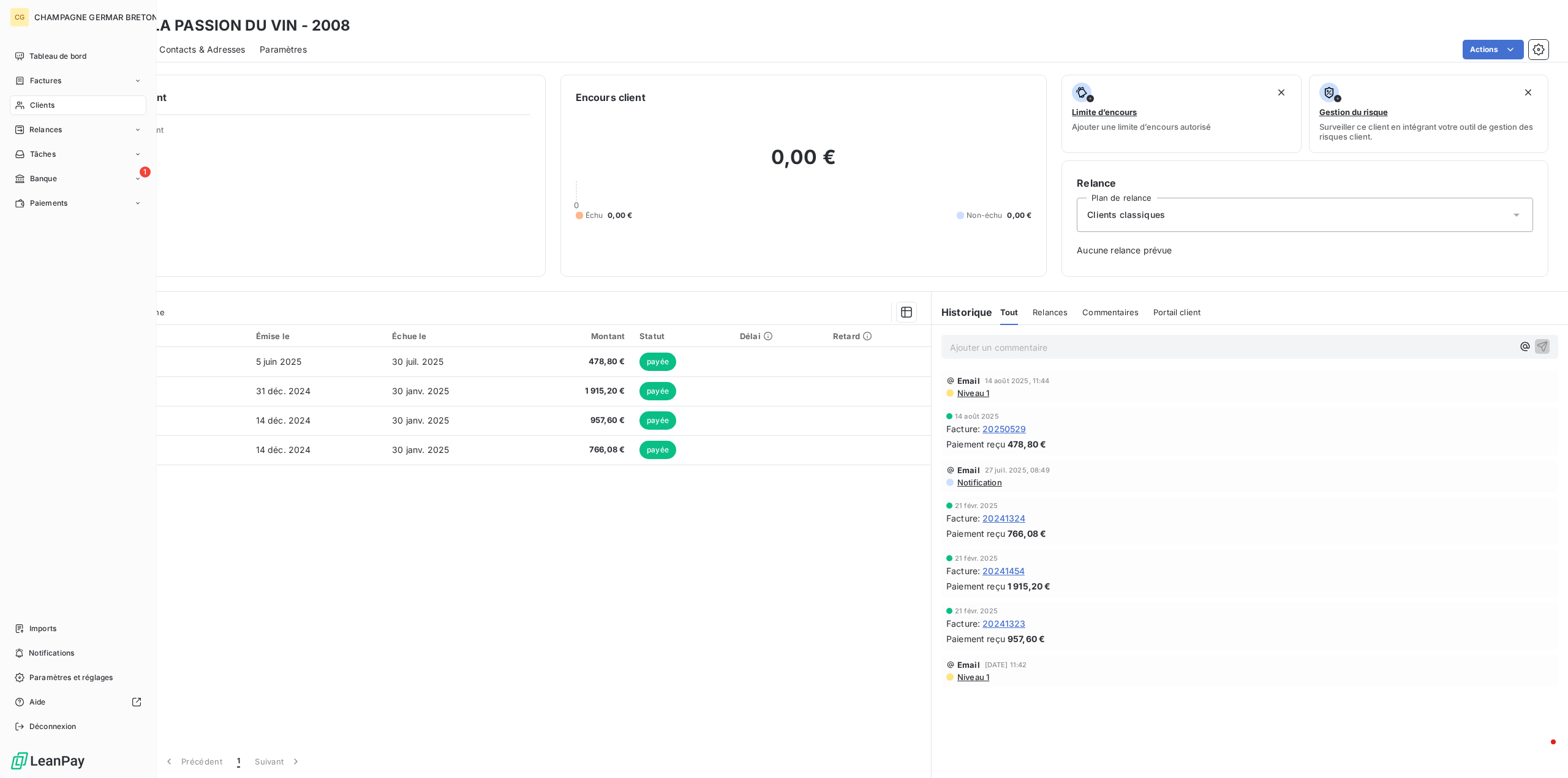
click at [43, 102] on span "Clients" at bounding box center [42, 105] width 25 height 11
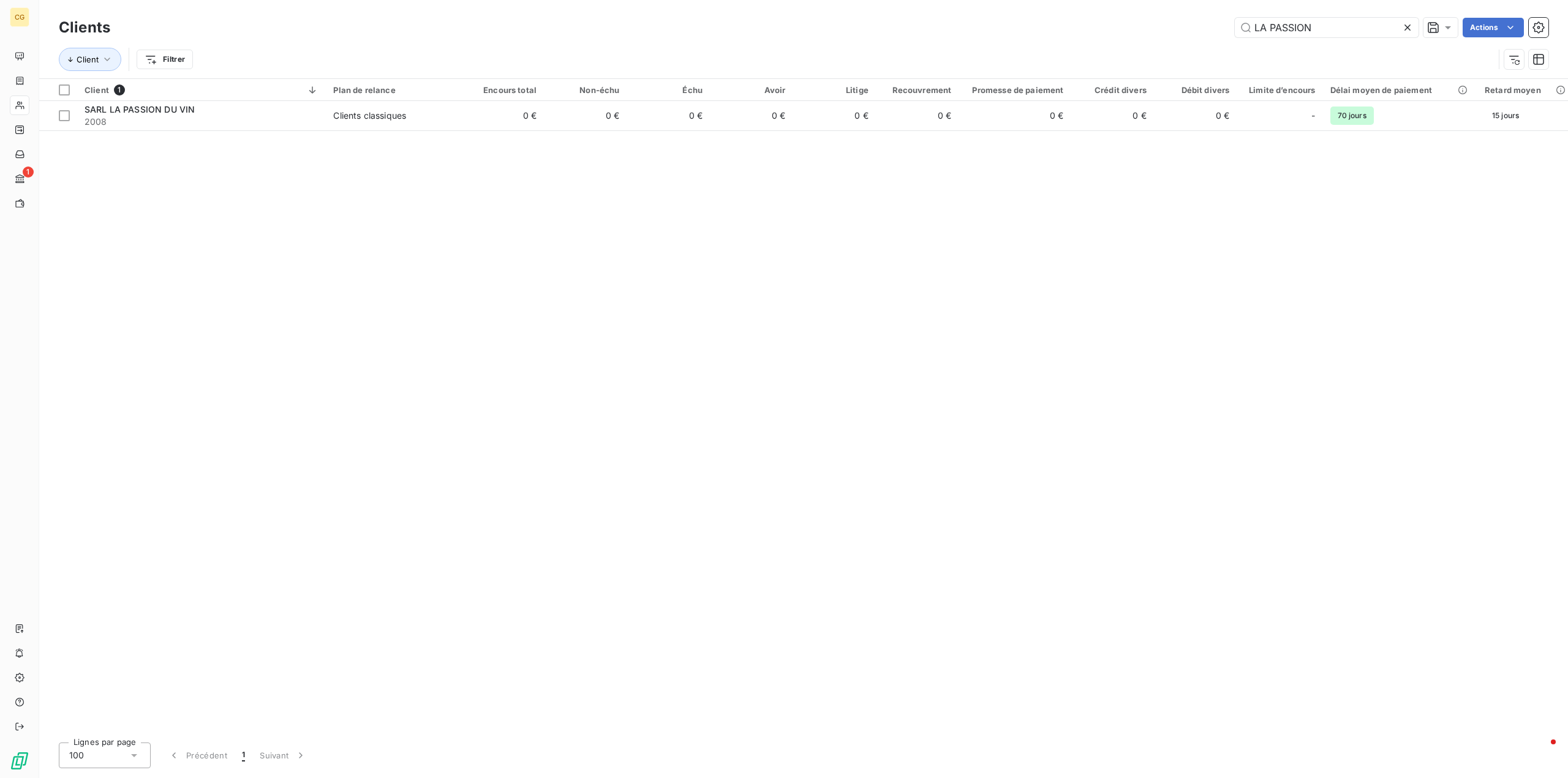
click at [1406, 23] on icon at bounding box center [1407, 27] width 12 height 12
click at [1292, 25] on input "text" at bounding box center [1327, 27] width 184 height 20
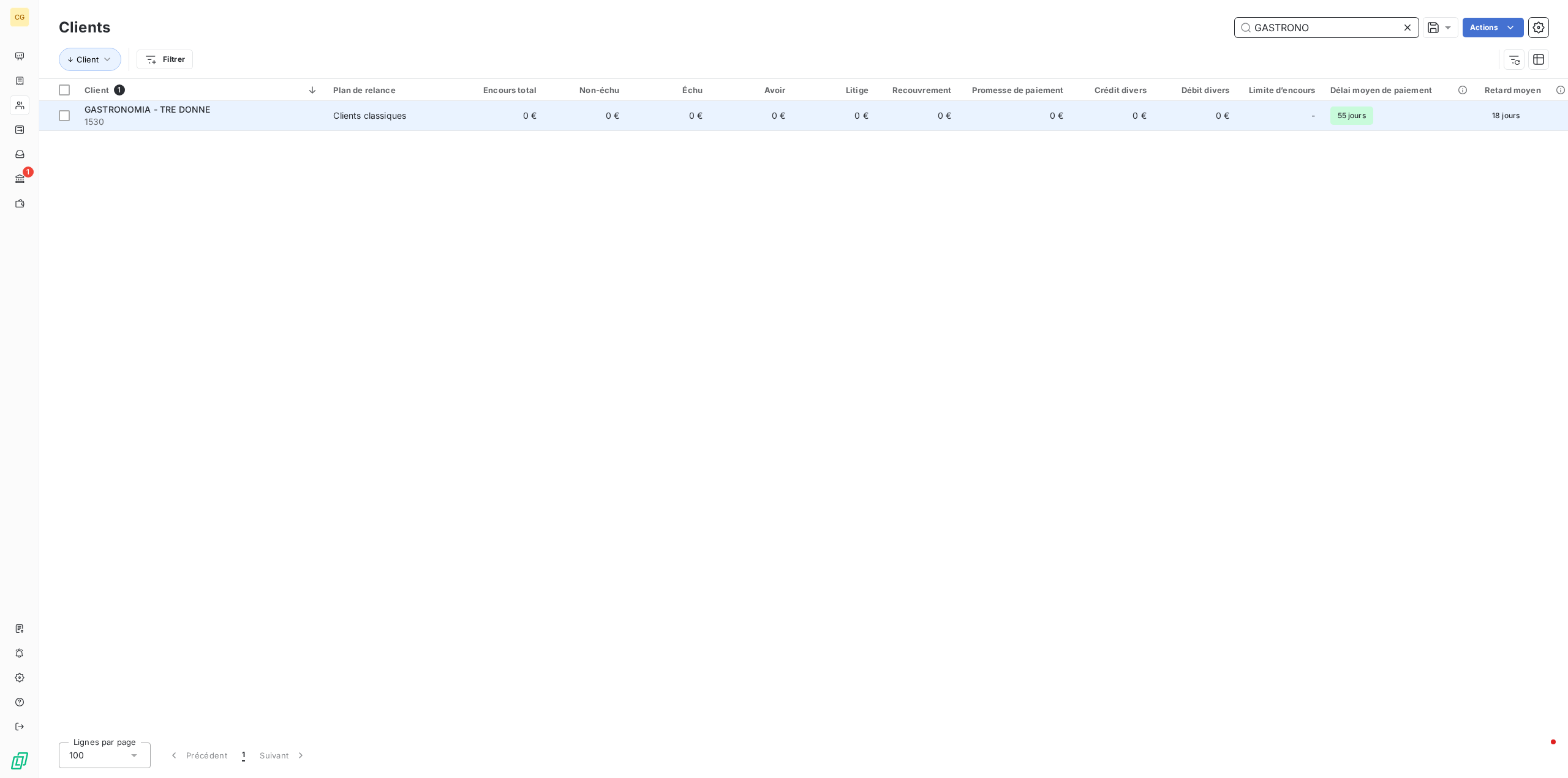
type input "GASTRONO"
click at [150, 111] on span "GASTRONOMIA - TRE DONNE" at bounding box center [147, 109] width 126 height 10
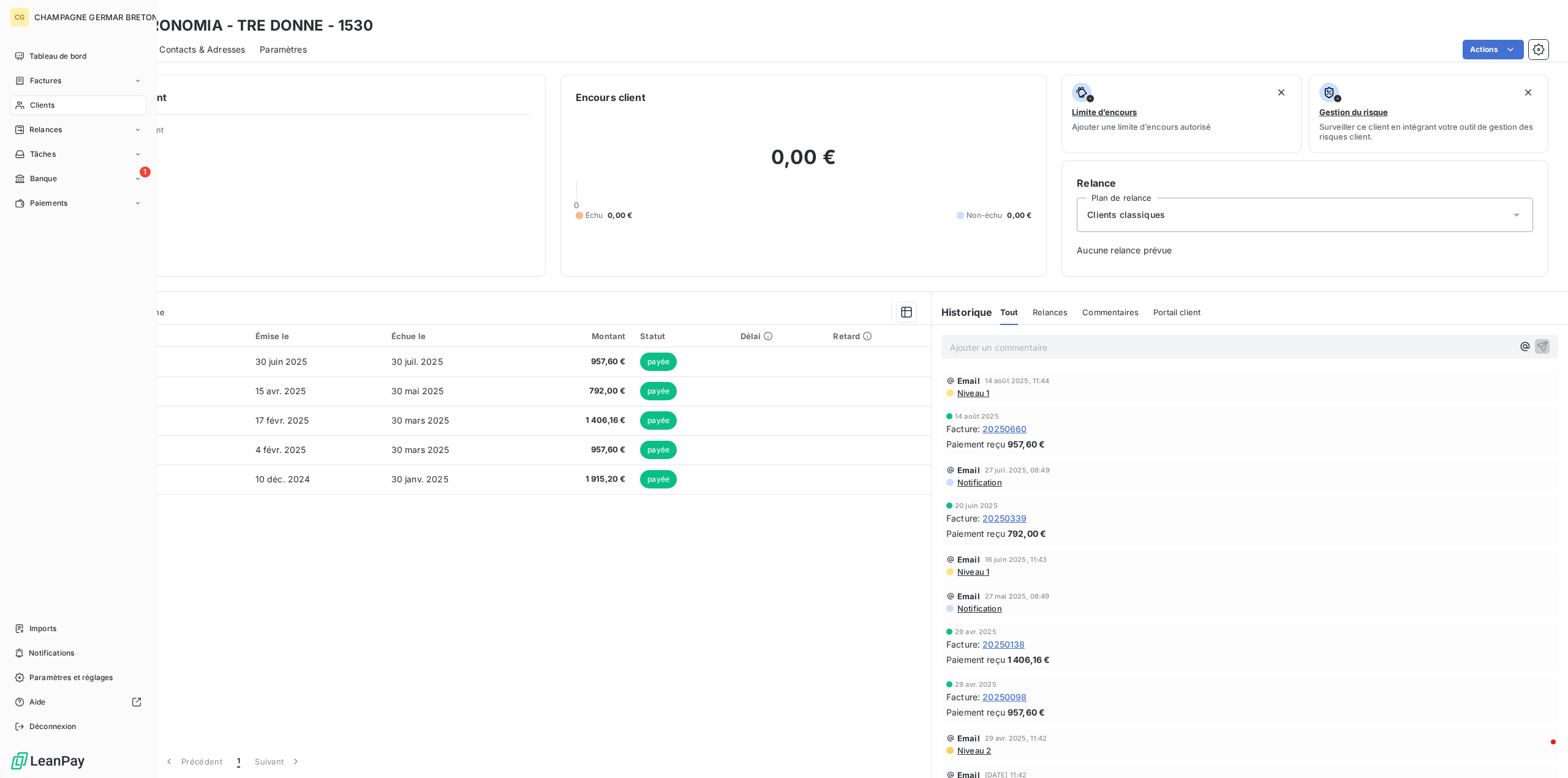
click at [48, 107] on span "Clients" at bounding box center [42, 105] width 25 height 11
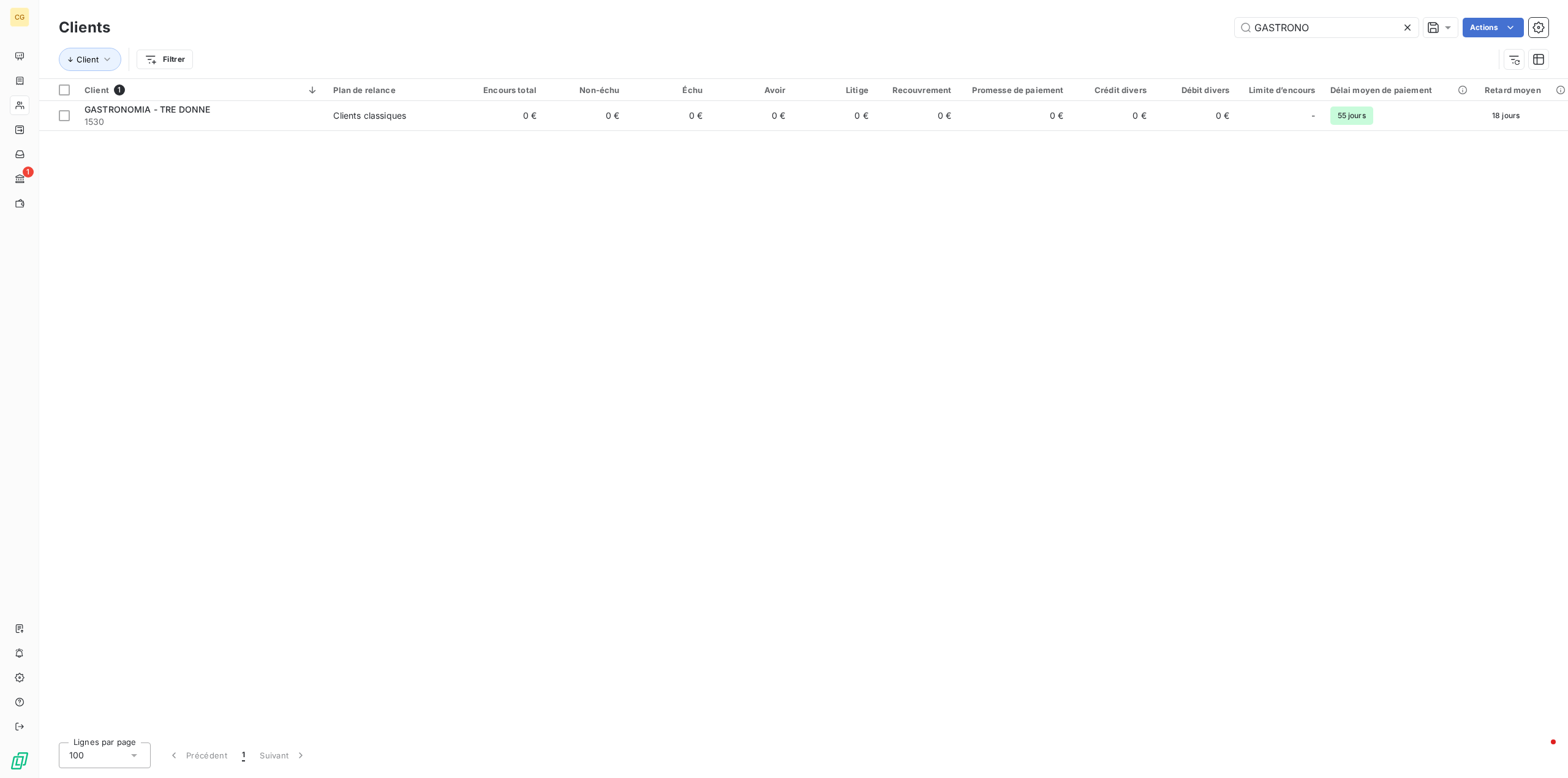
click at [1409, 28] on icon at bounding box center [1407, 27] width 12 height 12
click at [1277, 27] on input "text" at bounding box center [1327, 27] width 184 height 20
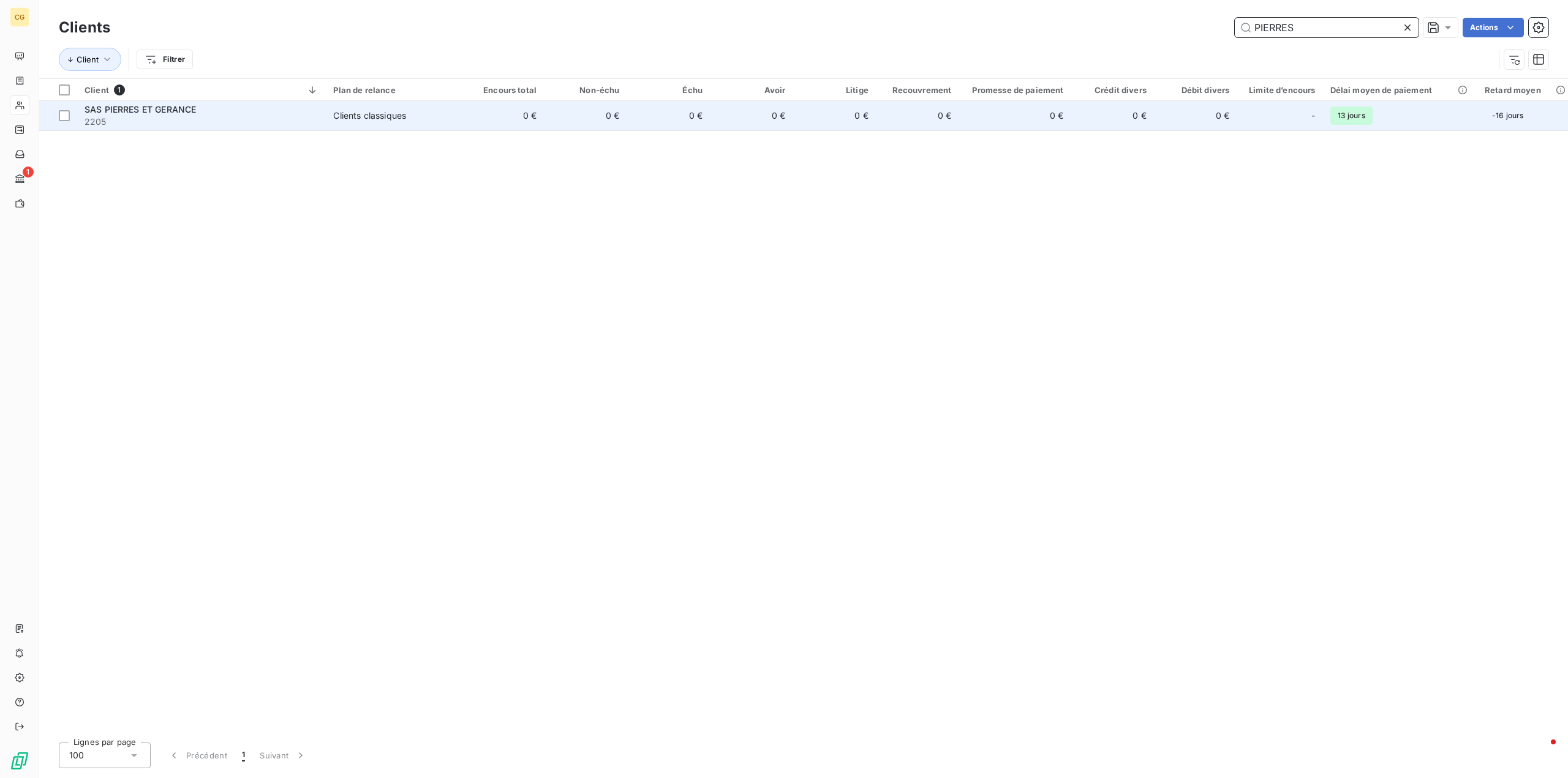
type input "PIERRES"
click at [553, 118] on td "0 €" at bounding box center [585, 116] width 83 height 29
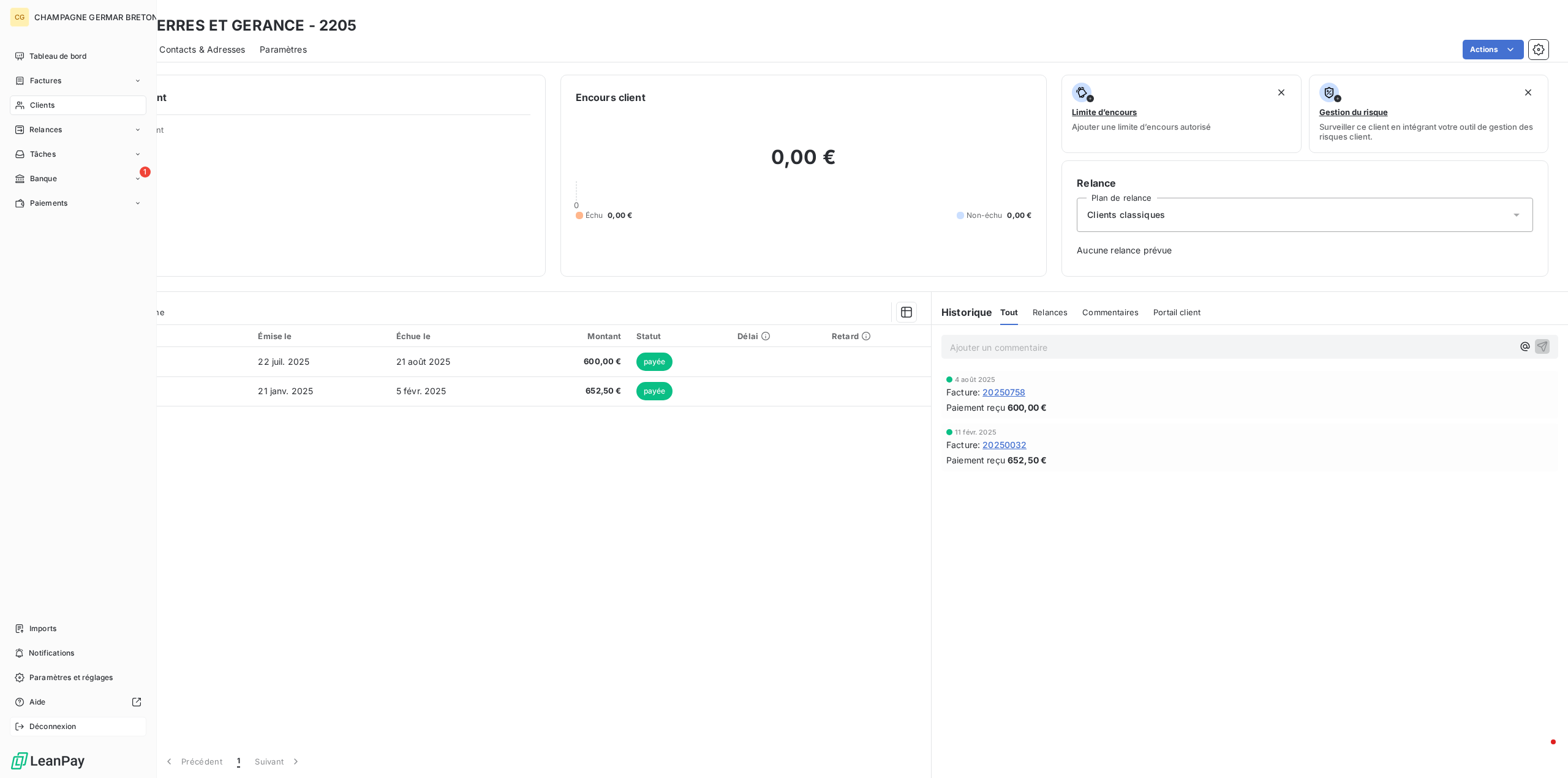
click at [35, 725] on span "Déconnexion" at bounding box center [53, 727] width 47 height 11
